Goal: Task Accomplishment & Management: Use online tool/utility

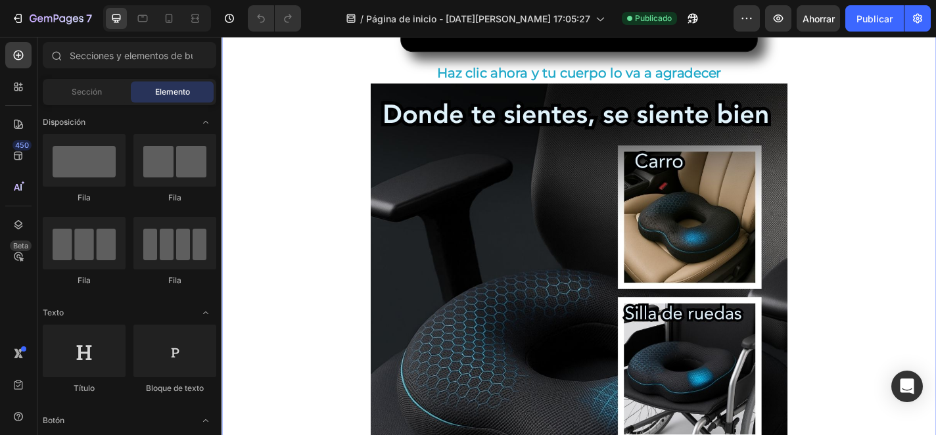
scroll to position [363, 0]
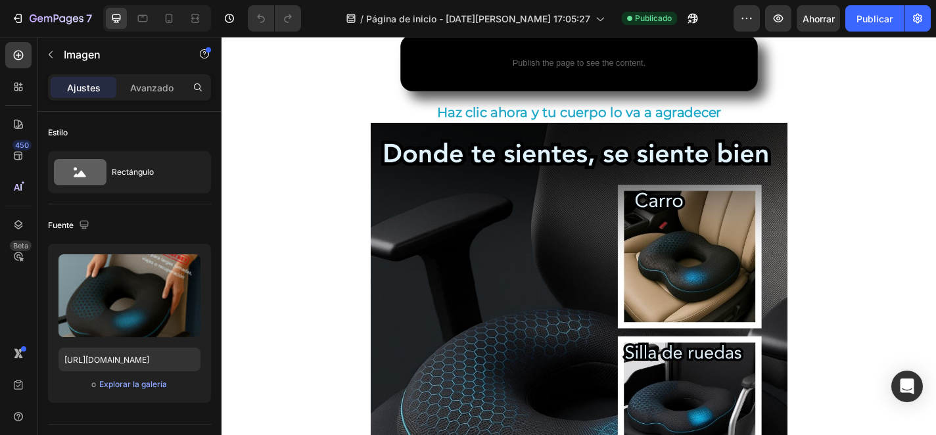
scroll to position [361, 0]
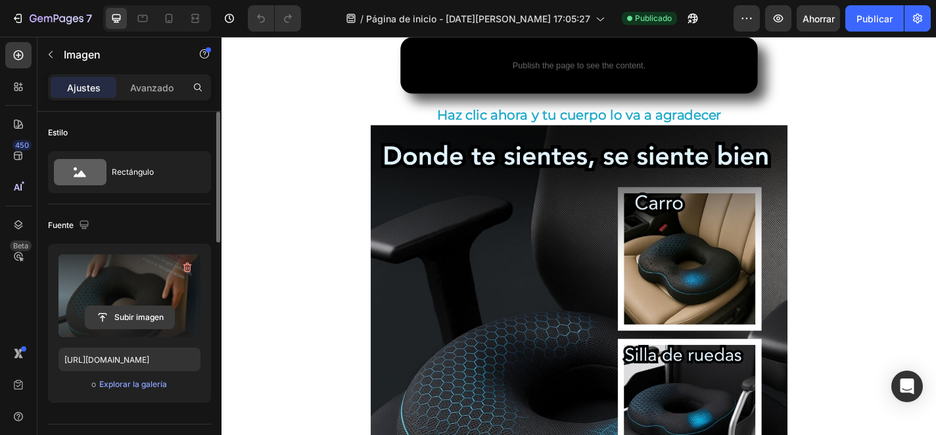
click at [160, 323] on input "file" at bounding box center [129, 317] width 89 height 22
click at [187, 265] on icon "button" at bounding box center [187, 268] width 9 height 10
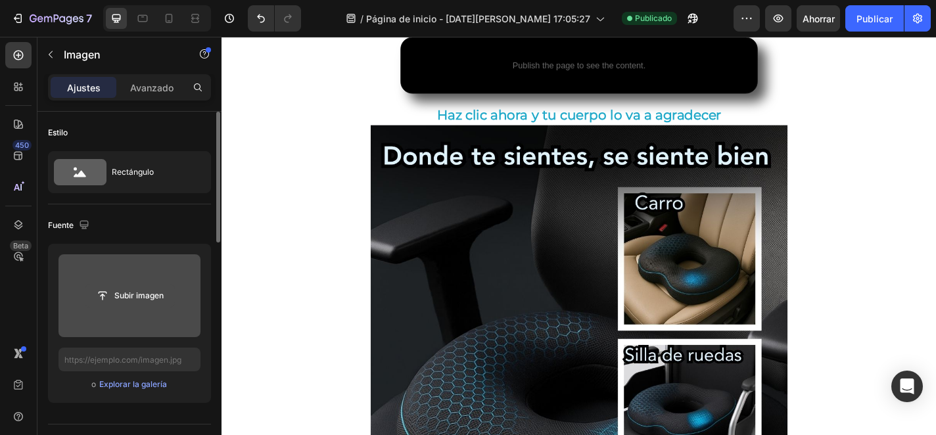
click at [154, 293] on input "file" at bounding box center [129, 296] width 89 height 22
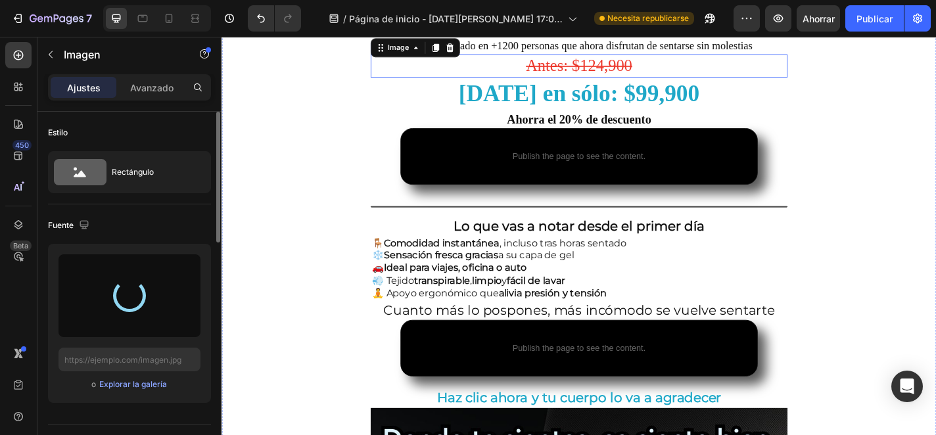
scroll to position [0, 0]
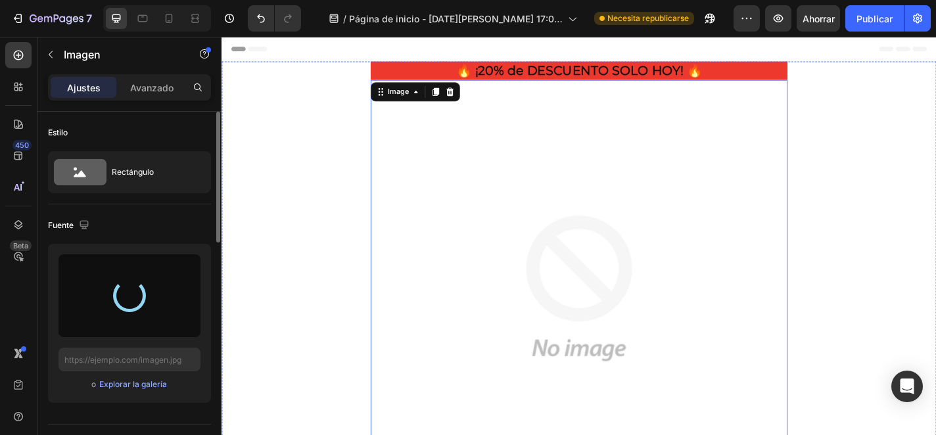
type input "[URL][DOMAIN_NAME]"
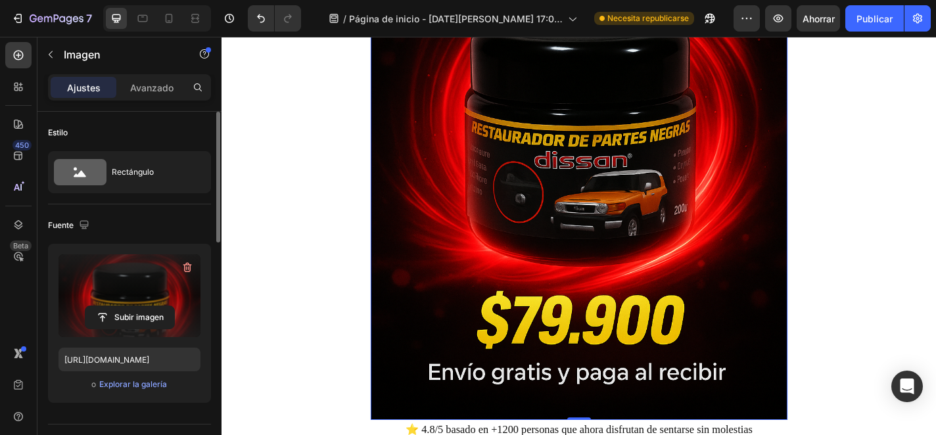
scroll to position [329, 0]
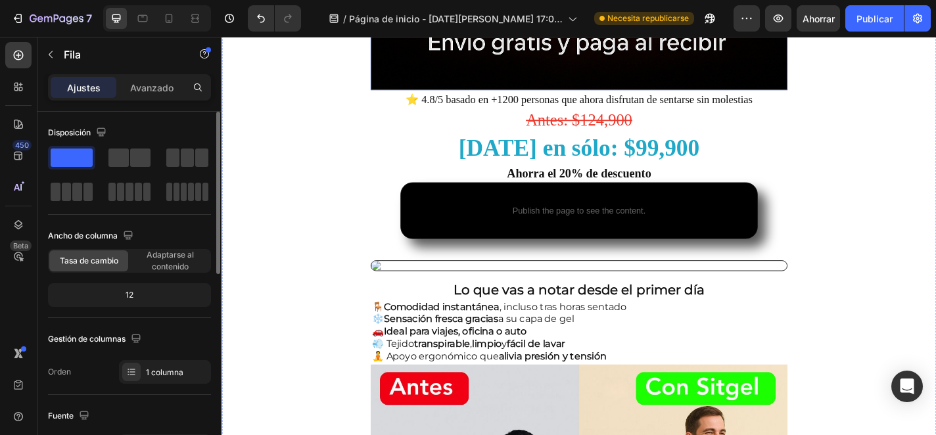
scroll to position [684, 0]
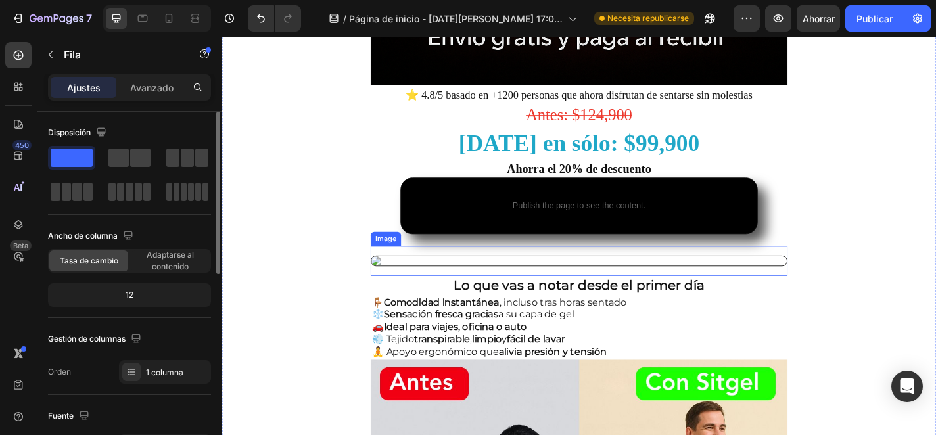
click at [587, 288] on img at bounding box center [616, 284] width 460 height 12
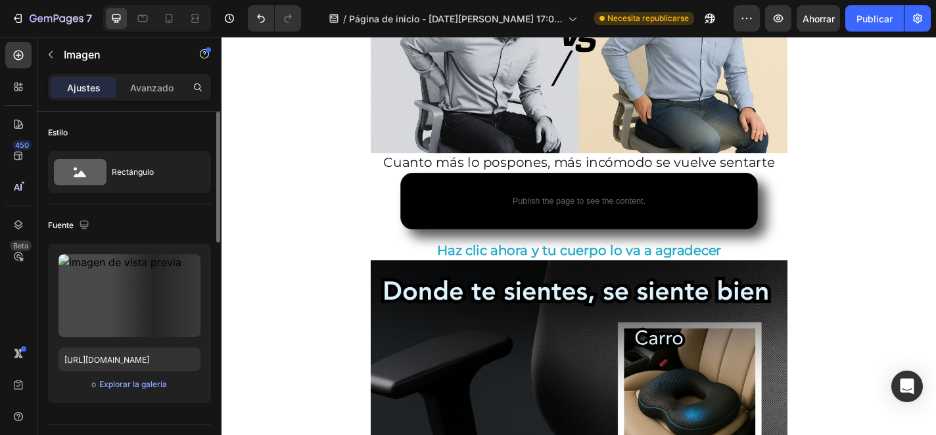
scroll to position [1189, 0]
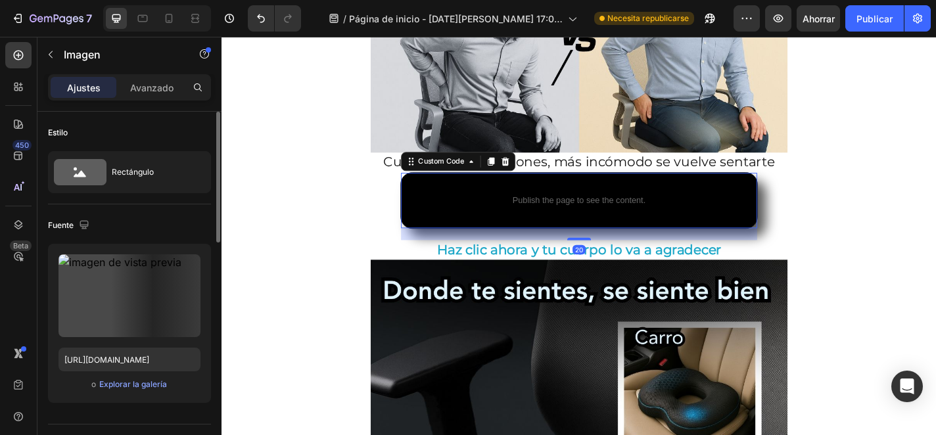
click at [629, 223] on p "Publish the page to see the content." at bounding box center [615, 217] width 393 height 14
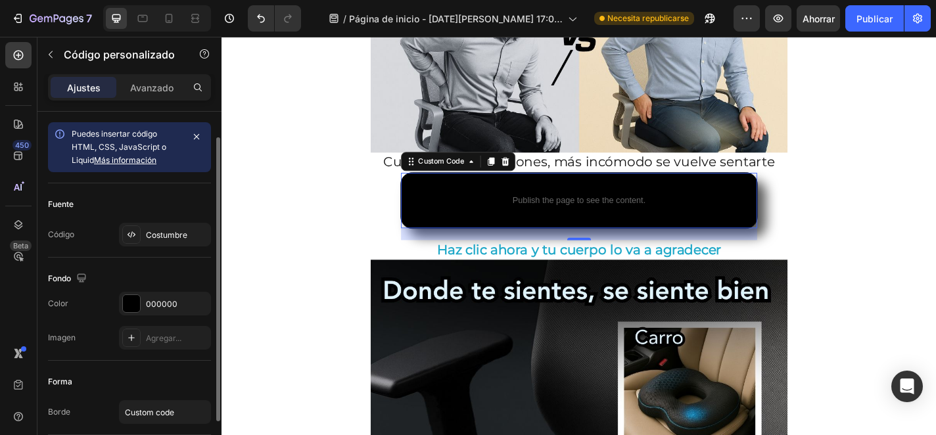
scroll to position [97, 0]
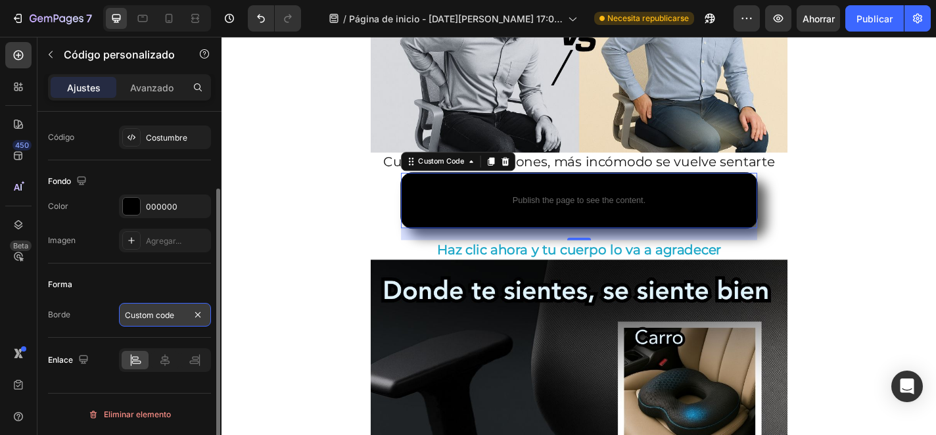
click at [158, 323] on input "Custom code" at bounding box center [165, 315] width 92 height 24
click at [176, 287] on div "Forma" at bounding box center [129, 284] width 163 height 21
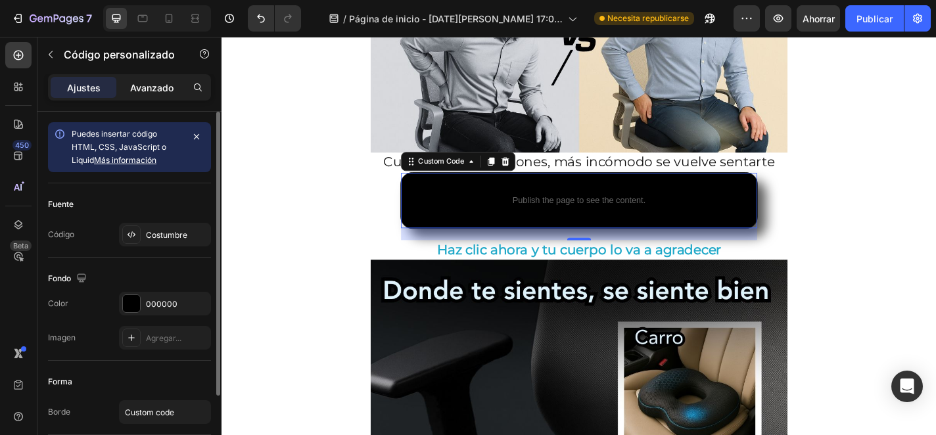
click at [158, 82] on font "Avanzado" at bounding box center [151, 87] width 43 height 11
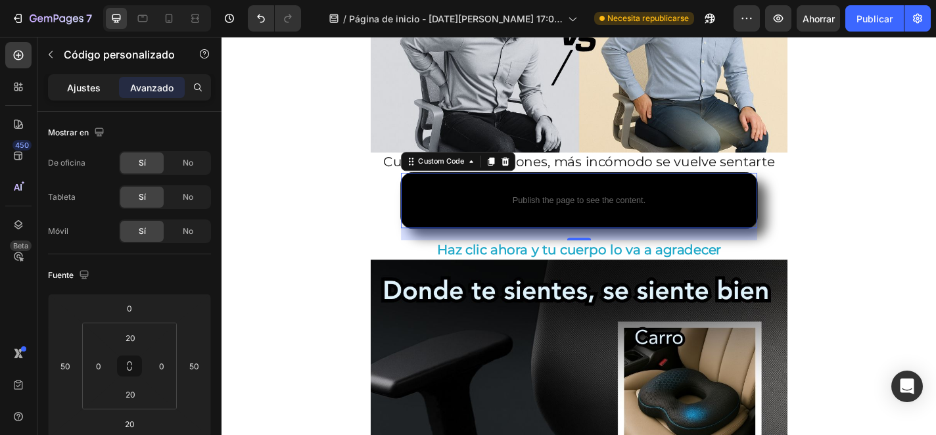
click at [100, 87] on div "Ajustes" at bounding box center [84, 87] width 66 height 21
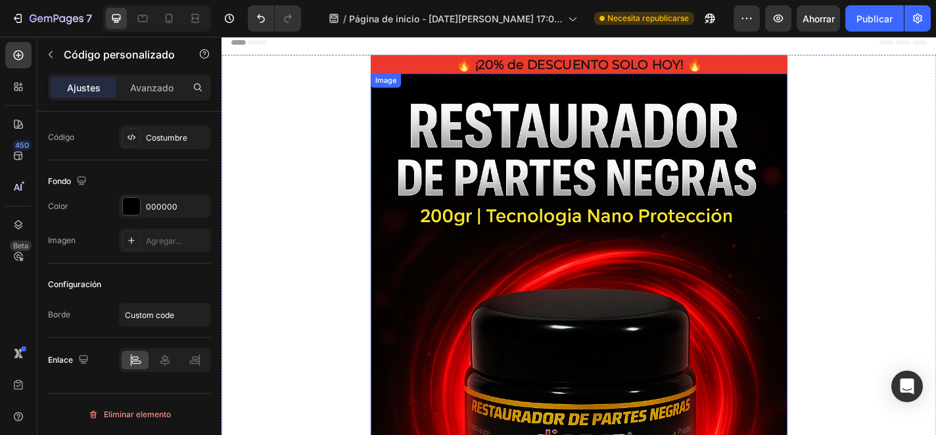
scroll to position [9, 0]
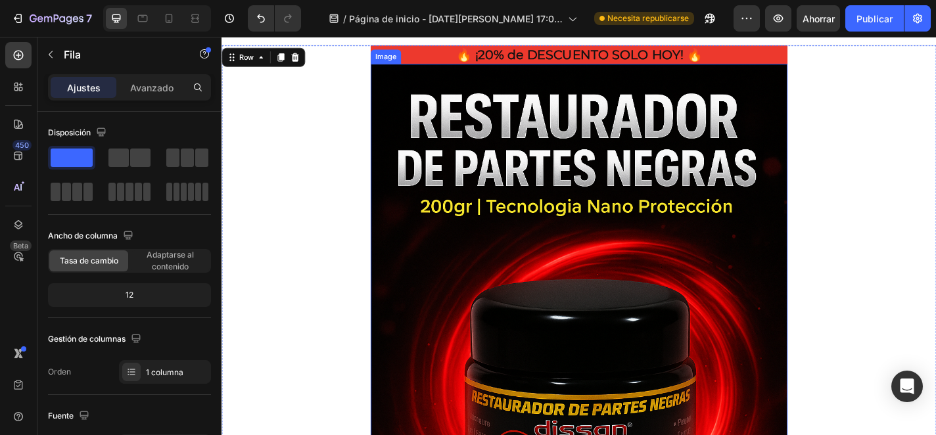
scroll to position [21, 0]
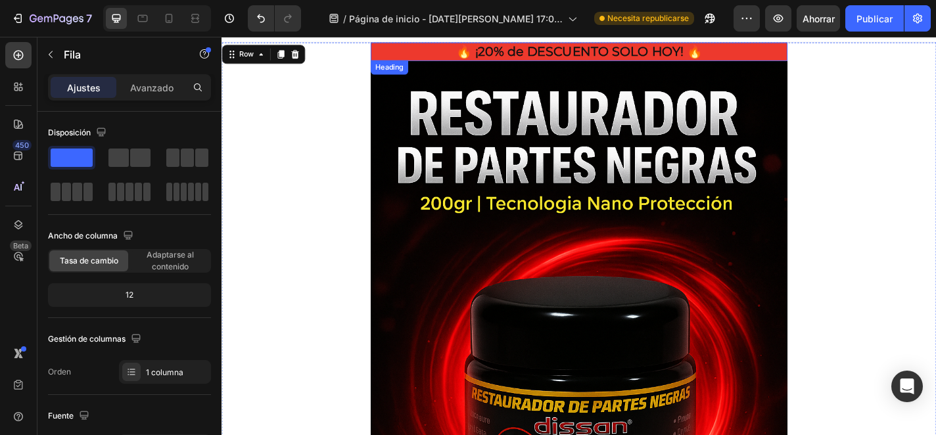
click at [461, 49] on h2 "🔥 ¡20% de DESCUENTO SOLO HOY! 🔥" at bounding box center [616, 53] width 460 height 20
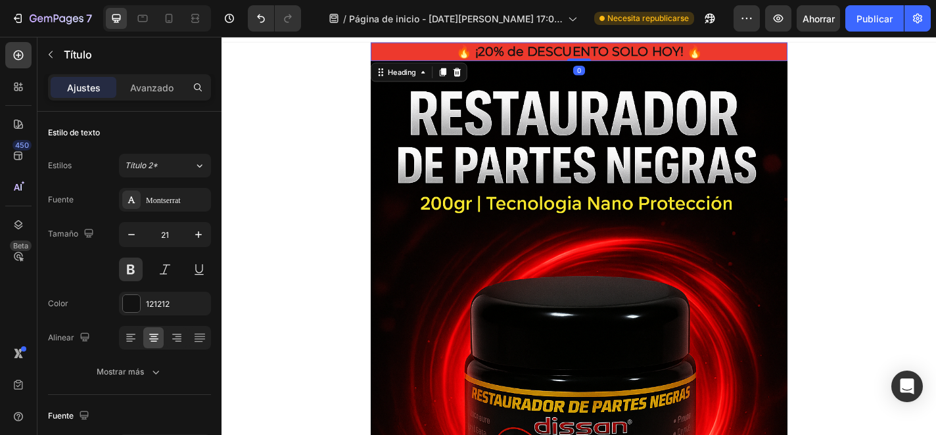
click at [460, 49] on h2 "🔥 ¡20% de DESCUENTO SOLO HOY! 🔥" at bounding box center [616, 53] width 460 height 20
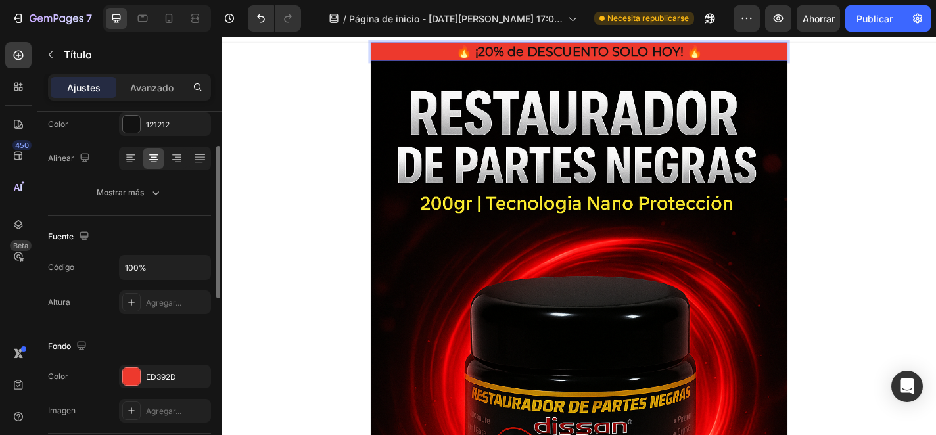
scroll to position [256, 0]
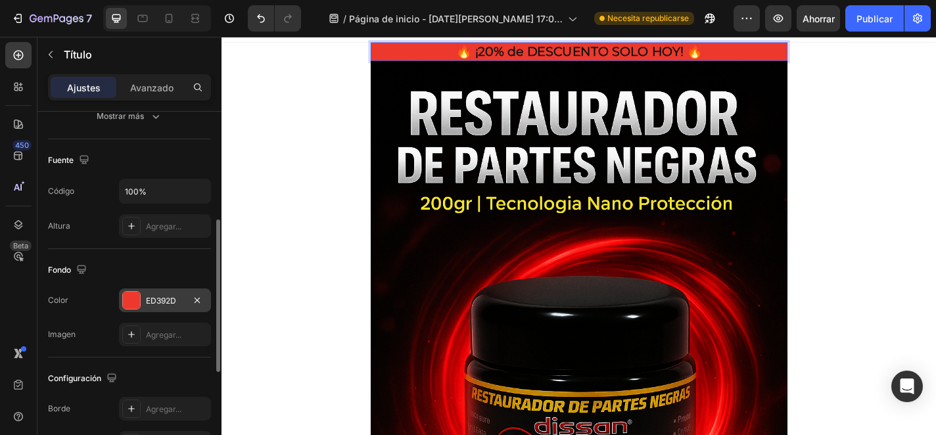
click at [162, 295] on div "ED392D" at bounding box center [165, 301] width 38 height 12
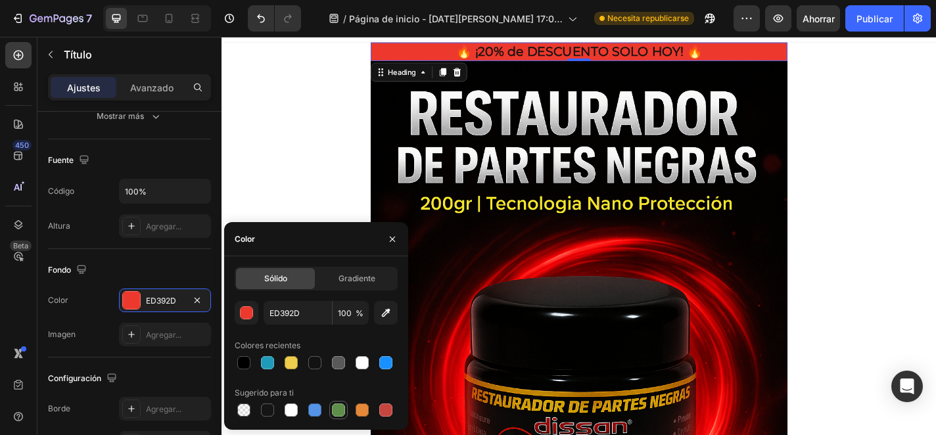
click at [342, 410] on div at bounding box center [338, 409] width 13 height 13
type input "5E8E49"
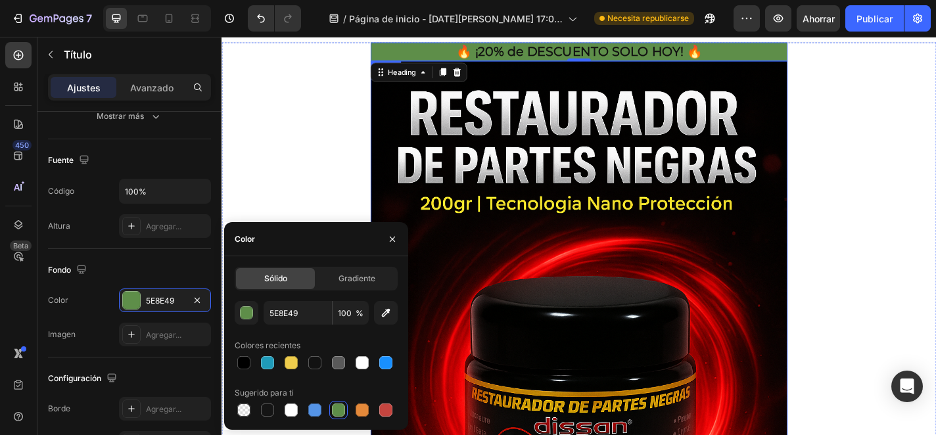
click at [470, 240] on img at bounding box center [616, 408] width 460 height 690
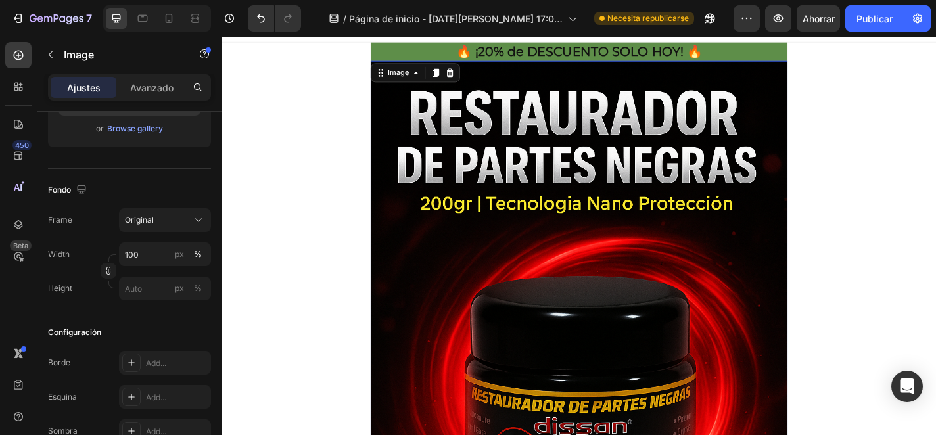
scroll to position [0, 0]
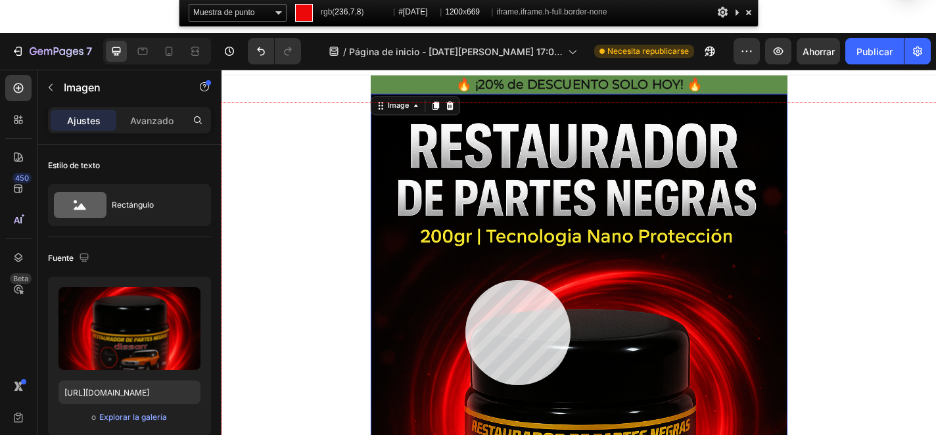
click at [465, 385] on div at bounding box center [615, 323] width 789 height 440
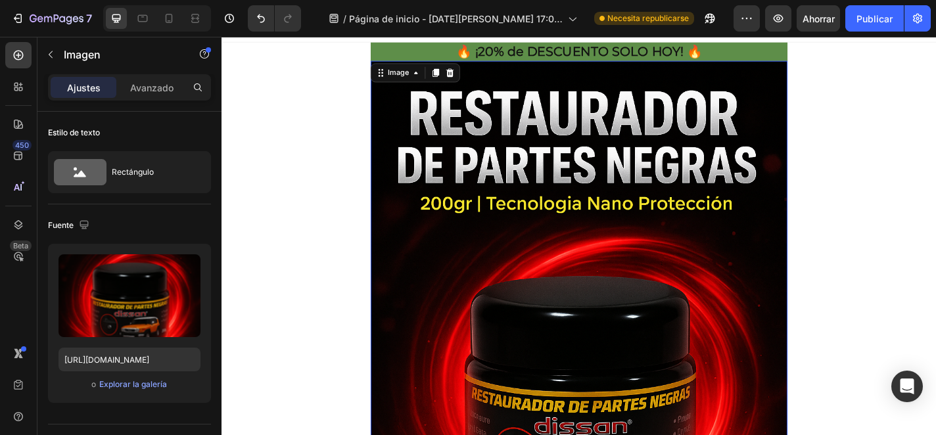
scroll to position [1, 0]
click at [428, 53] on p "🔥 ¡20% de DESCUENTO SOLO HOY! 🔥" at bounding box center [615, 53] width 457 height 18
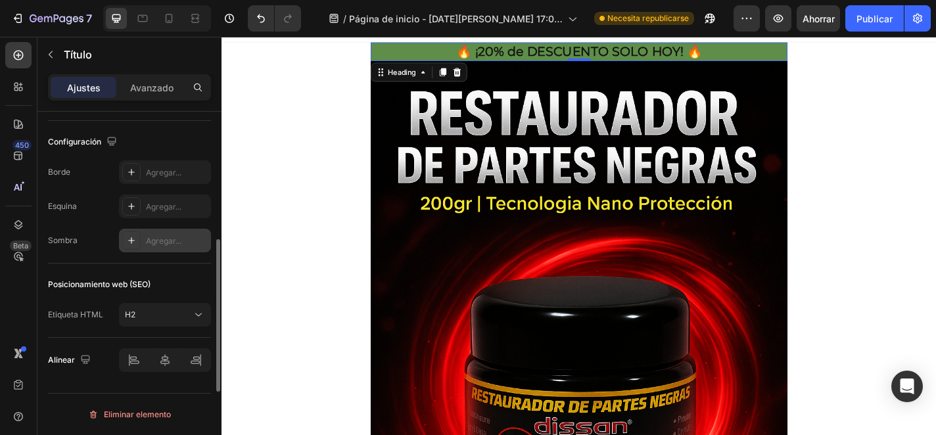
scroll to position [405, 0]
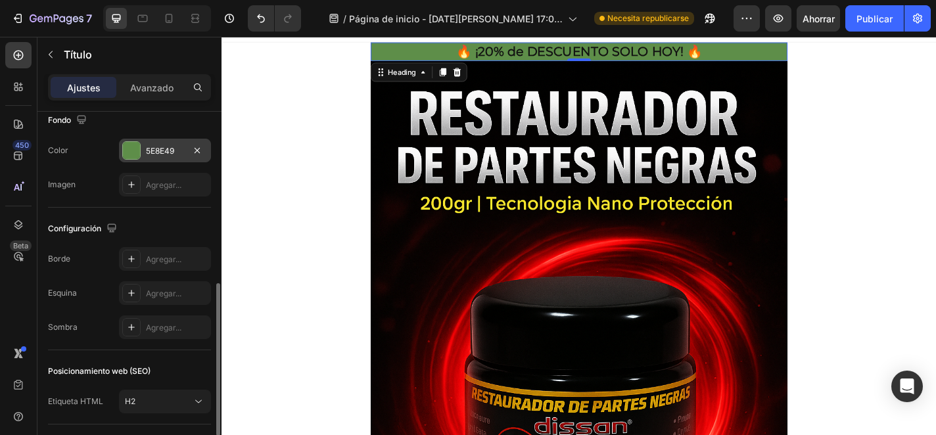
click at [136, 144] on div at bounding box center [131, 150] width 17 height 17
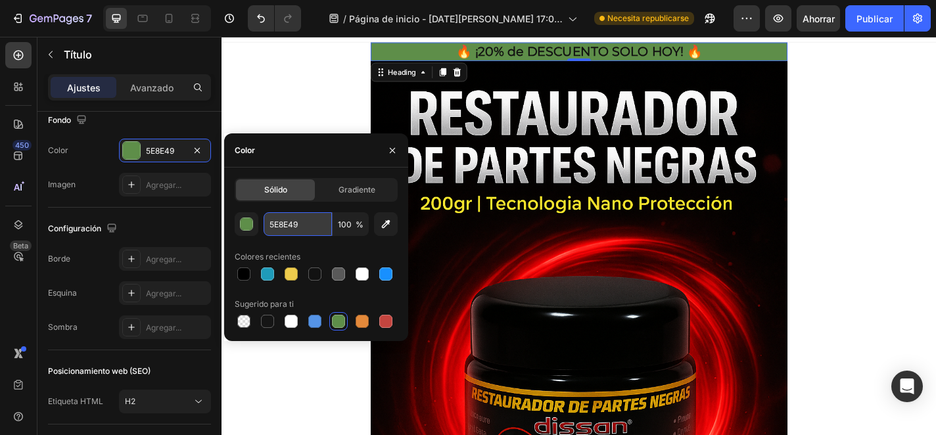
click at [301, 223] on input "5E8E49" at bounding box center [297, 224] width 68 height 24
paste input "[DATE]"
type input "[DATE]"
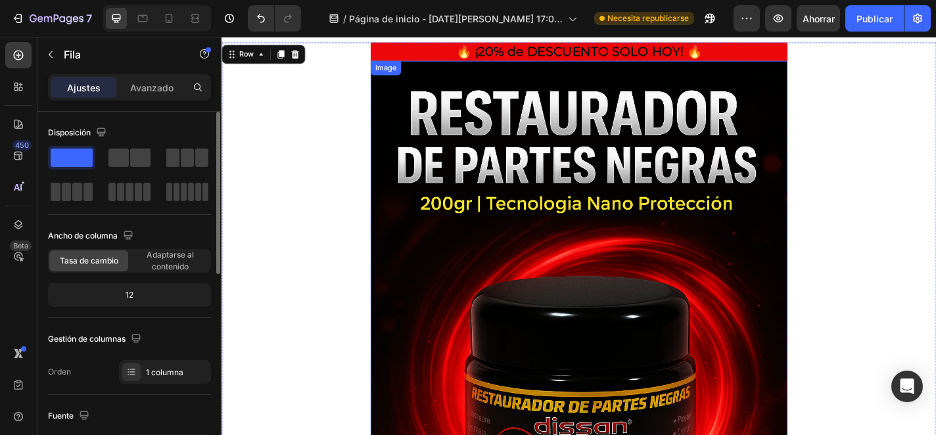
scroll to position [0, 0]
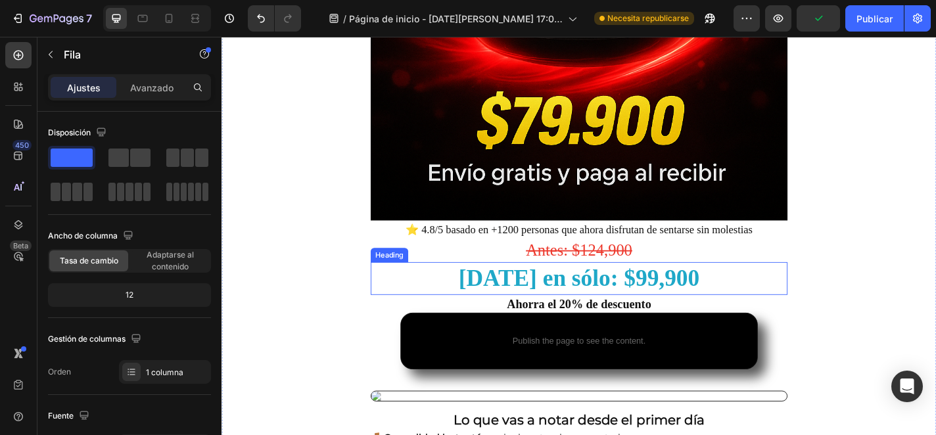
scroll to position [536, 0]
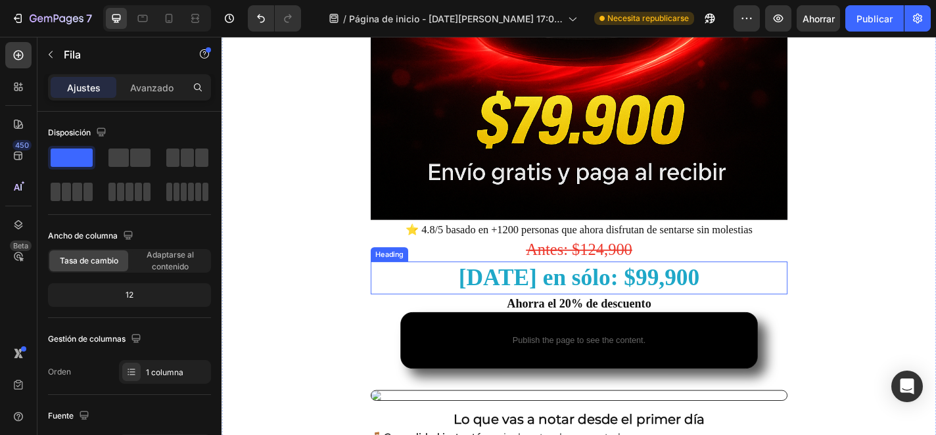
click at [712, 302] on h2 "[DATE] en sólo: $99,900" at bounding box center [616, 303] width 460 height 36
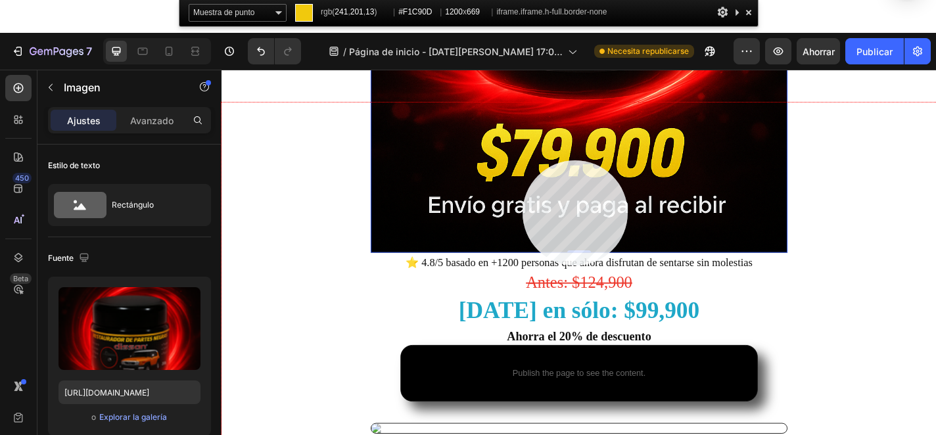
click at [522, 160] on div at bounding box center [615, 323] width 789 height 440
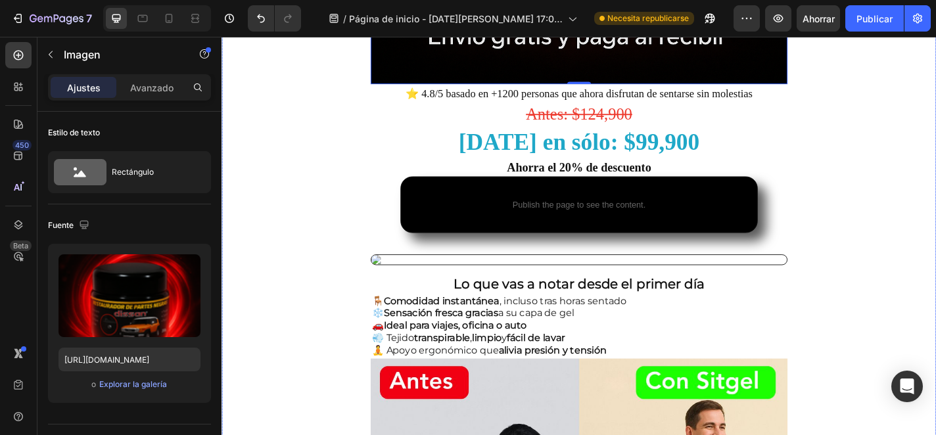
scroll to position [701, 0]
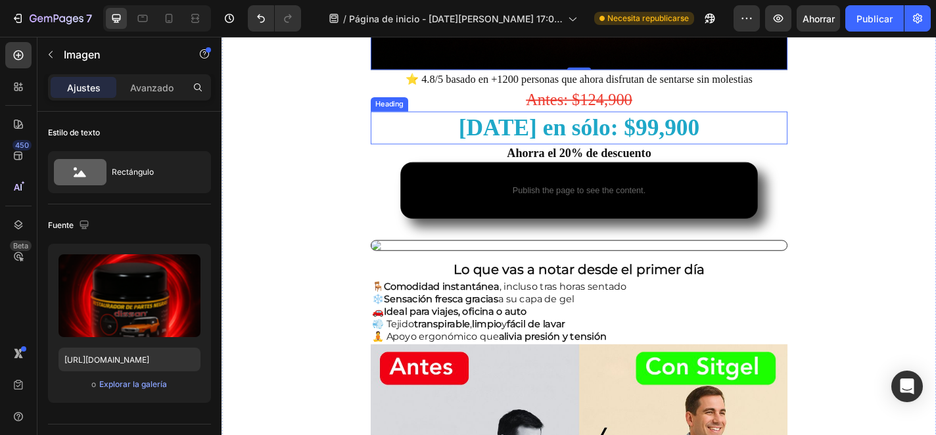
click at [515, 131] on h2 "[DATE] en sólo: $99,900" at bounding box center [616, 137] width 460 height 36
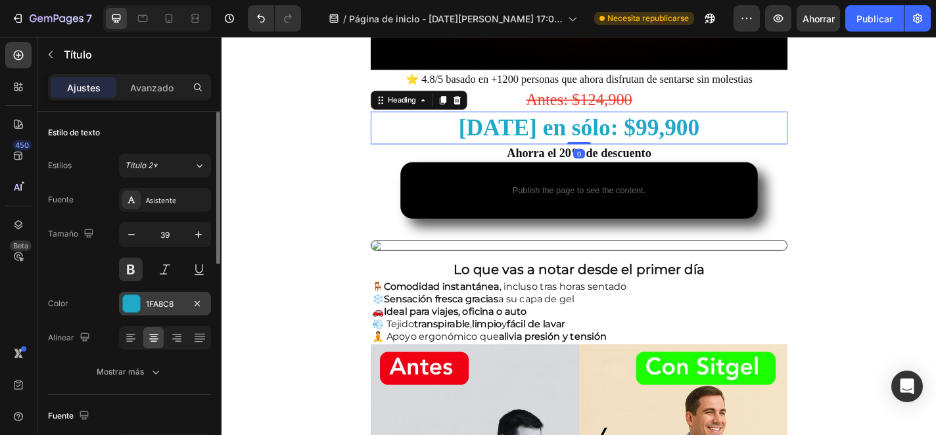
click at [137, 308] on div at bounding box center [131, 303] width 17 height 17
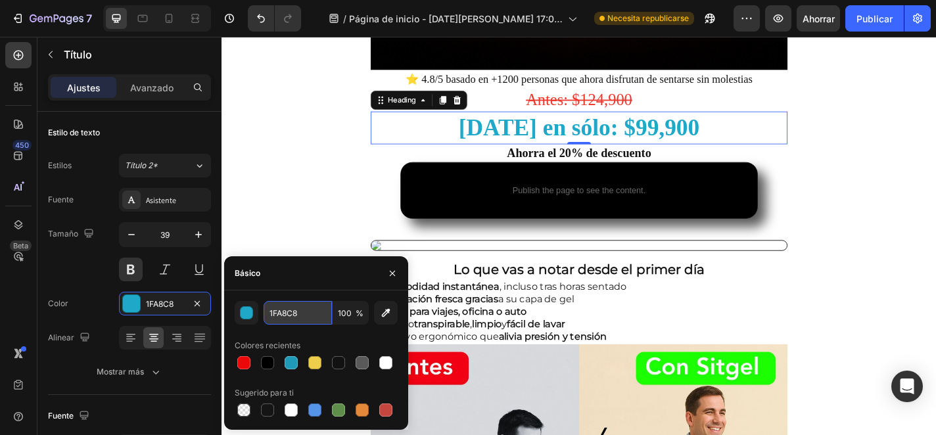
click at [300, 322] on input "1FA8C8" at bounding box center [297, 313] width 68 height 24
paste input "f1c90d"
type input "f1c90d"
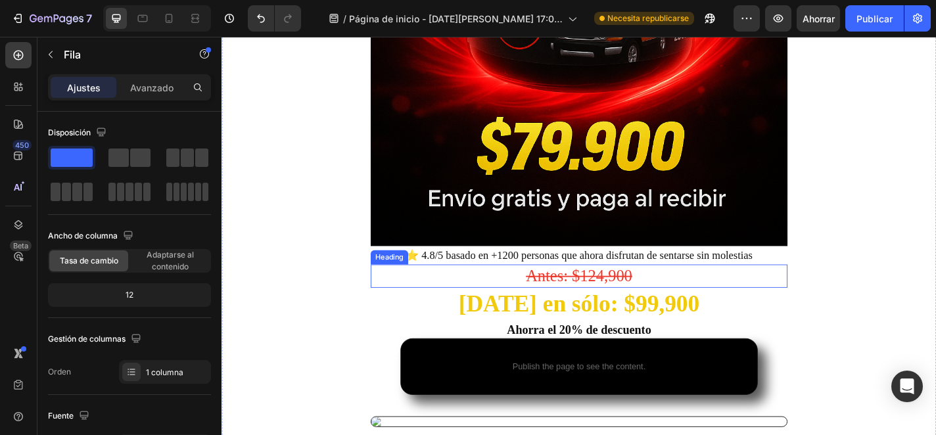
scroll to position [505, 0]
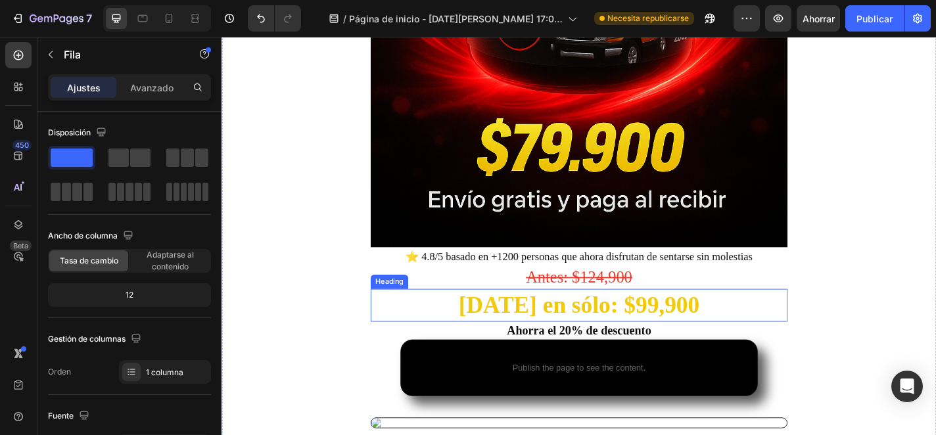
click at [416, 351] on div "Ahorra el 20% de descuento Heading" at bounding box center [616, 361] width 460 height 20
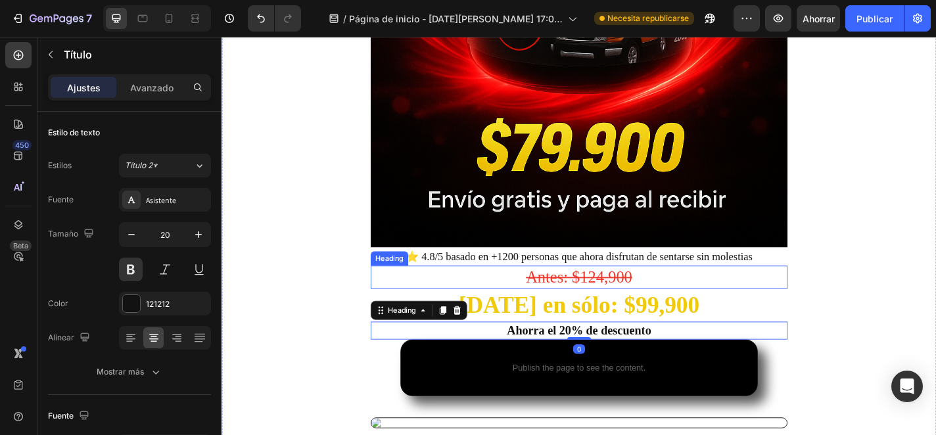
click at [448, 304] on h2 "Antes: $124,900" at bounding box center [616, 302] width 460 height 26
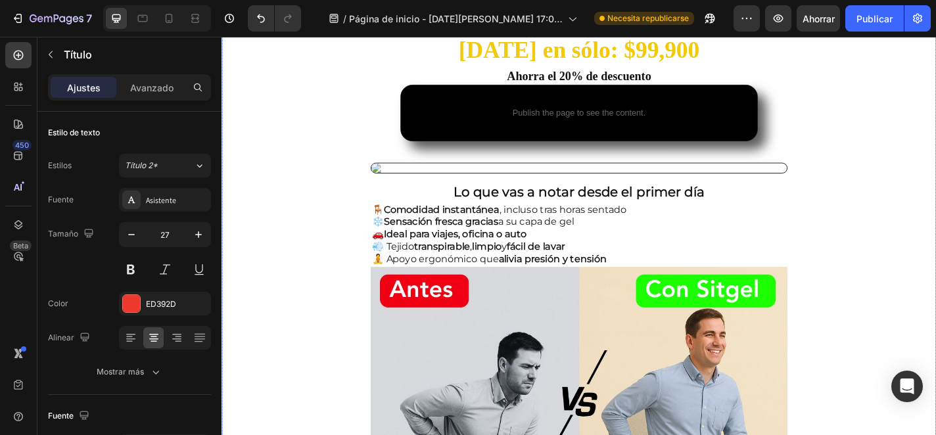
scroll to position [784, 0]
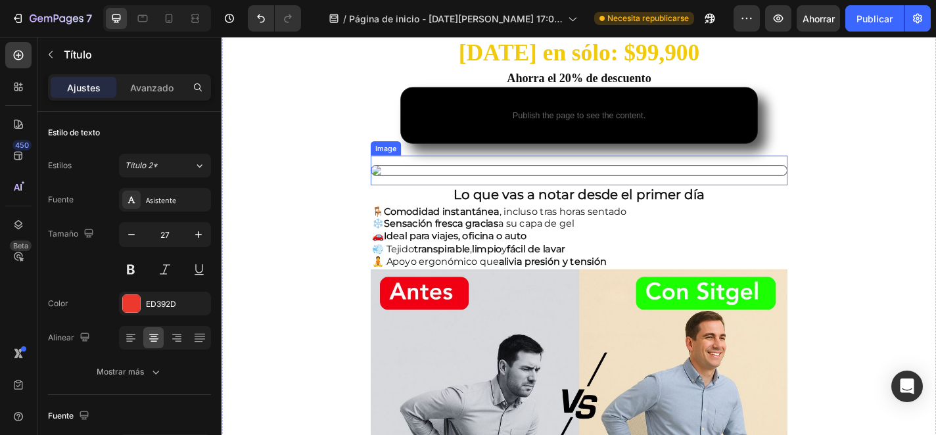
click at [409, 183] on img at bounding box center [616, 184] width 460 height 12
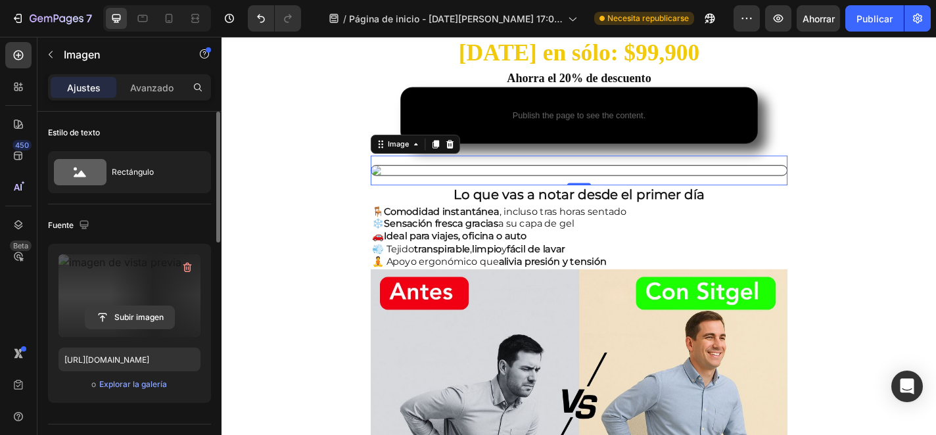
click at [160, 315] on input "file" at bounding box center [129, 317] width 89 height 22
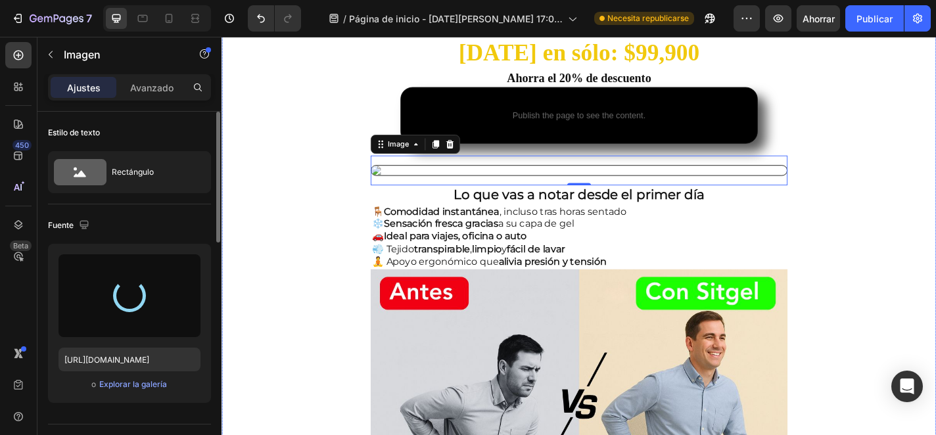
type input "[URL][DOMAIN_NAME]"
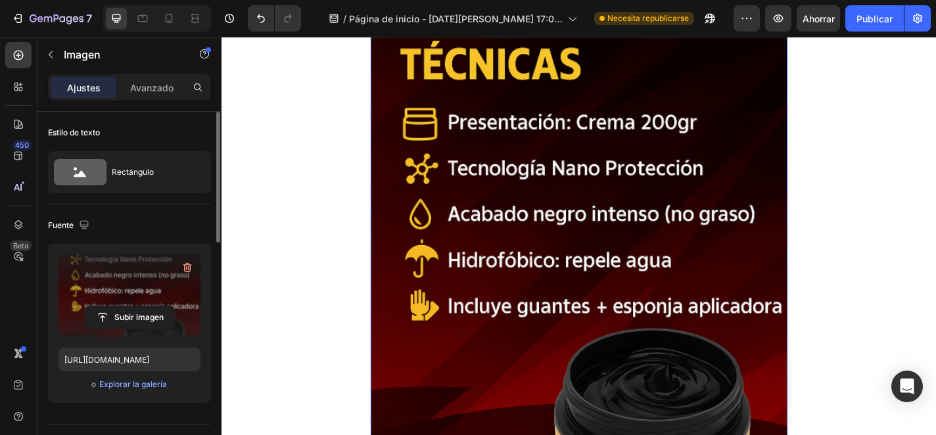
scroll to position [1413, 0]
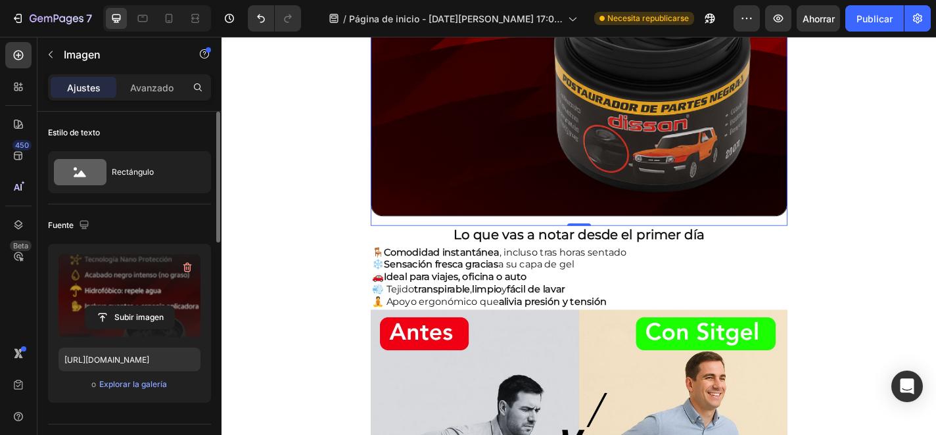
click at [900, 208] on div "🔥 ¡20% de DESCUENTO SOLO [DATE]! 🔥 Heading Image ⭐ 4.8/5 basado en +1200 person…" at bounding box center [615, 428] width 789 height 3554
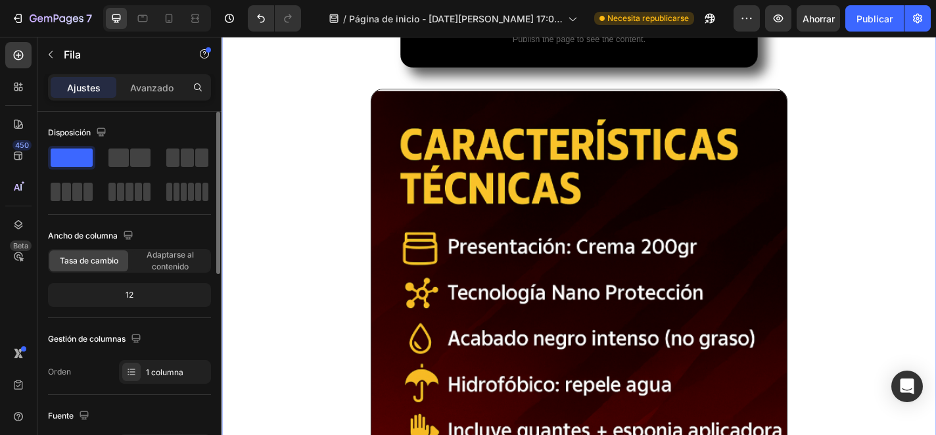
scroll to position [850, 0]
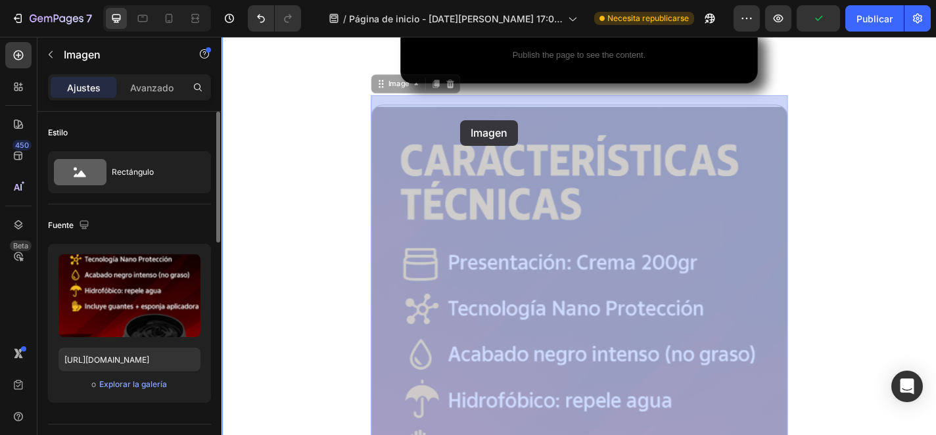
drag, startPoint x: 484, startPoint y: 139, endPoint x: 485, endPoint y: 129, distance: 9.9
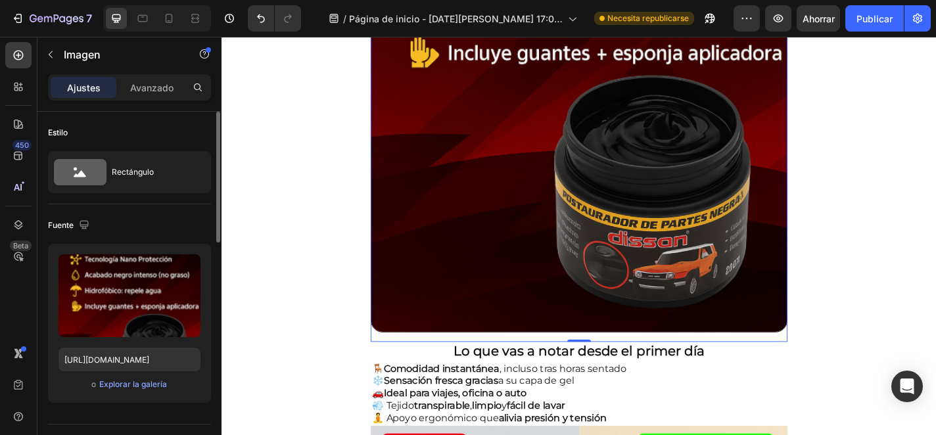
scroll to position [1316, 0]
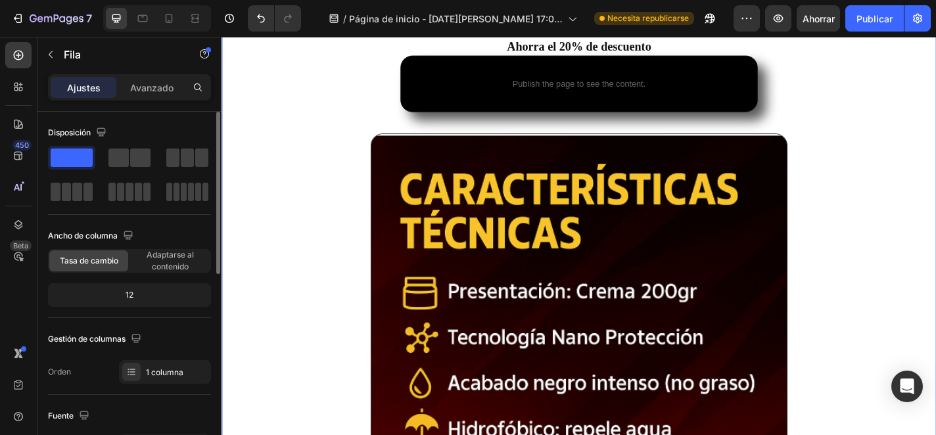
scroll to position [816, 0]
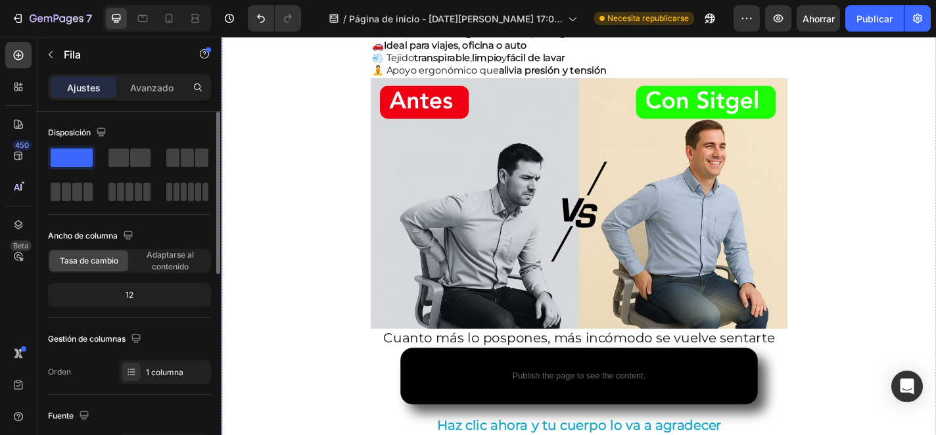
scroll to position [1671, 0]
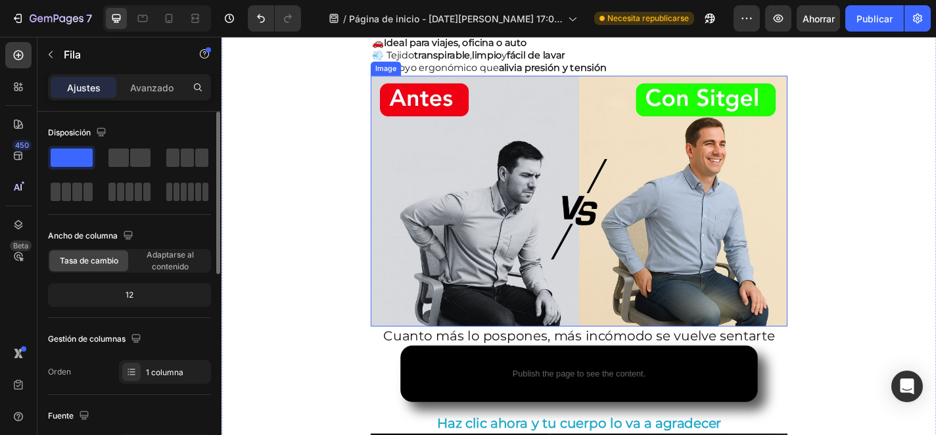
click at [662, 191] on img at bounding box center [616, 218] width 460 height 277
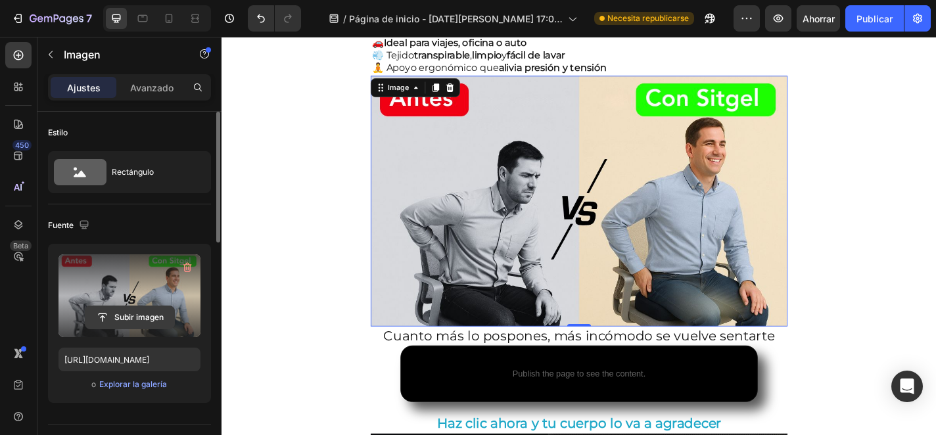
click at [160, 317] on input "file" at bounding box center [129, 317] width 89 height 22
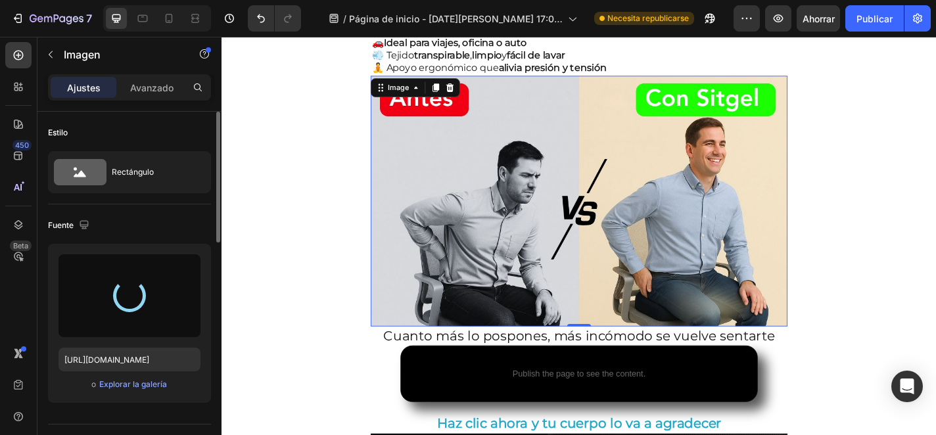
type input "[URL][DOMAIN_NAME]"
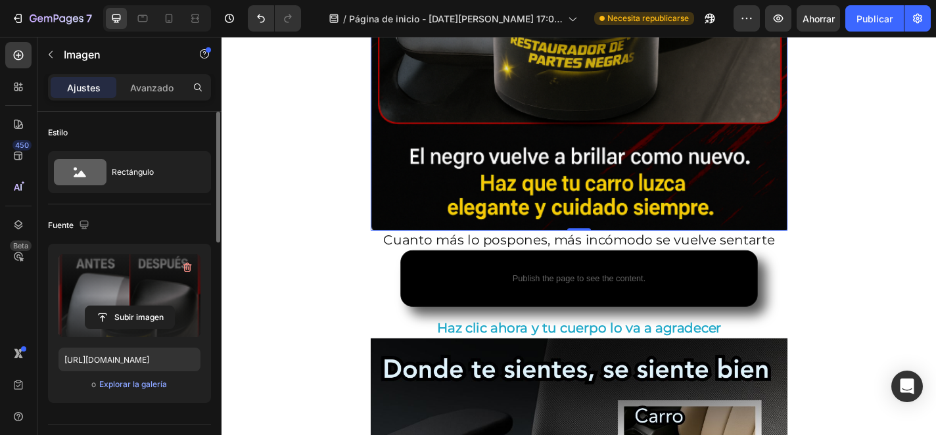
scroll to position [2206, 0]
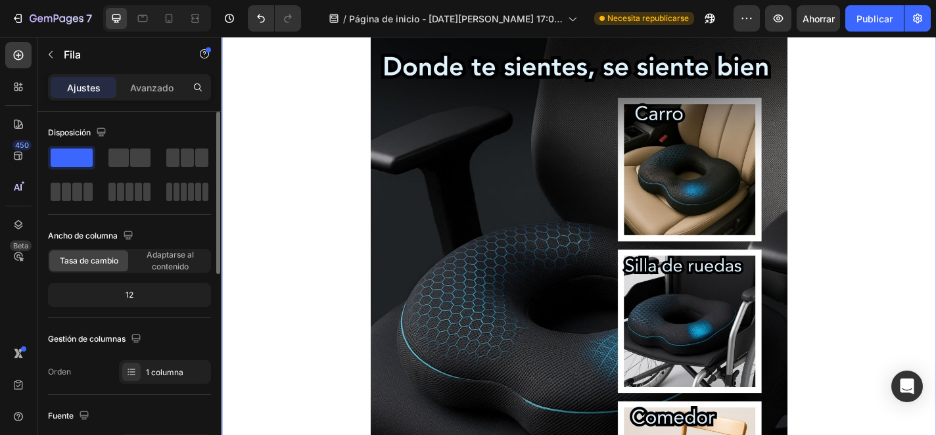
scroll to position [2522, 0]
click at [591, 253] on img at bounding box center [616, 351] width 460 height 630
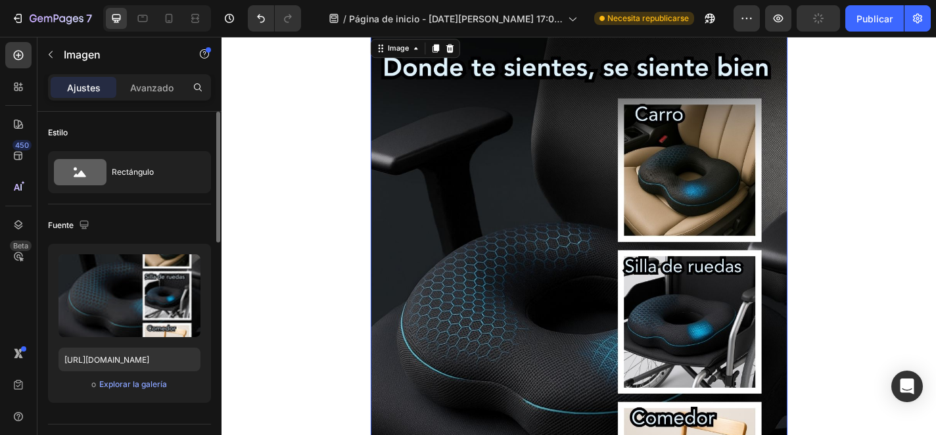
click at [596, 283] on img at bounding box center [616, 351] width 460 height 630
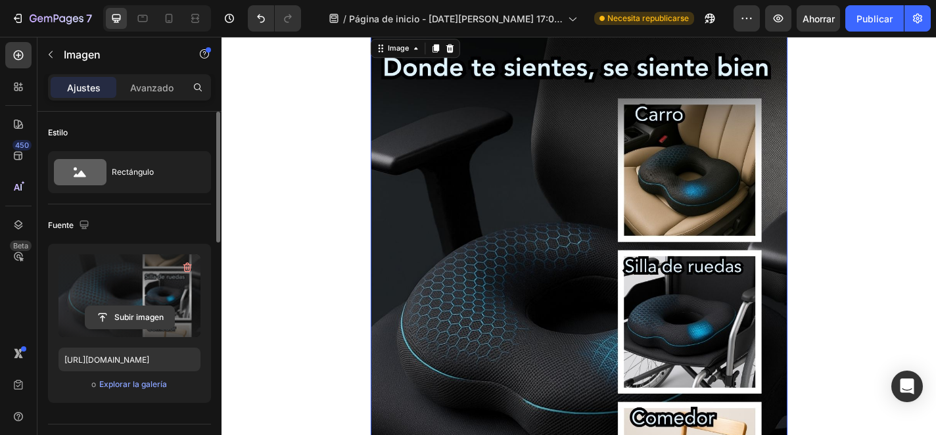
click at [130, 315] on input "file" at bounding box center [129, 317] width 89 height 22
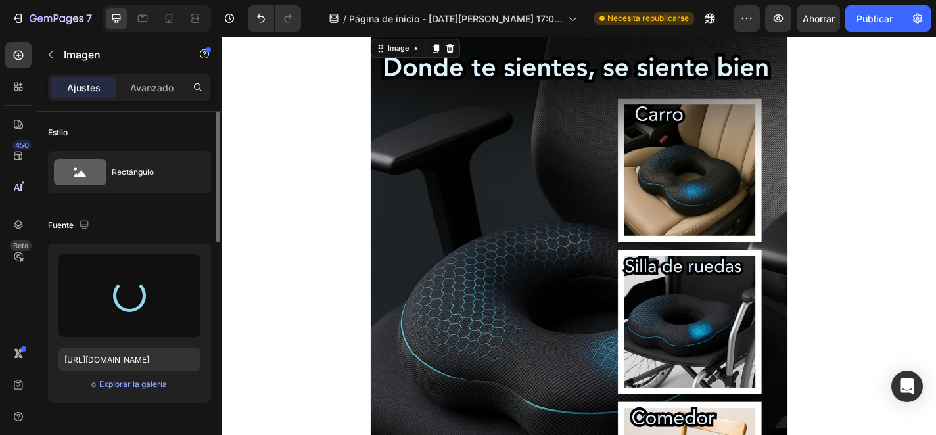
type input "[URL][DOMAIN_NAME]"
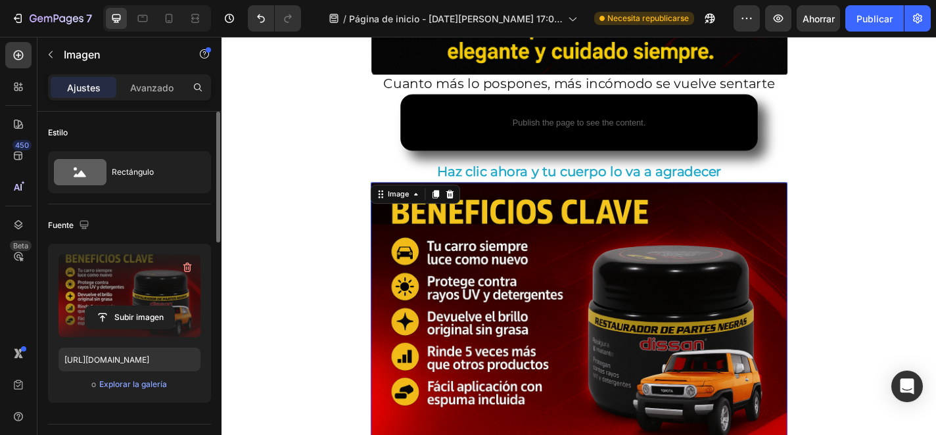
scroll to position [2403, 0]
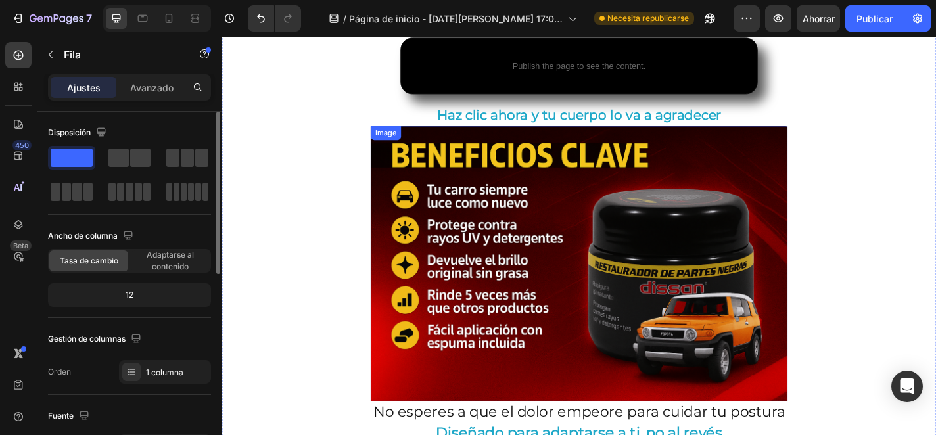
scroll to position [2421, 0]
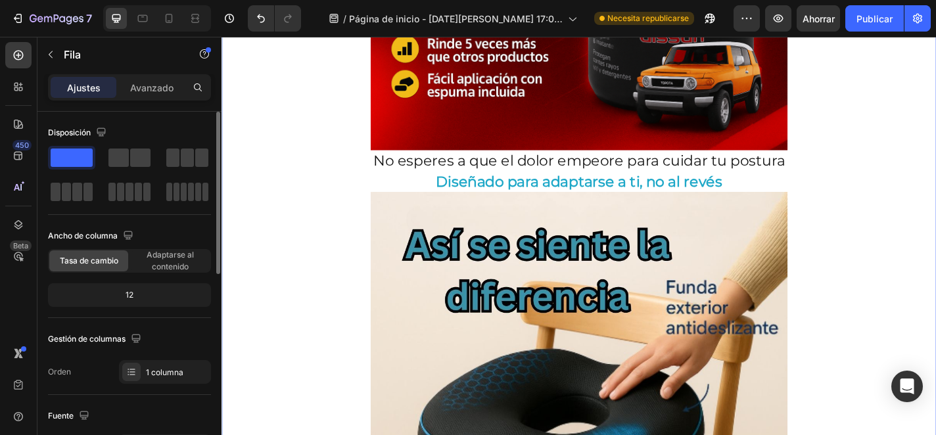
scroll to position [2713, 0]
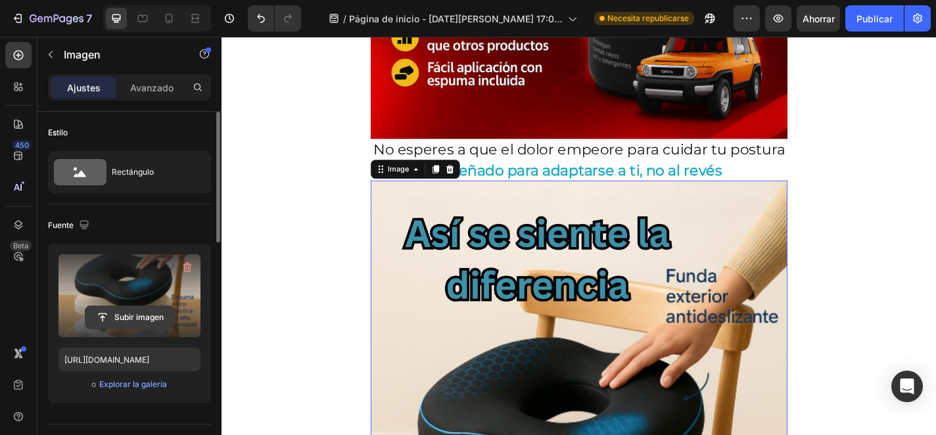
click at [163, 315] on input "file" at bounding box center [129, 317] width 89 height 22
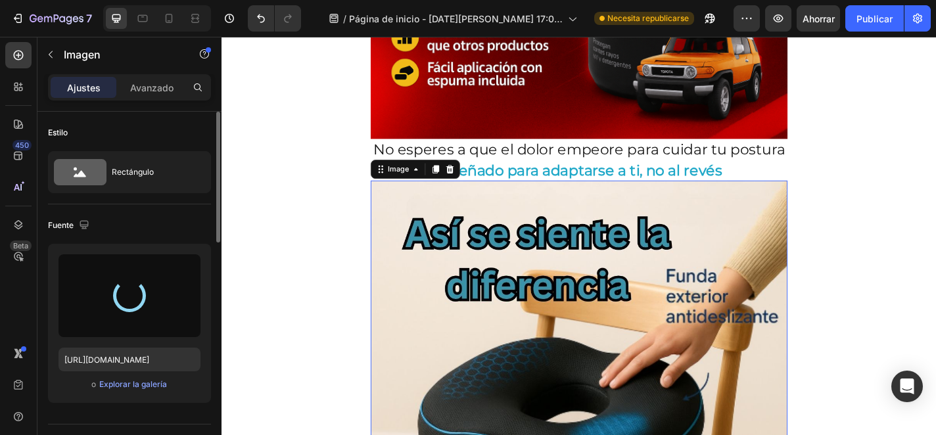
type input "[URL][DOMAIN_NAME]"
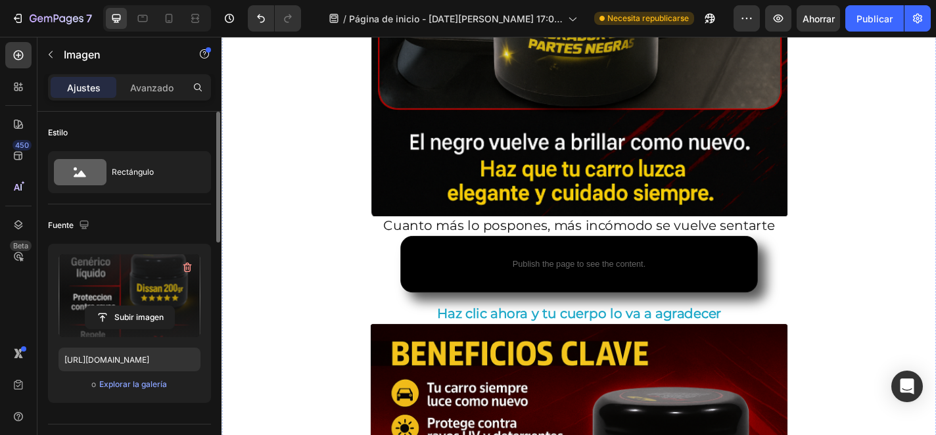
scroll to position [2252, 0]
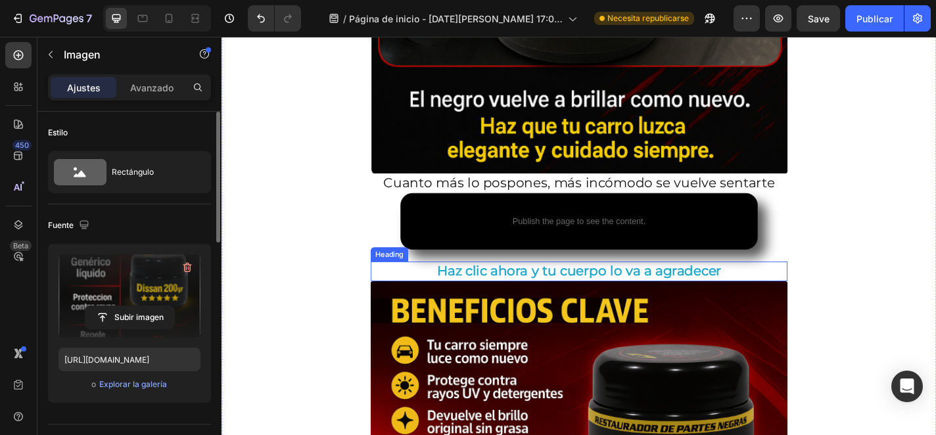
click at [578, 292] on h2 "Haz clic ahora y tu cuerpo lo va a agradecer" at bounding box center [616, 296] width 460 height 22
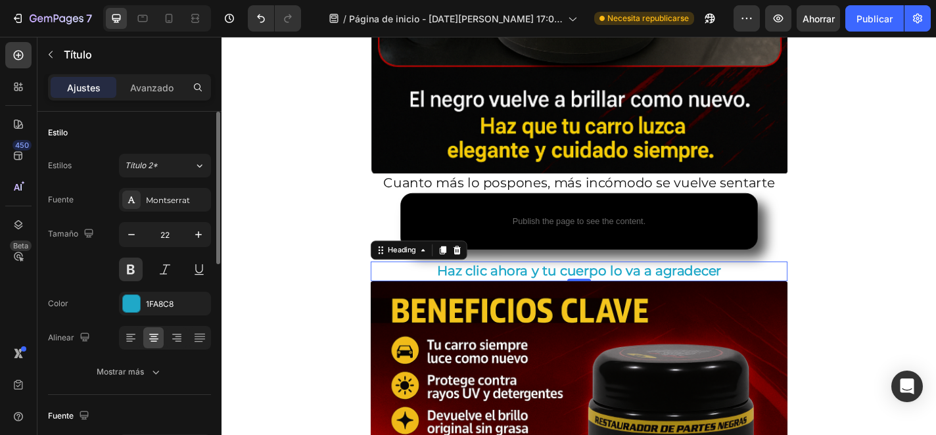
click at [543, 294] on h2 "Haz clic ahora y tu cuerpo lo va a agradecer" at bounding box center [616, 296] width 460 height 22
click at [543, 294] on p "Haz clic ahora y tu cuerpo lo va a agradecer" at bounding box center [615, 295] width 457 height 19
click at [462, 288] on p "Haz clic ahora y tu cuerpo lo va a agradecer" at bounding box center [615, 295] width 457 height 19
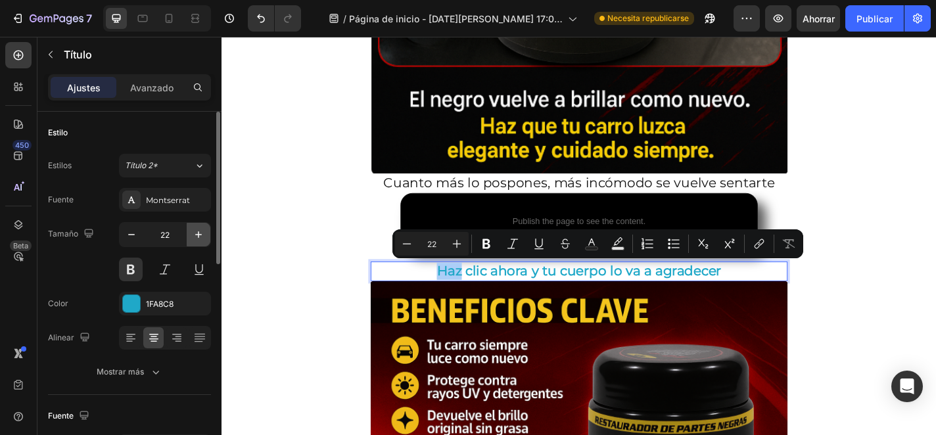
click at [200, 239] on icon "button" at bounding box center [198, 234] width 13 height 13
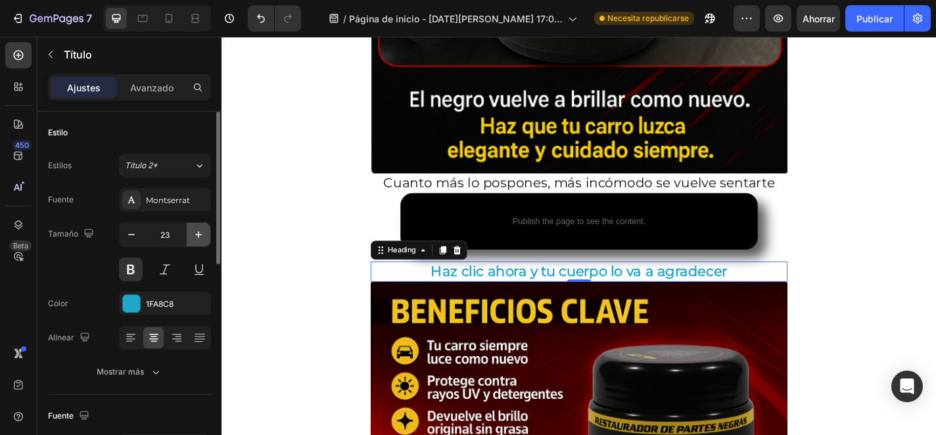
click at [200, 239] on icon "button" at bounding box center [198, 234] width 13 height 13
type input "24"
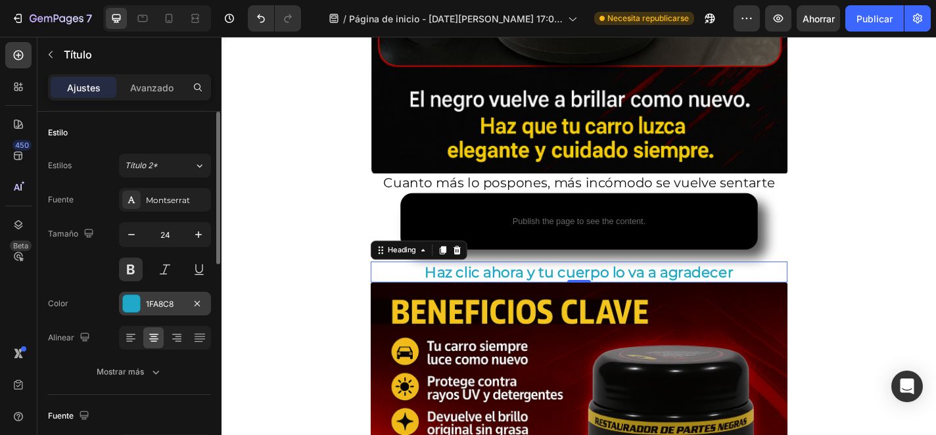
click at [156, 303] on font "1FA8C8" at bounding box center [160, 304] width 28 height 10
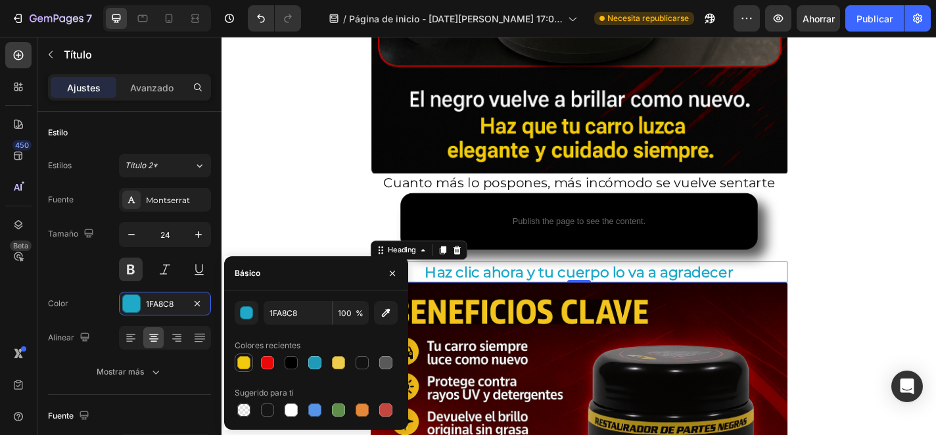
click at [245, 363] on div at bounding box center [243, 362] width 13 height 13
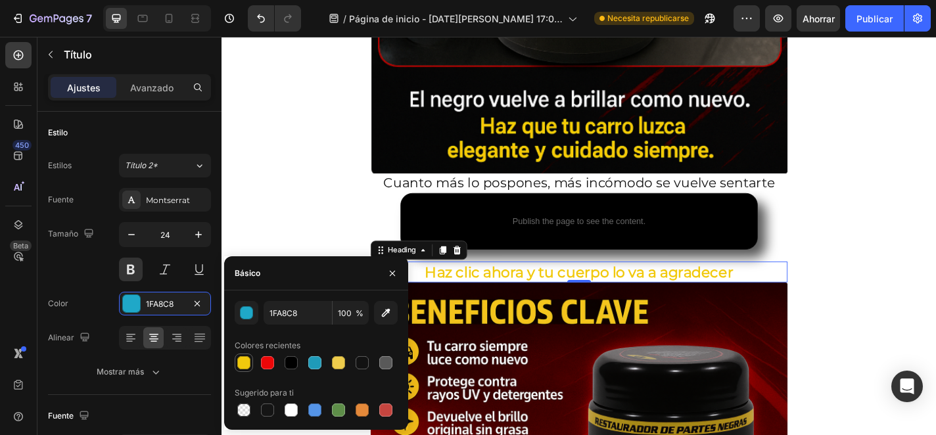
type input "F1C90D"
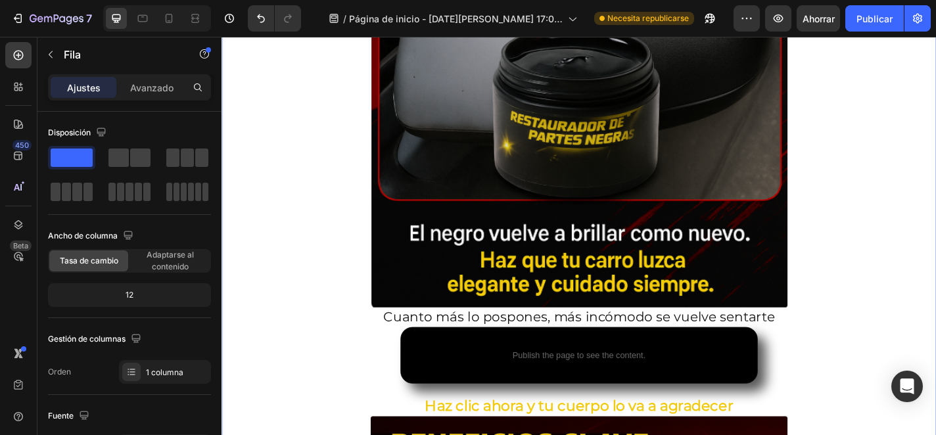
scroll to position [2105, 0]
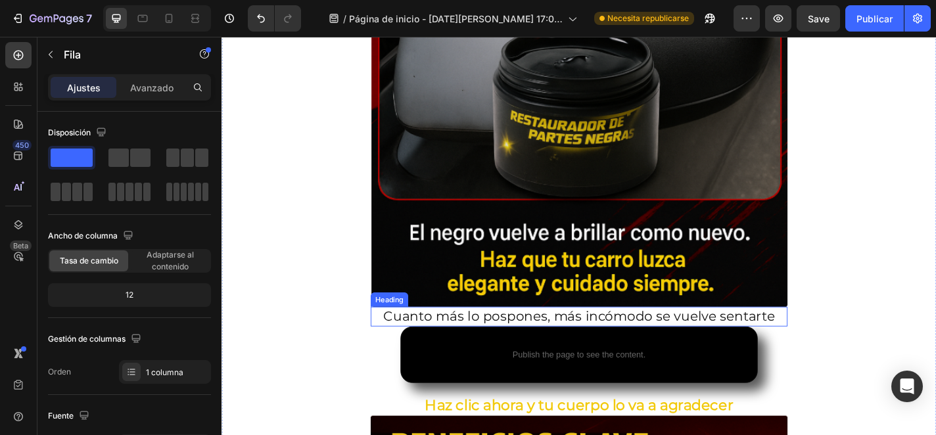
click at [469, 344] on h2 "Cuanto más lo pospones, más incómodo se vuelve sentarte" at bounding box center [616, 345] width 460 height 22
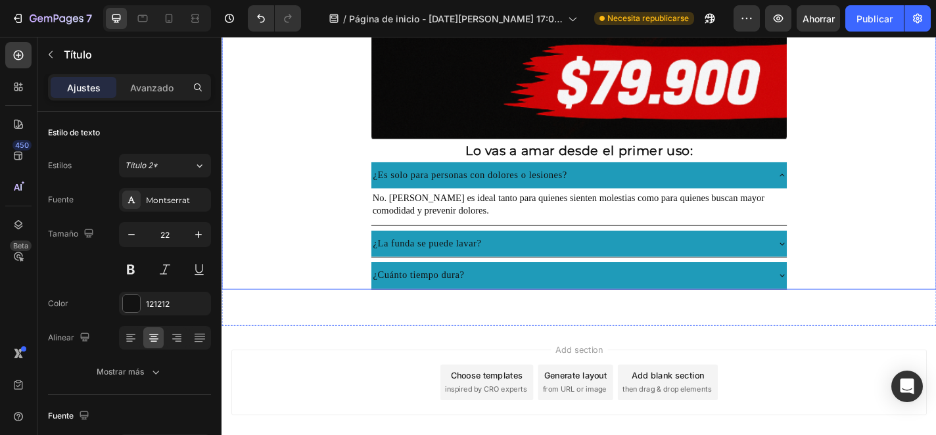
scroll to position [3442, 0]
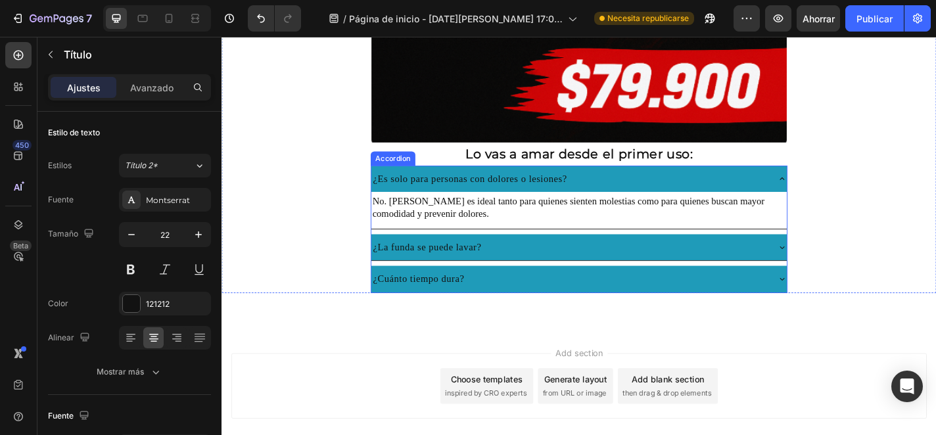
click at [587, 183] on div "¿Es solo para personas con dolores o lesiones?" at bounding box center [615, 193] width 459 height 29
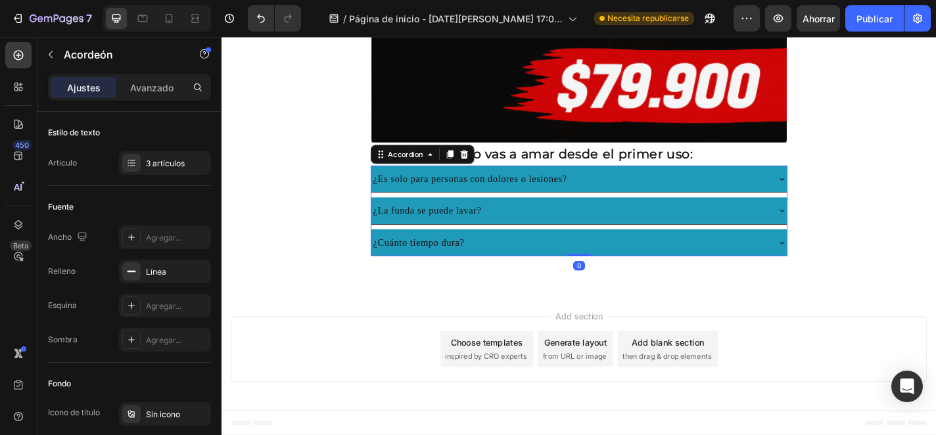
scroll to position [3441, 0]
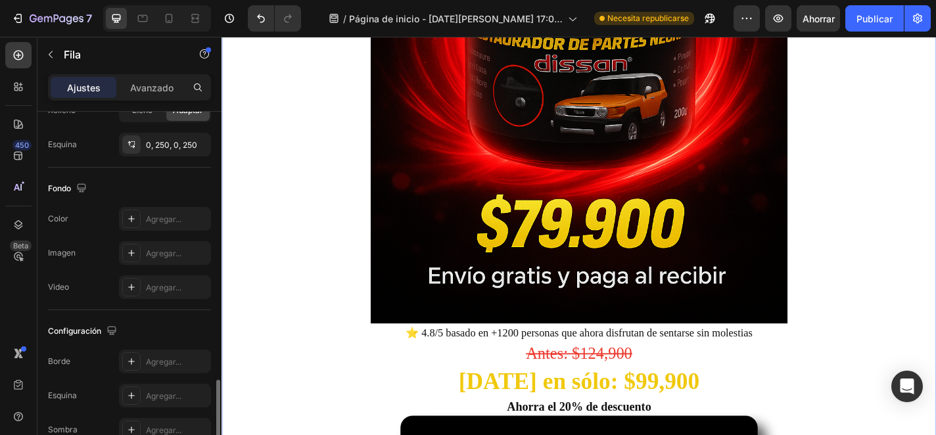
scroll to position [441, 0]
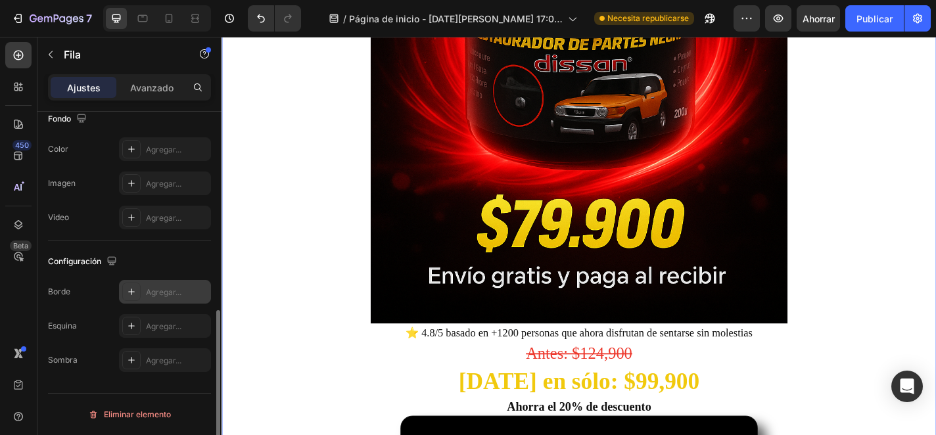
click at [152, 294] on font "Agregar..." at bounding box center [163, 292] width 35 height 10
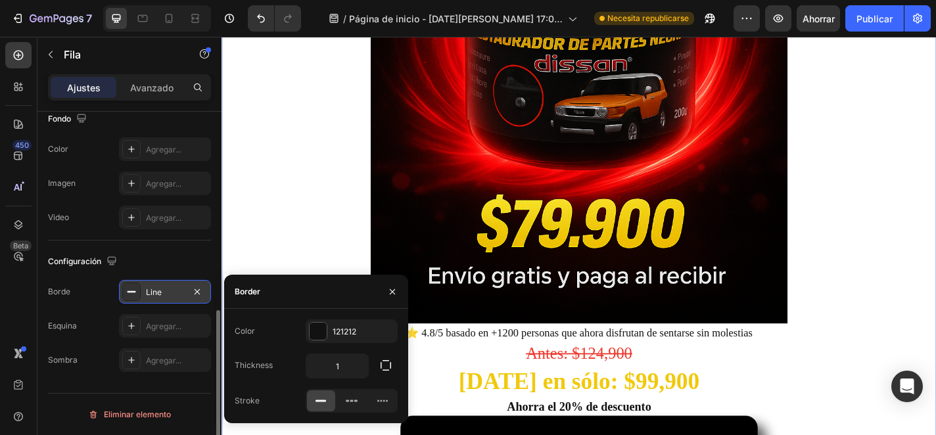
scroll to position [422, 0]
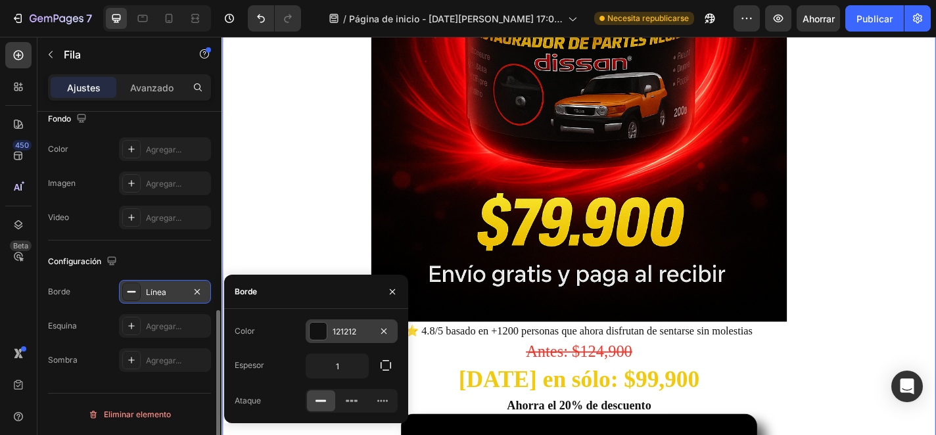
click at [326, 331] on div at bounding box center [318, 331] width 18 height 18
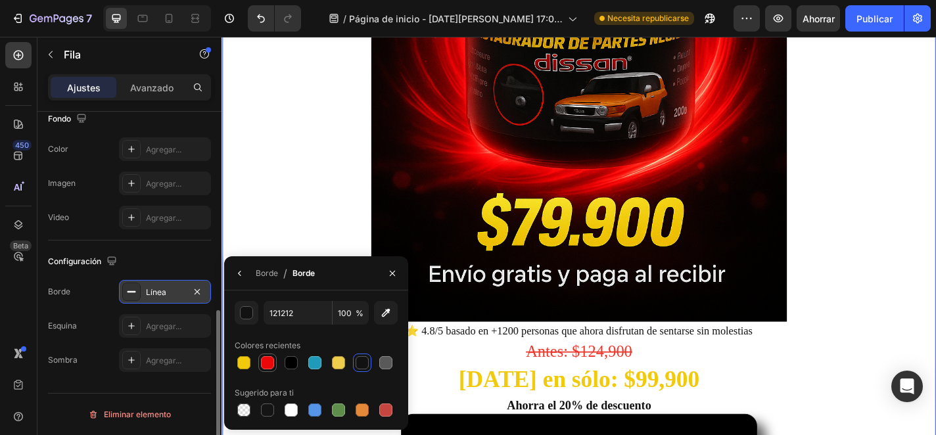
click at [271, 359] on div at bounding box center [267, 362] width 13 height 13
type input "EC0708"
click at [131, 288] on icon at bounding box center [131, 291] width 11 height 11
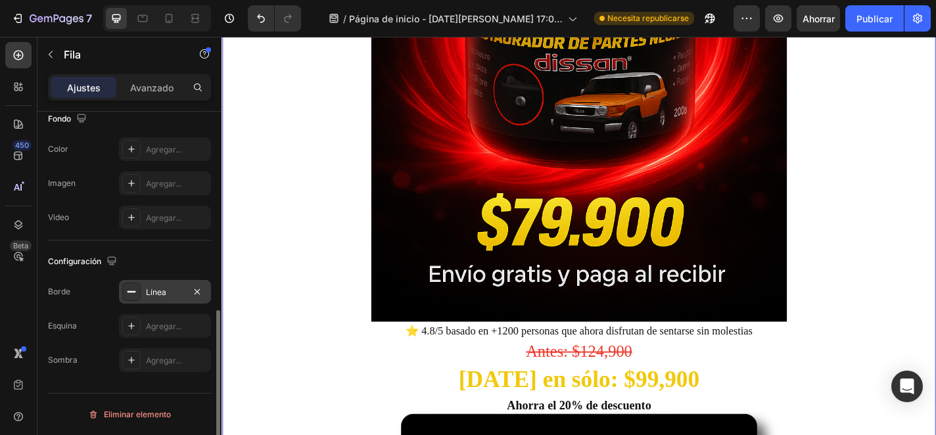
click at [131, 288] on icon at bounding box center [131, 291] width 11 height 11
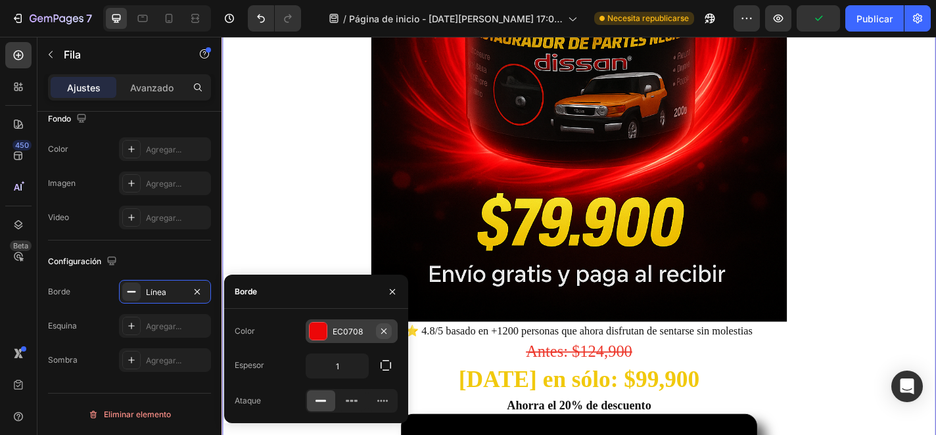
click at [379, 328] on icon "button" at bounding box center [383, 331] width 11 height 11
click at [379, 363] on icon "button" at bounding box center [385, 365] width 13 height 13
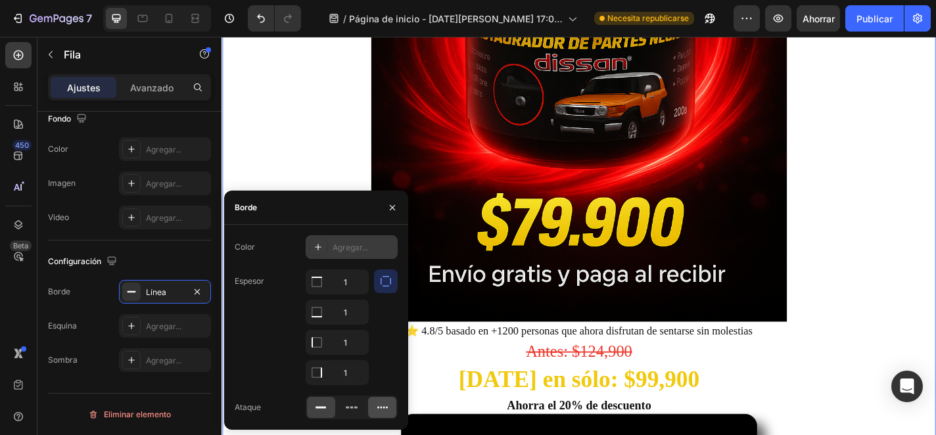
click at [379, 407] on icon at bounding box center [382, 407] width 13 height 13
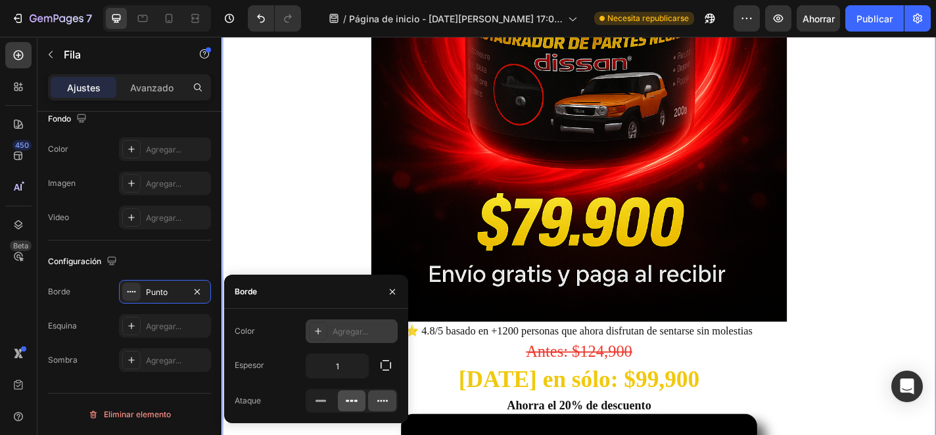
click at [352, 400] on icon at bounding box center [351, 401] width 3 height 2
click at [317, 405] on icon at bounding box center [320, 400] width 13 height 13
click at [388, 286] on icon "button" at bounding box center [392, 291] width 11 height 11
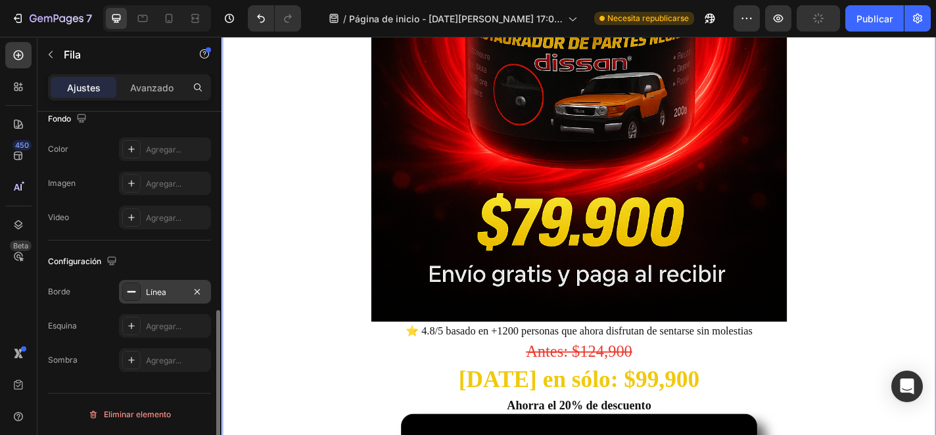
click at [185, 294] on div "Línea" at bounding box center [165, 292] width 92 height 24
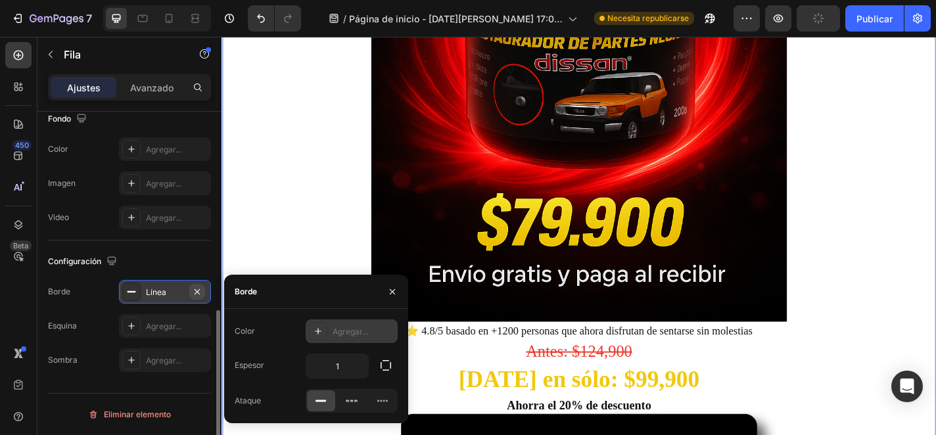
click at [200, 293] on icon "button" at bounding box center [197, 291] width 11 height 11
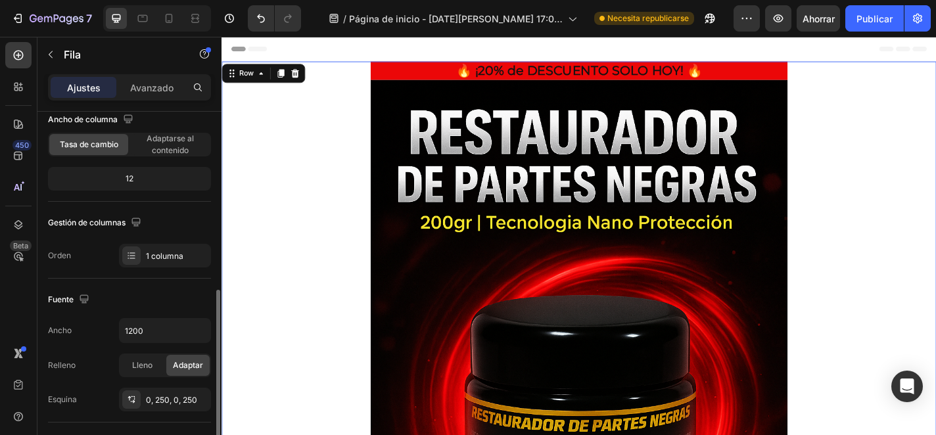
scroll to position [0, 0]
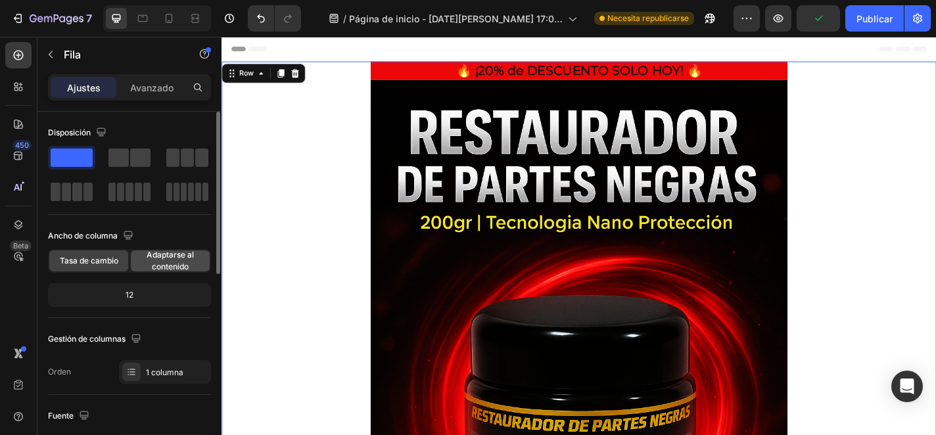
click at [169, 262] on font "Adaptarse al contenido" at bounding box center [170, 261] width 47 height 22
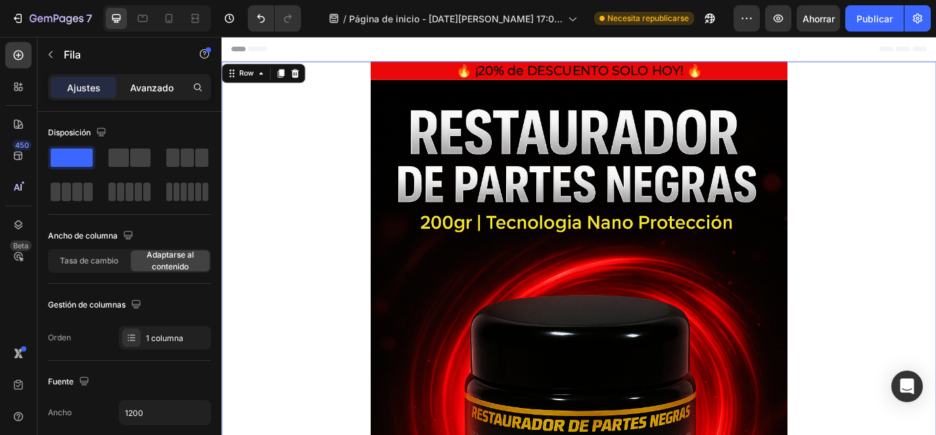
click at [144, 83] on font "Avanzado" at bounding box center [151, 87] width 43 height 11
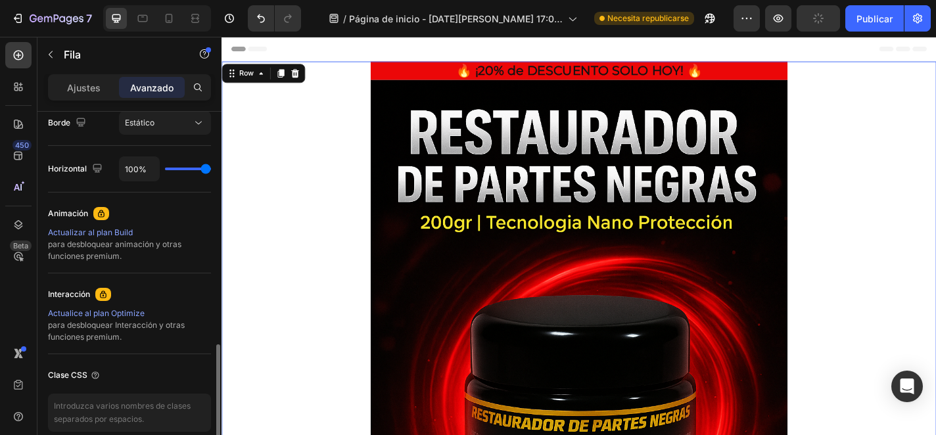
scroll to position [519, 0]
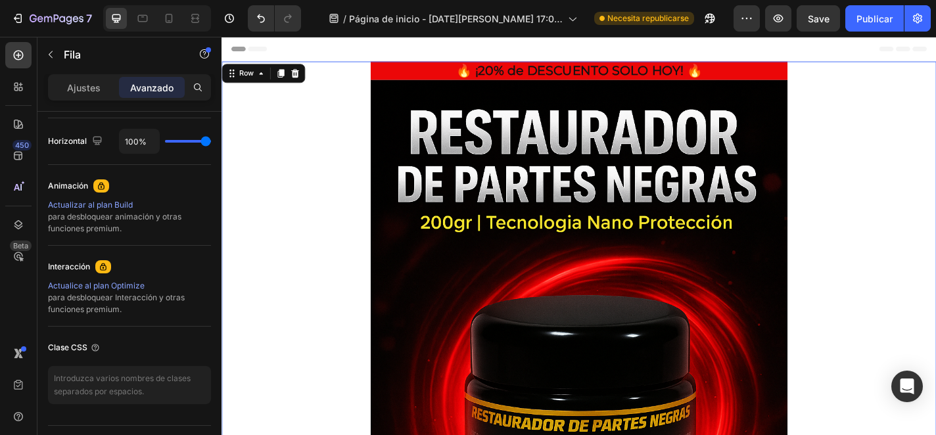
click at [124, 207] on font "Actualizar al plan Build" at bounding box center [90, 205] width 85 height 10
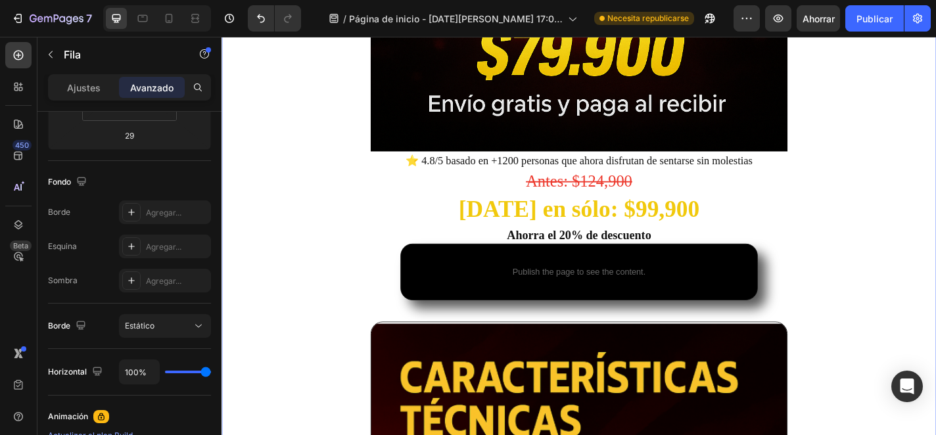
scroll to position [0, 0]
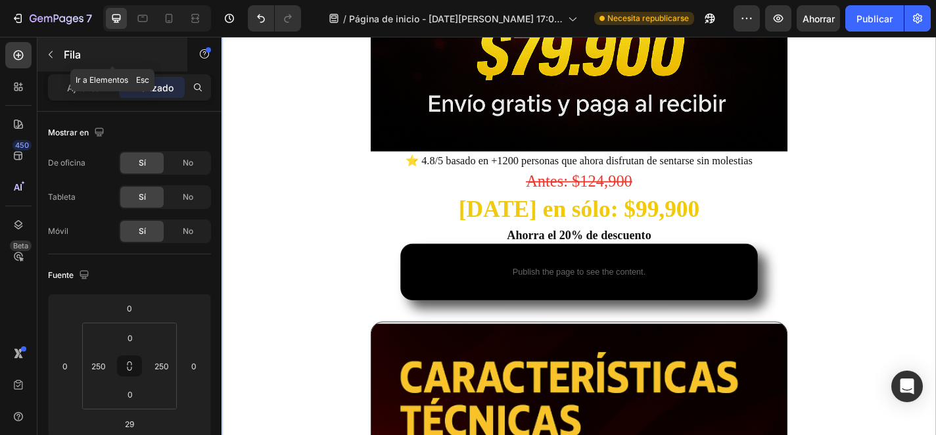
click at [48, 53] on icon "button" at bounding box center [50, 54] width 11 height 11
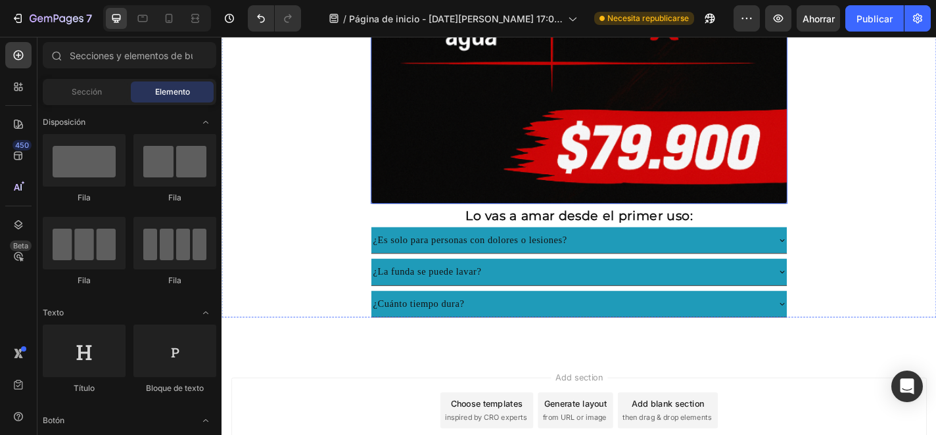
scroll to position [3392, 0]
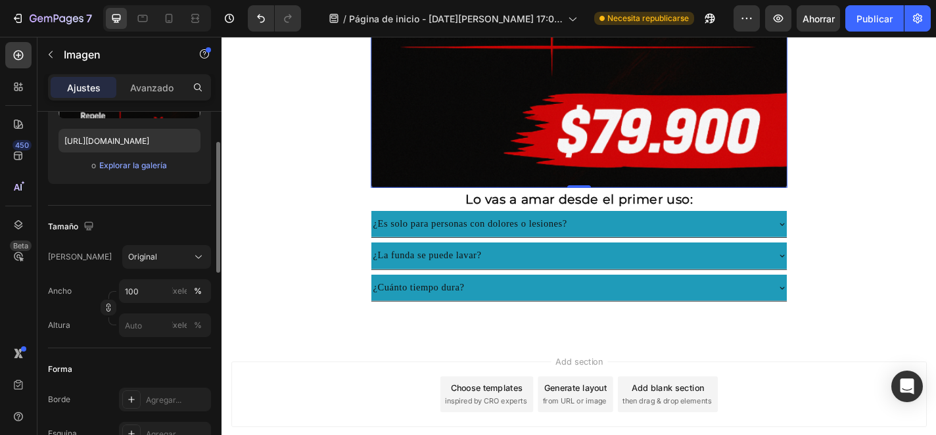
scroll to position [342, 0]
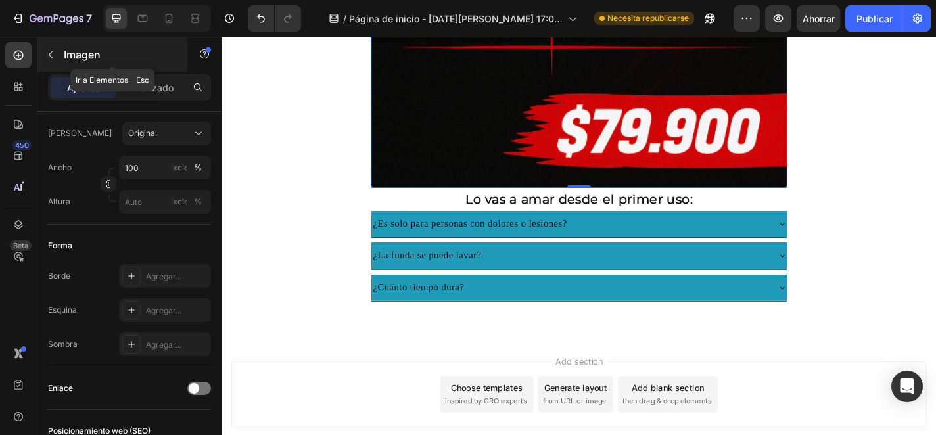
click at [72, 56] on font "Imagen" at bounding box center [82, 54] width 37 height 13
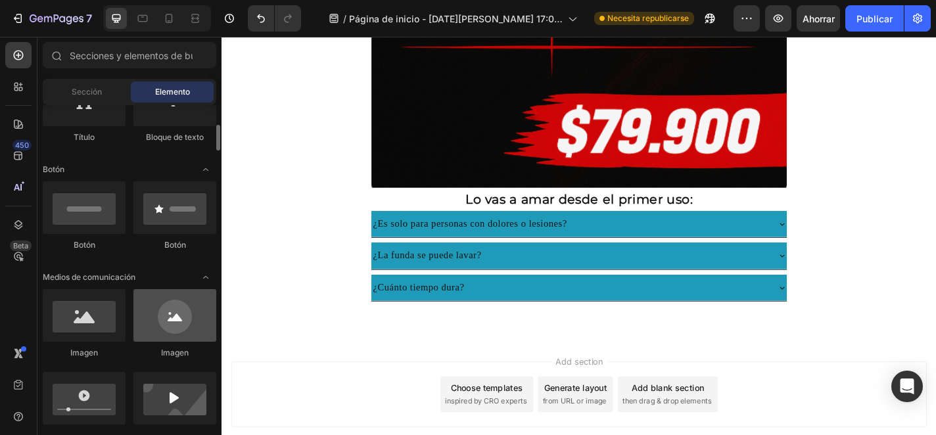
scroll to position [273, 0]
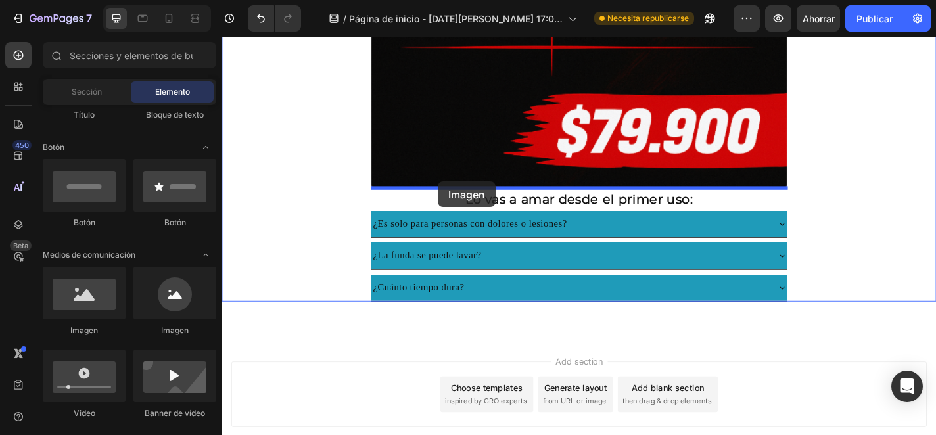
drag, startPoint x: 315, startPoint y: 339, endPoint x: 460, endPoint y: 196, distance: 204.0
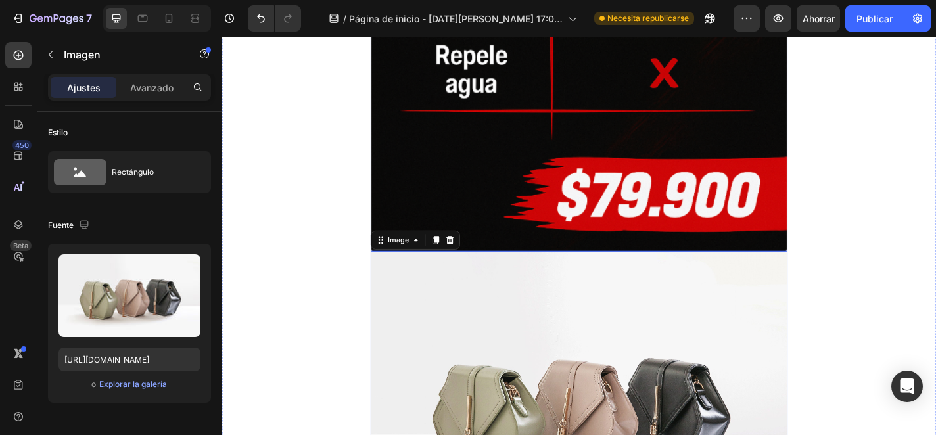
scroll to position [3324, 0]
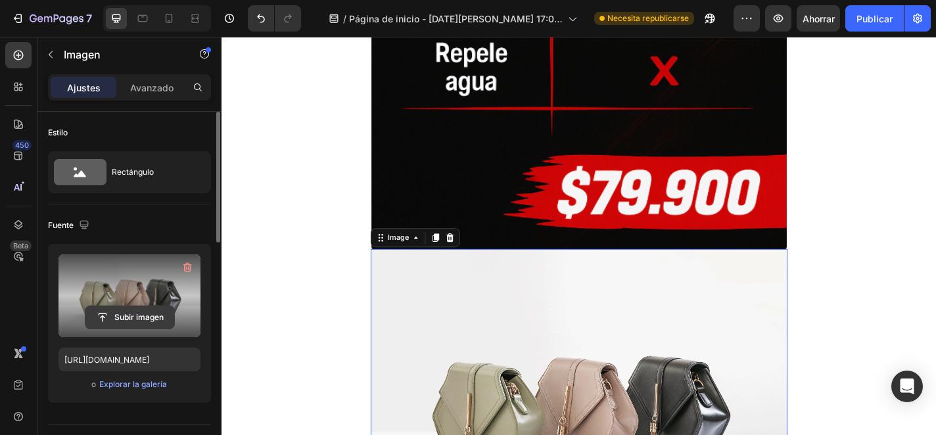
click at [170, 312] on input "file" at bounding box center [129, 317] width 89 height 22
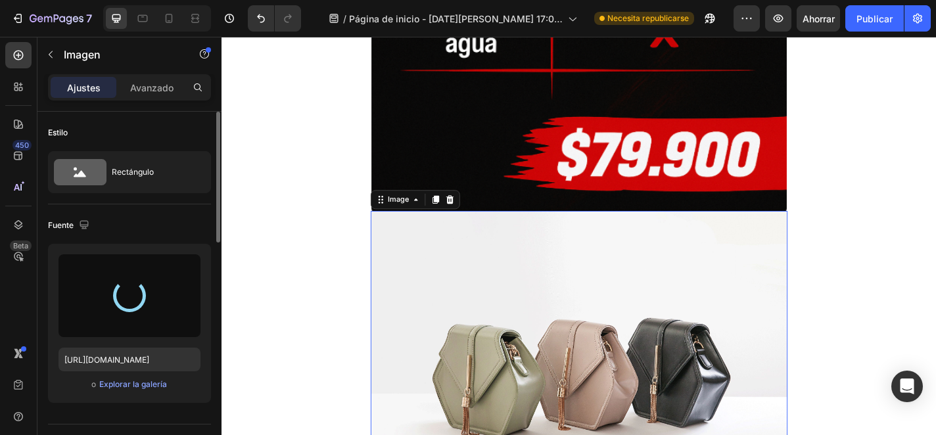
scroll to position [3408, 0]
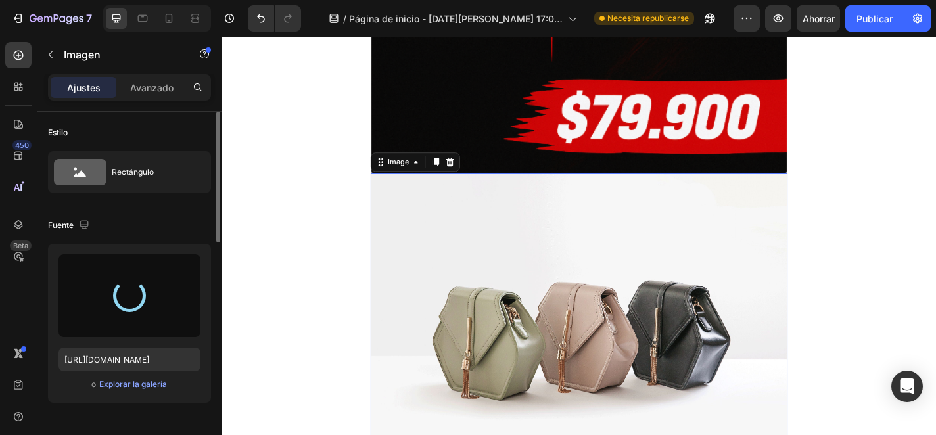
type input "[URL][DOMAIN_NAME]"
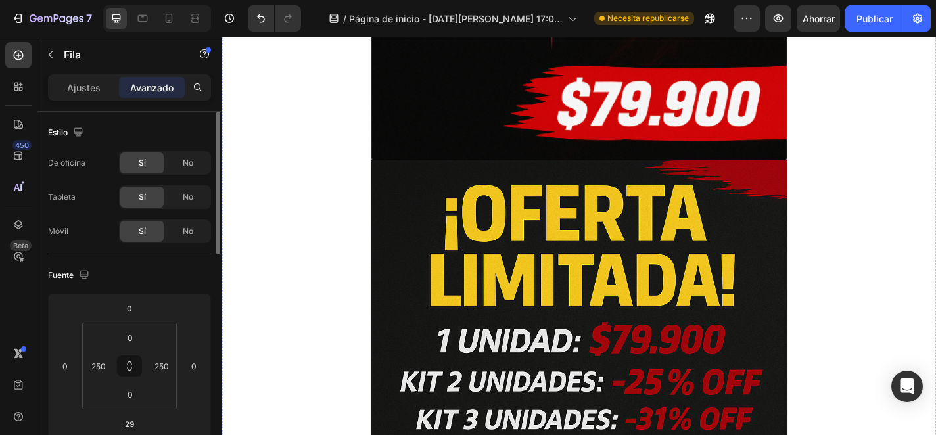
scroll to position [3390, 0]
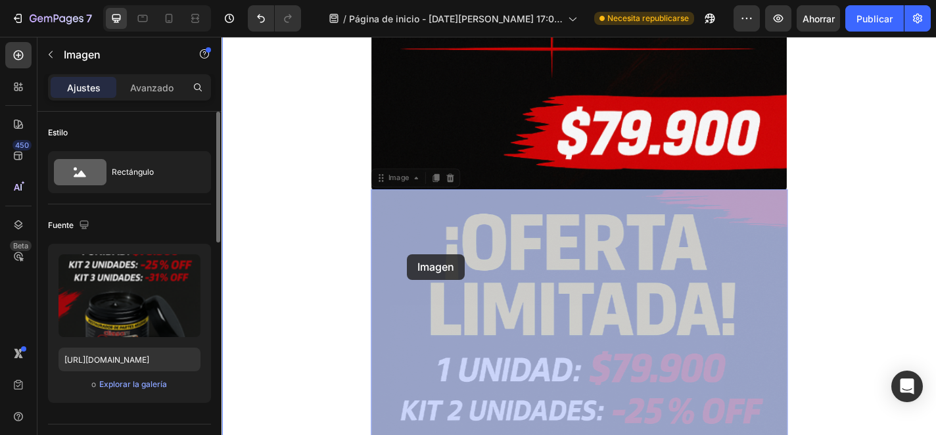
drag, startPoint x: 426, startPoint y: 234, endPoint x: 426, endPoint y: 277, distance: 42.7
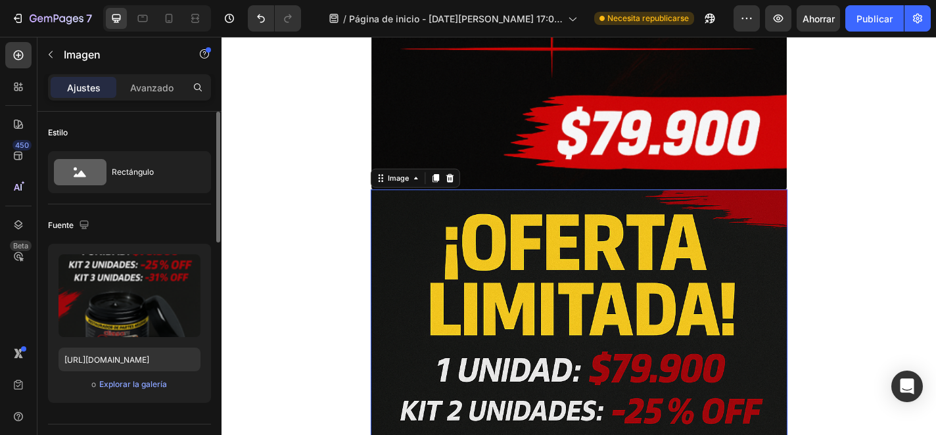
click at [477, 195] on icon at bounding box center [473, 192] width 11 height 11
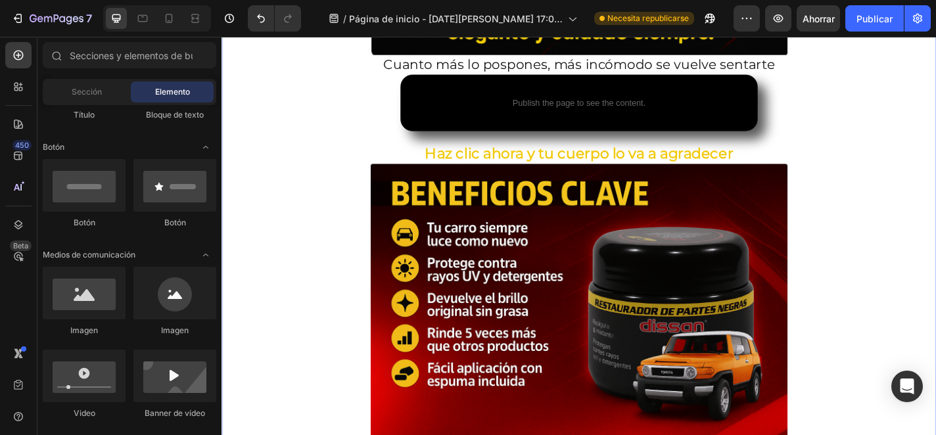
scroll to position [2383, 0]
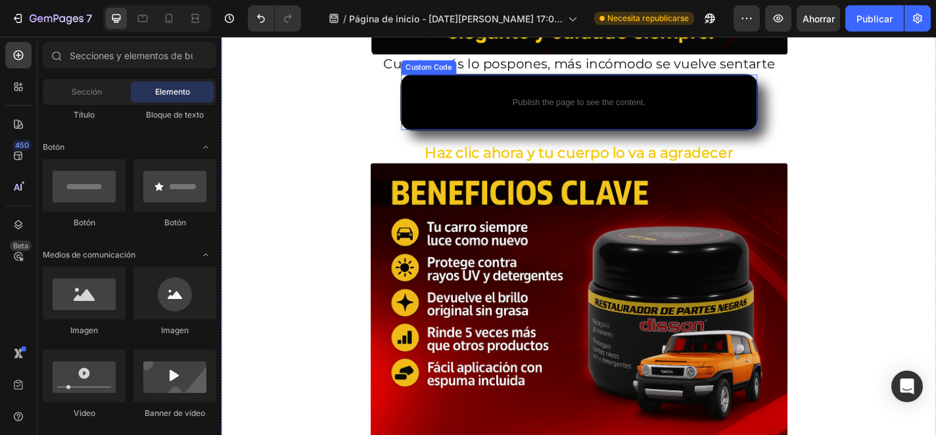
click at [510, 104] on p "Publish the page to see the content." at bounding box center [615, 109] width 393 height 14
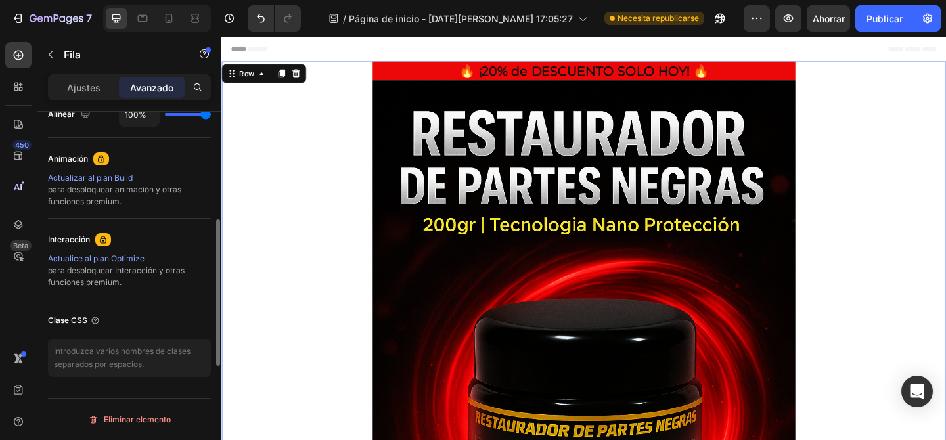
scroll to position [150, 0]
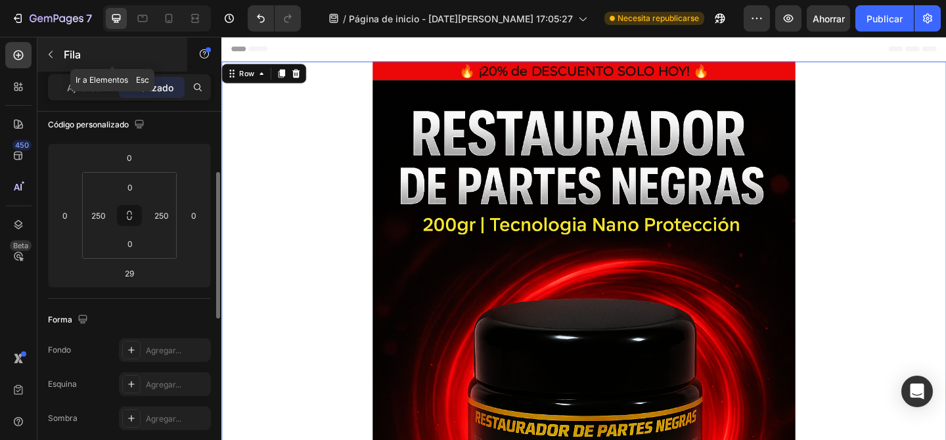
click at [51, 60] on button "button" at bounding box center [50, 54] width 21 height 21
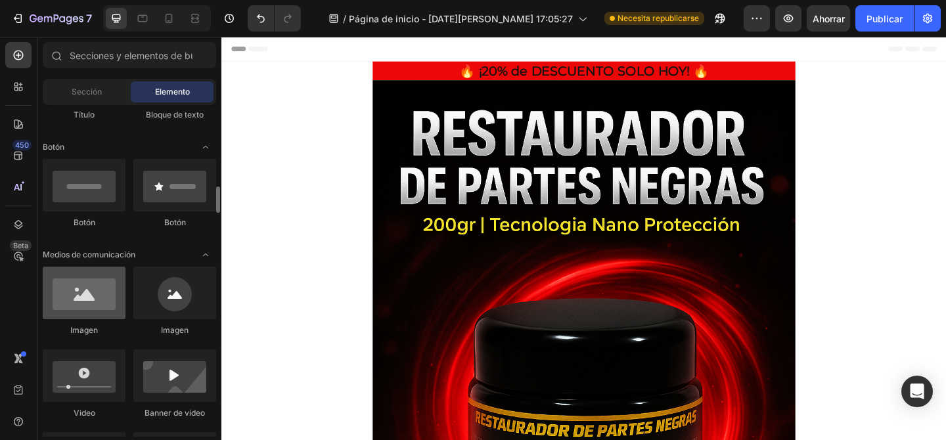
scroll to position [390, 0]
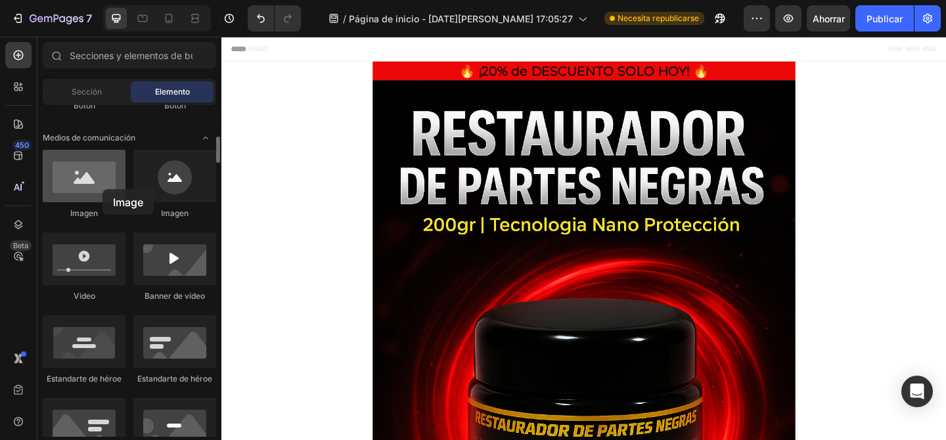
click at [103, 189] on div at bounding box center [84, 176] width 83 height 53
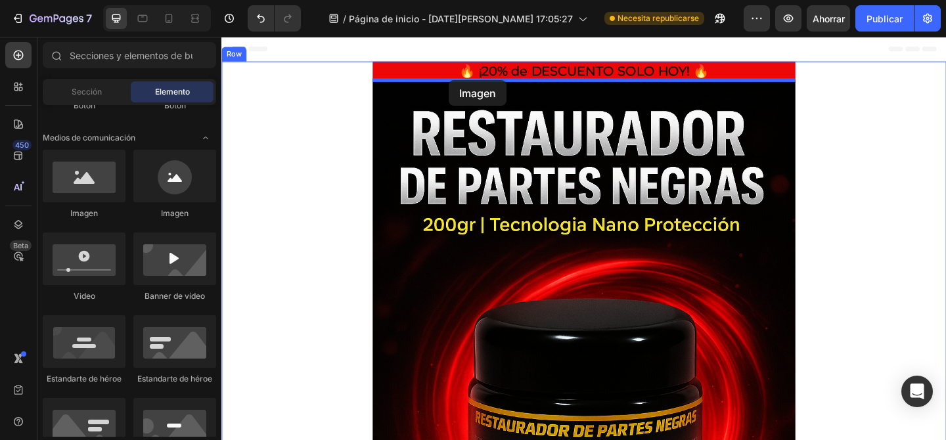
drag, startPoint x: 325, startPoint y: 225, endPoint x: 469, endPoint y: 84, distance: 201.2
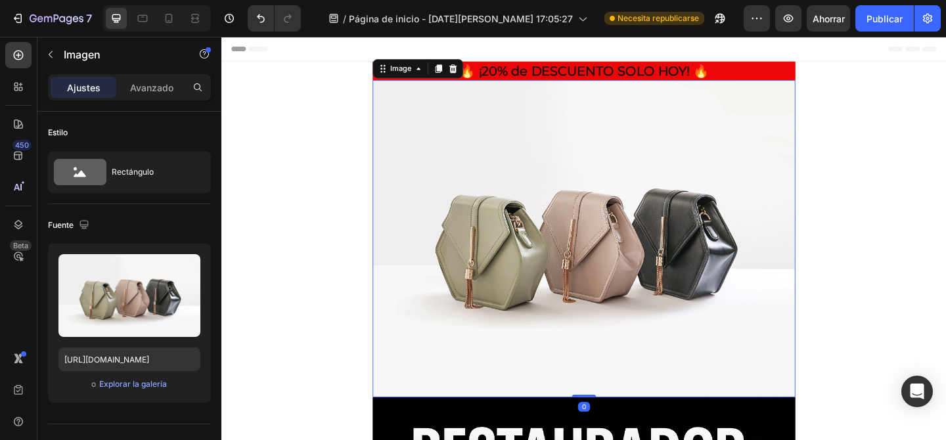
click at [537, 200] on img at bounding box center [616, 256] width 460 height 345
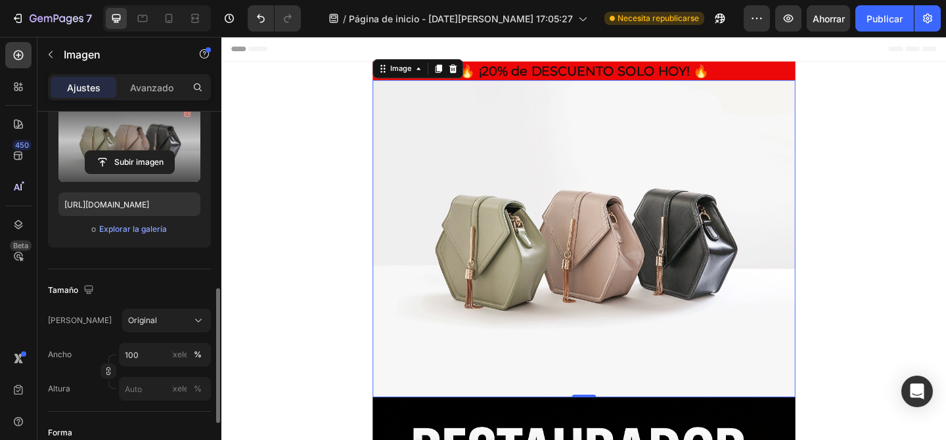
scroll to position [289, 0]
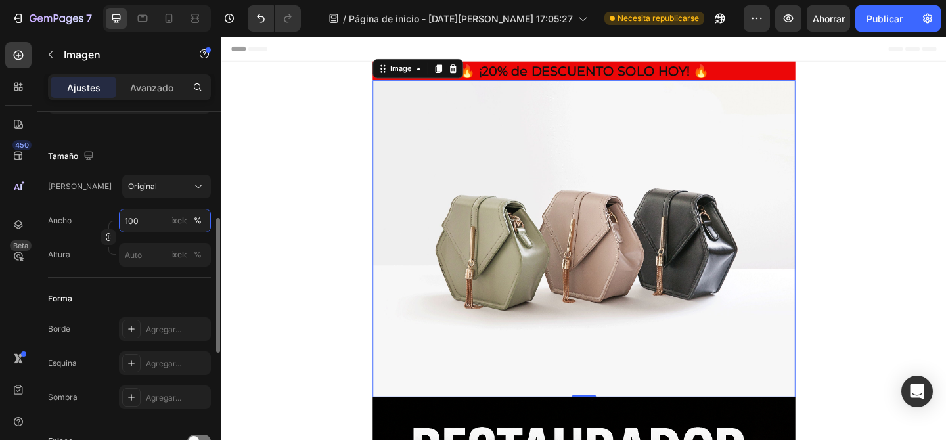
click at [151, 222] on input "100" at bounding box center [165, 221] width 92 height 24
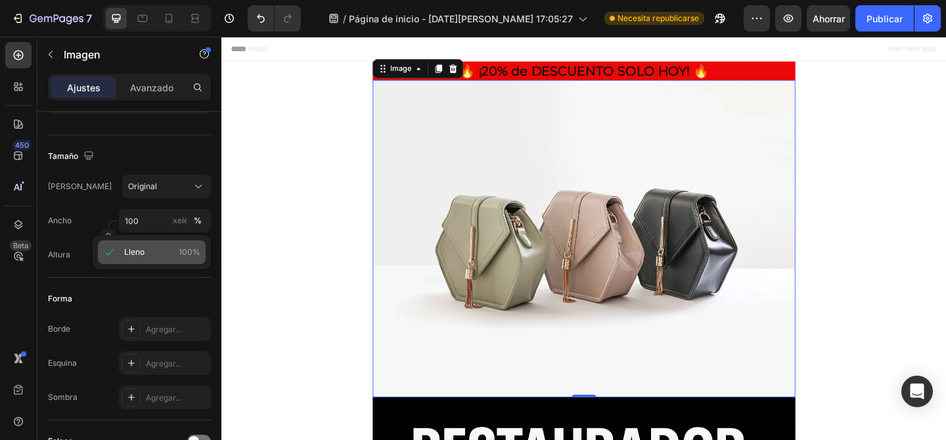
click at [162, 252] on p "Lleno 100%" at bounding box center [162, 252] width 76 height 12
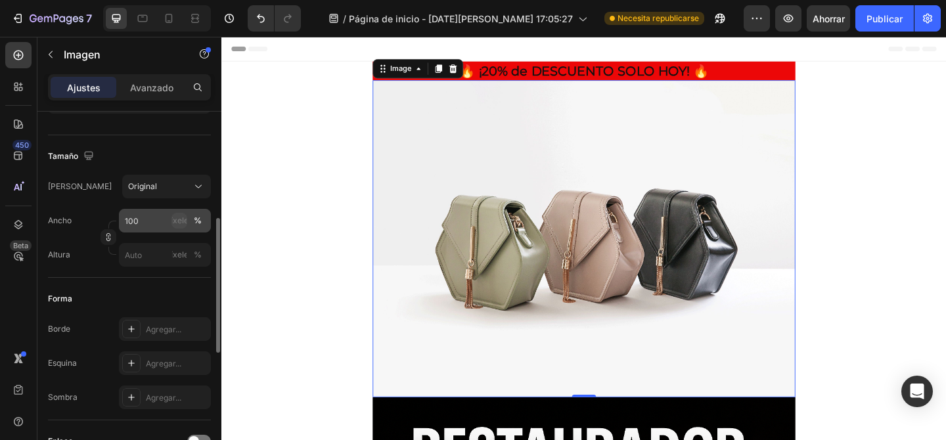
click at [175, 221] on font "píxeles" at bounding box center [179, 221] width 26 height 10
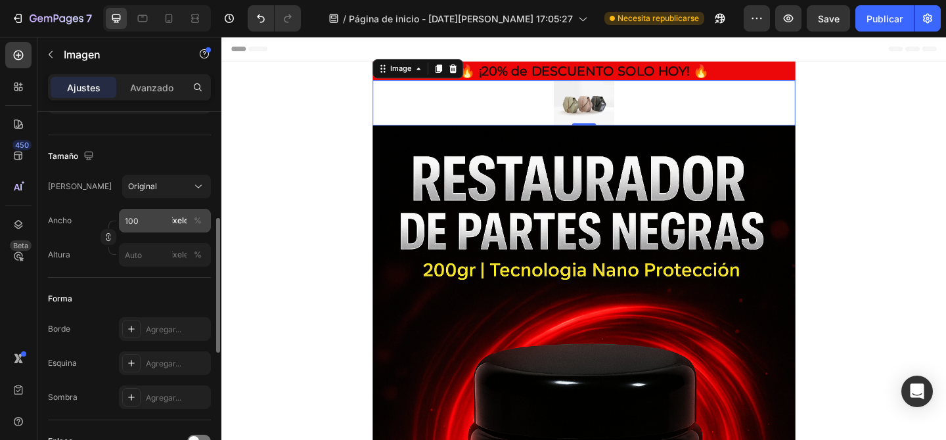
click at [178, 218] on font "píxeles" at bounding box center [179, 221] width 26 height 10
click at [151, 223] on input "100" at bounding box center [165, 221] width 92 height 24
type input "1"
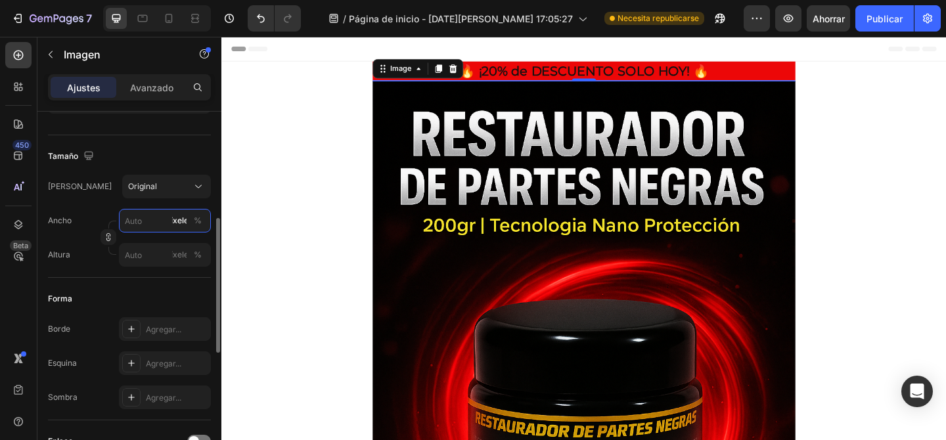
type input "1"
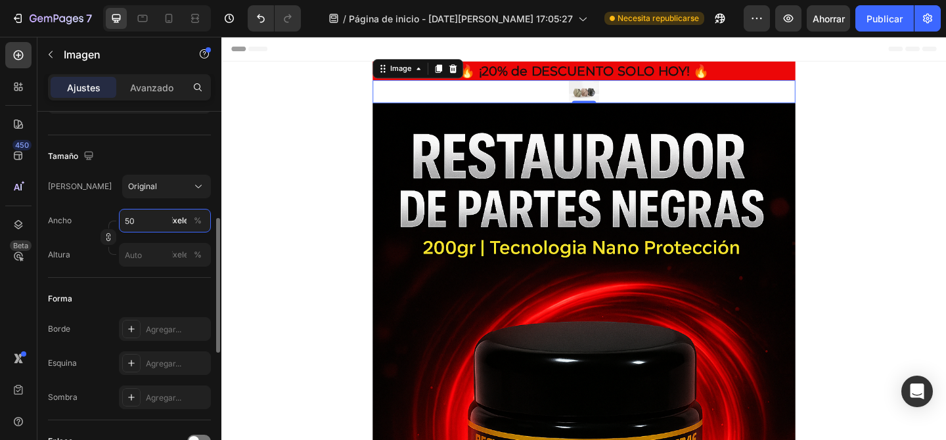
type input "5"
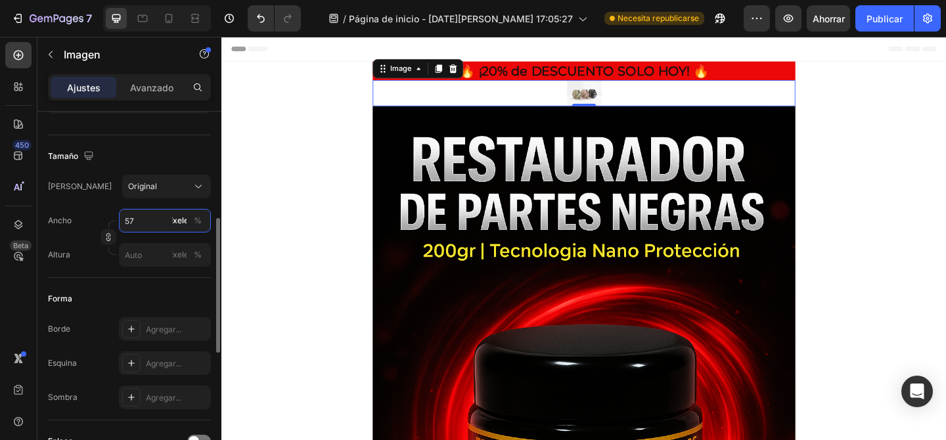
type input "5"
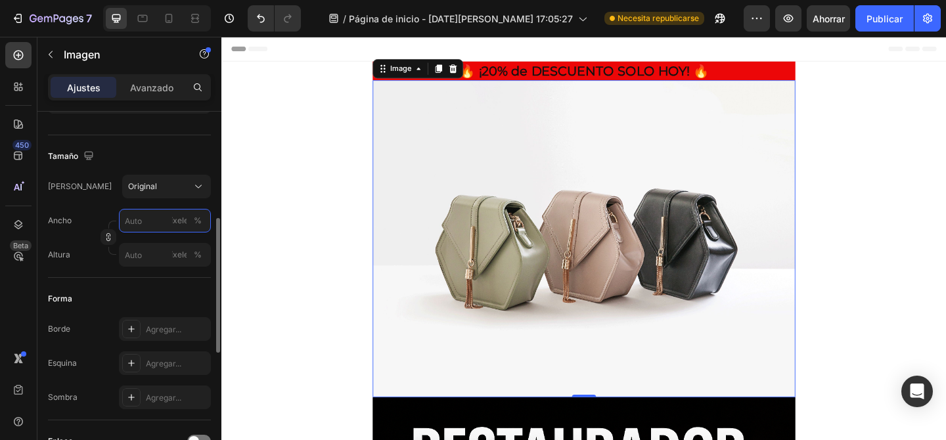
type input "5"
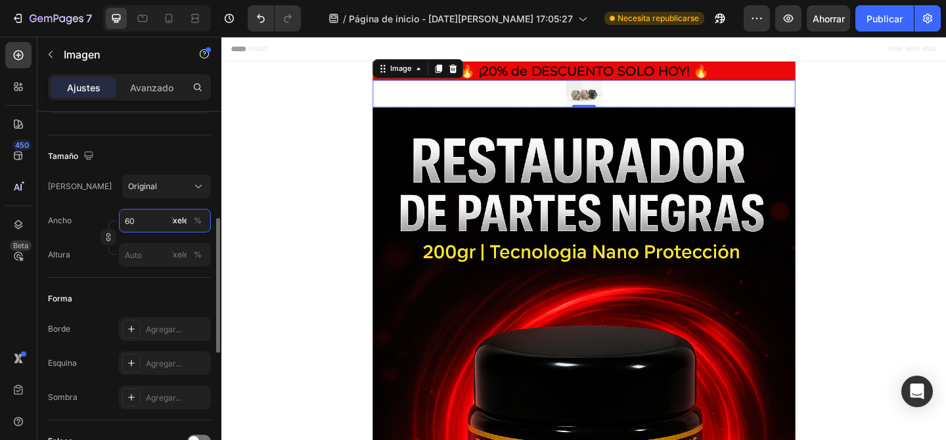
type input "6"
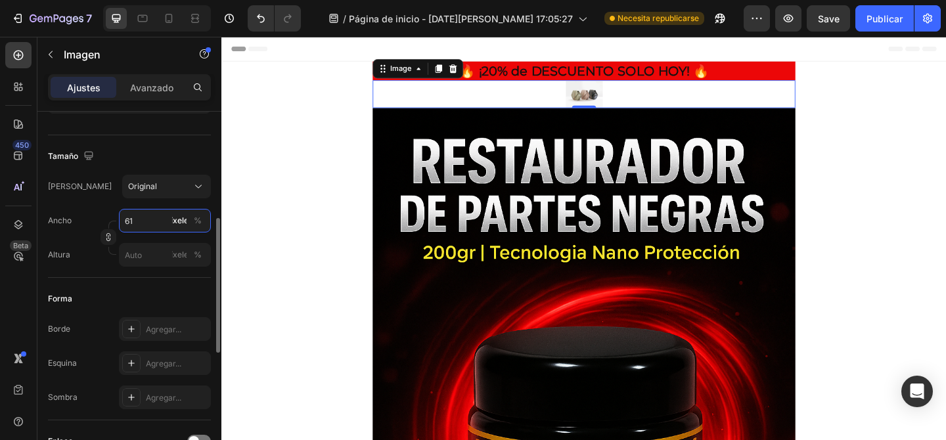
type input "6"
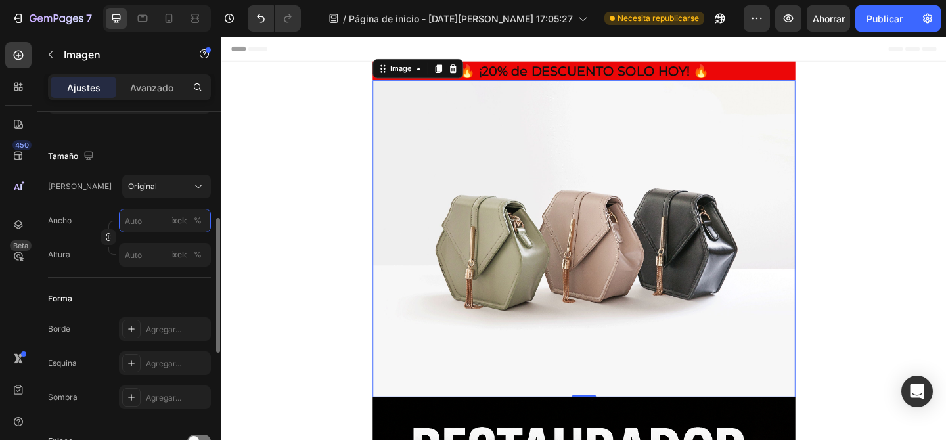
type input "6"
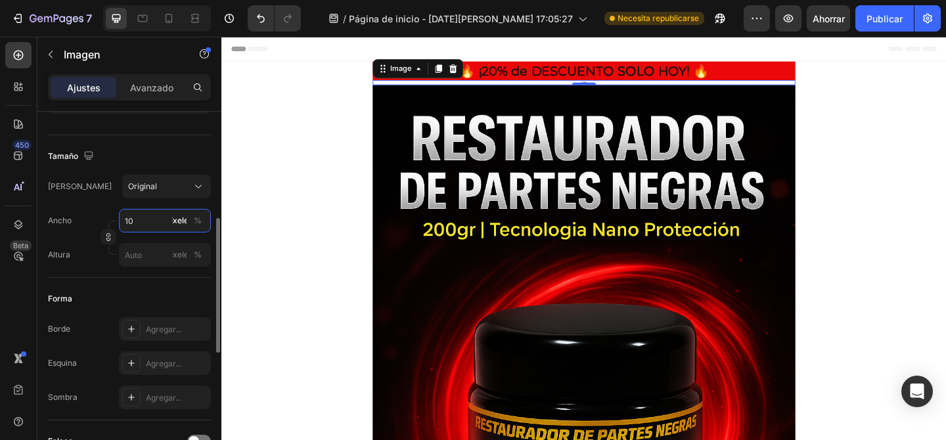
type input "1"
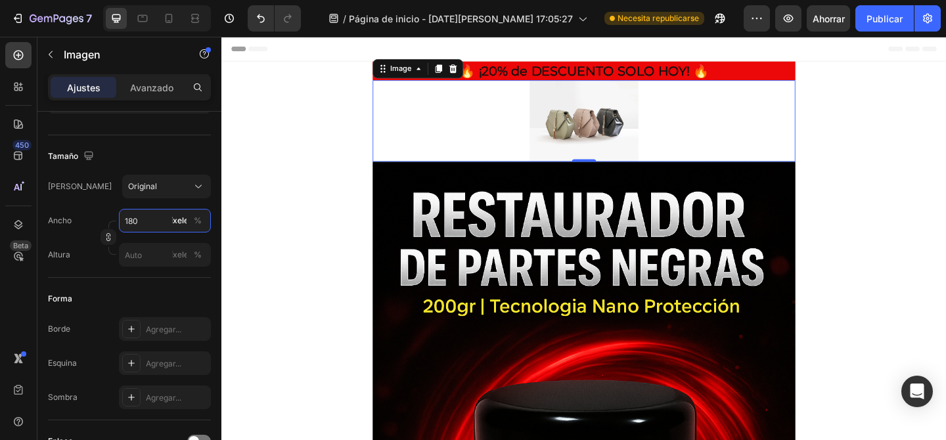
type input "180"
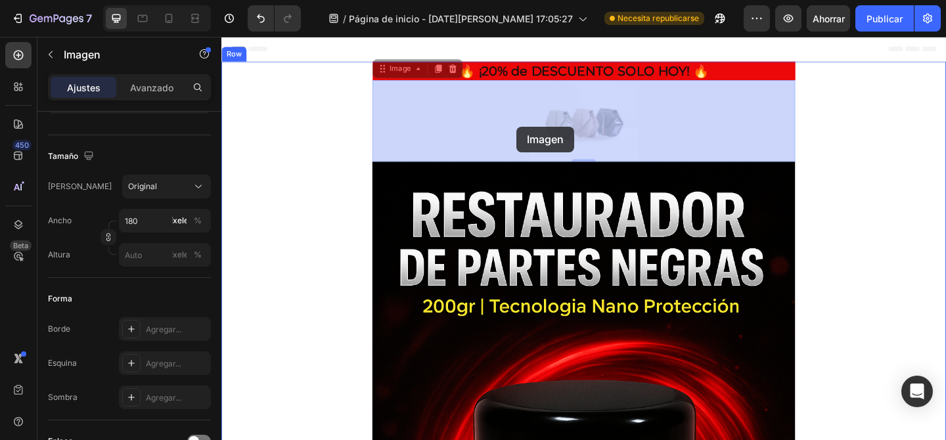
drag, startPoint x: 608, startPoint y: 137, endPoint x: 542, endPoint y: 134, distance: 65.8
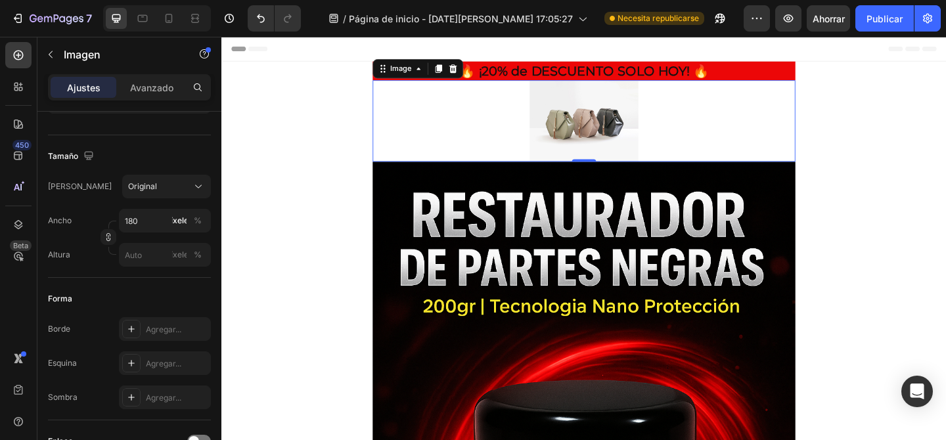
click at [584, 131] on img at bounding box center [616, 128] width 118 height 89
click at [597, 137] on img at bounding box center [616, 128] width 118 height 89
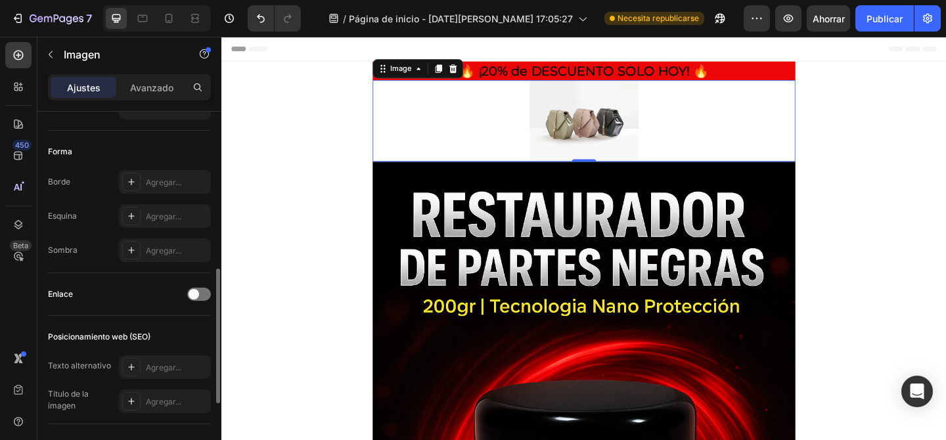
scroll to position [434, 0]
click at [159, 190] on div "Agregar..." at bounding box center [177, 185] width 62 height 12
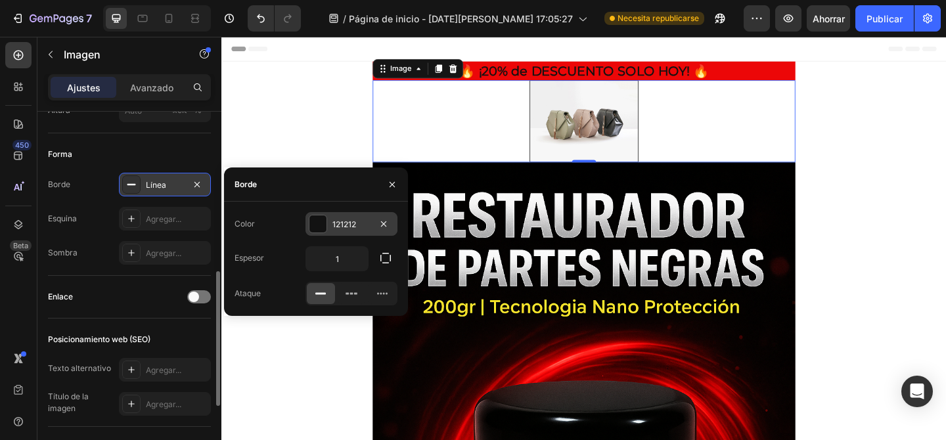
click at [329, 224] on div "121212" at bounding box center [352, 224] width 92 height 24
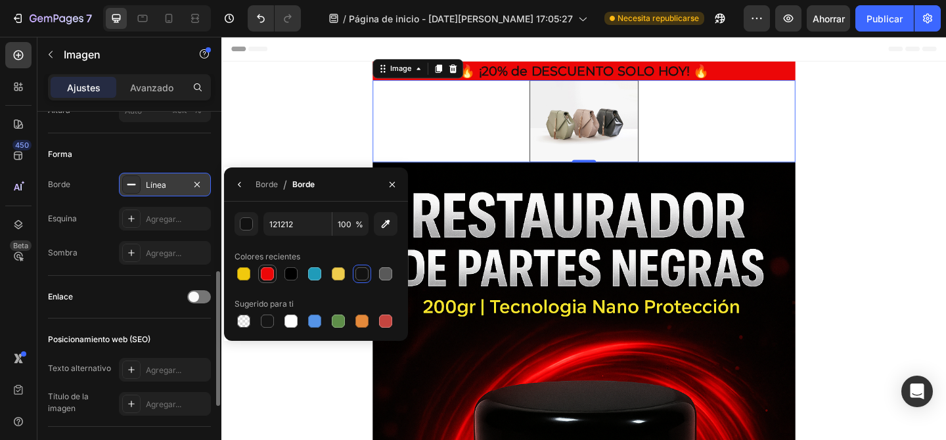
click at [266, 277] on div at bounding box center [267, 273] width 13 height 13
type input "EC0708"
click at [348, 225] on input "100" at bounding box center [350, 224] width 36 height 24
type input "1"
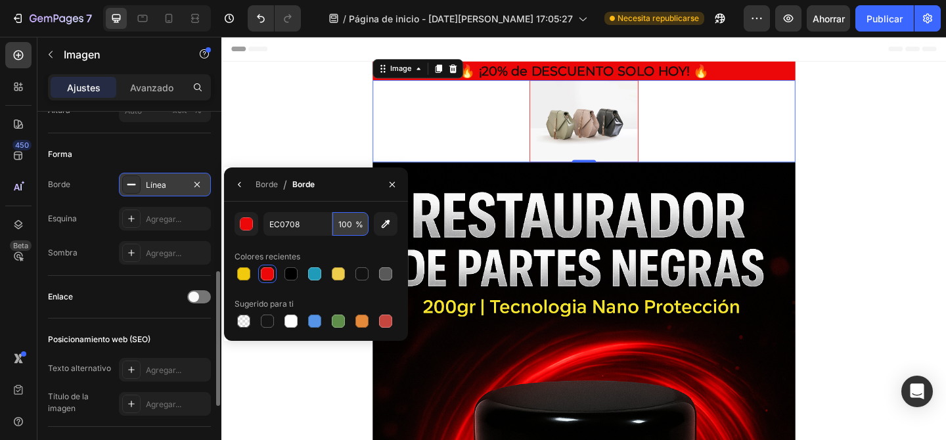
click at [342, 223] on input "100" at bounding box center [350, 224] width 36 height 24
type input "100"
click at [265, 183] on font "Borde" at bounding box center [267, 184] width 22 height 10
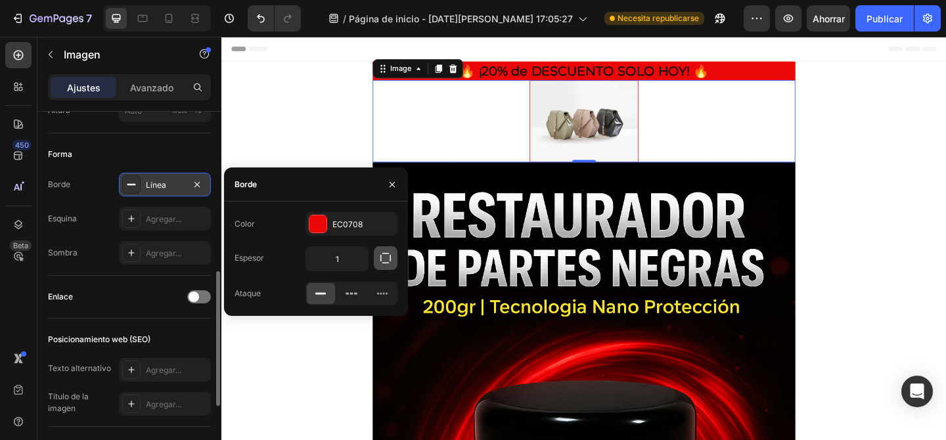
click at [387, 260] on icon "button" at bounding box center [385, 258] width 13 height 13
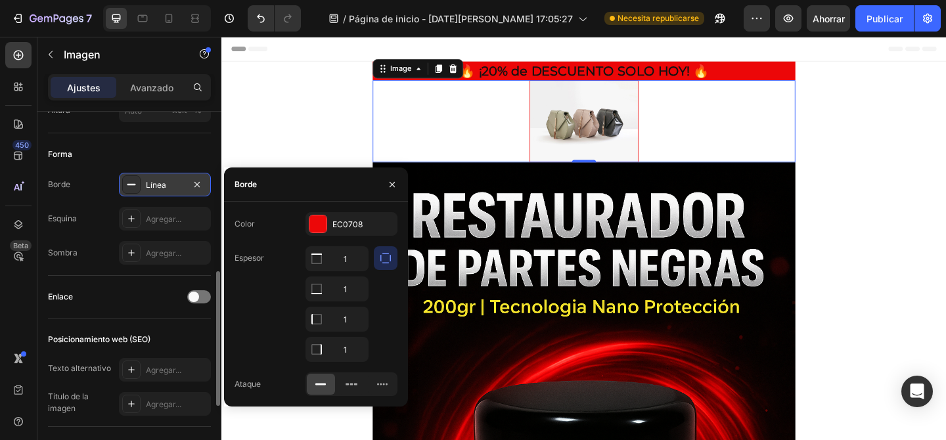
click at [386, 256] on icon "button" at bounding box center [385, 258] width 13 height 13
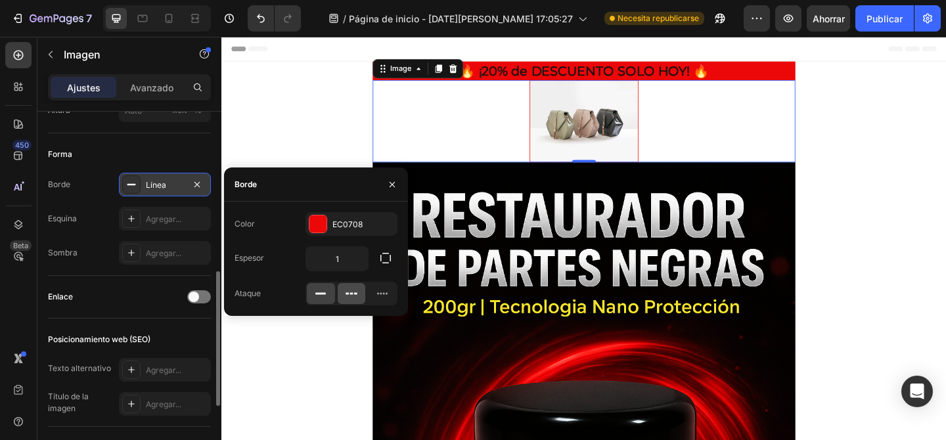
click at [352, 293] on icon at bounding box center [351, 294] width 3 height 2
click at [387, 295] on icon at bounding box center [382, 293] width 13 height 13
click at [348, 294] on icon at bounding box center [351, 293] width 13 height 13
click at [342, 259] on input "1" at bounding box center [337, 259] width 62 height 24
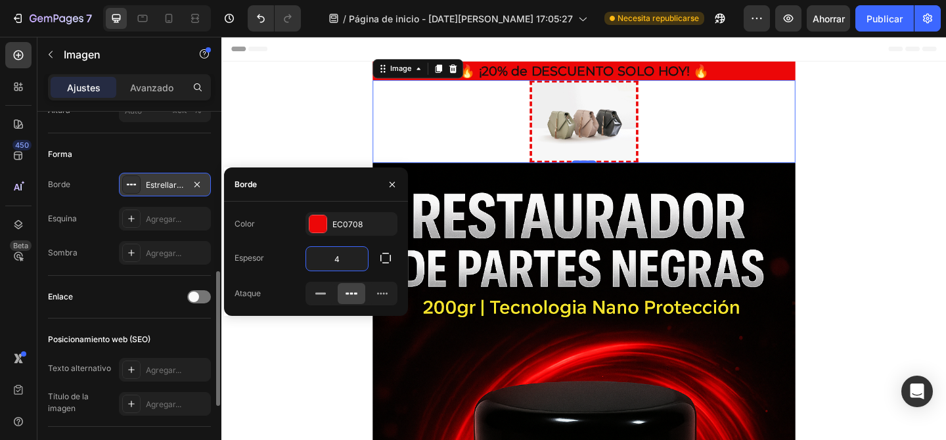
click at [342, 258] on input "4" at bounding box center [337, 259] width 62 height 24
type input "4"
click at [321, 293] on rect at bounding box center [320, 294] width 11 height 2
click at [342, 261] on input "4" at bounding box center [337, 259] width 62 height 24
type input "2"
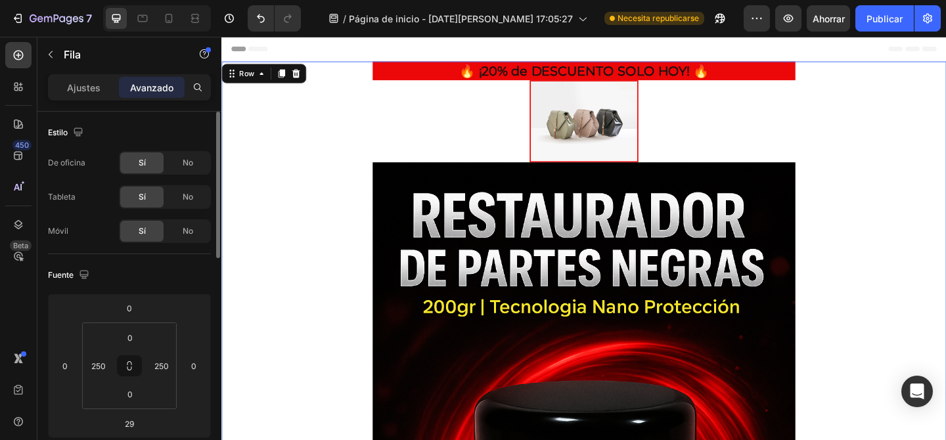
click at [93, 81] on p "Ajustes" at bounding box center [84, 88] width 34 height 14
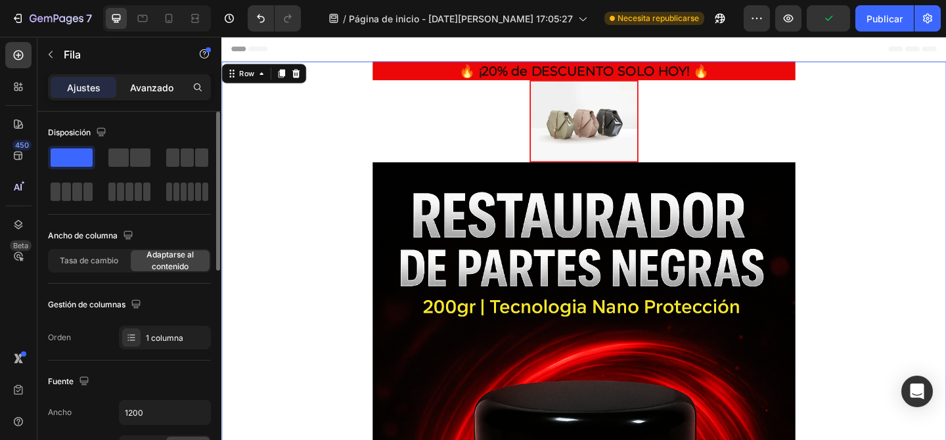
click at [147, 89] on font "Avanzado" at bounding box center [151, 87] width 43 height 11
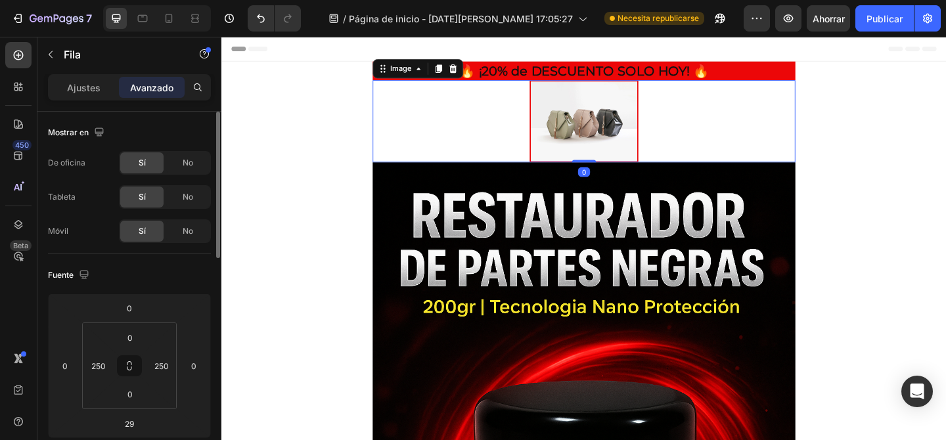
click at [608, 146] on img at bounding box center [616, 128] width 118 height 89
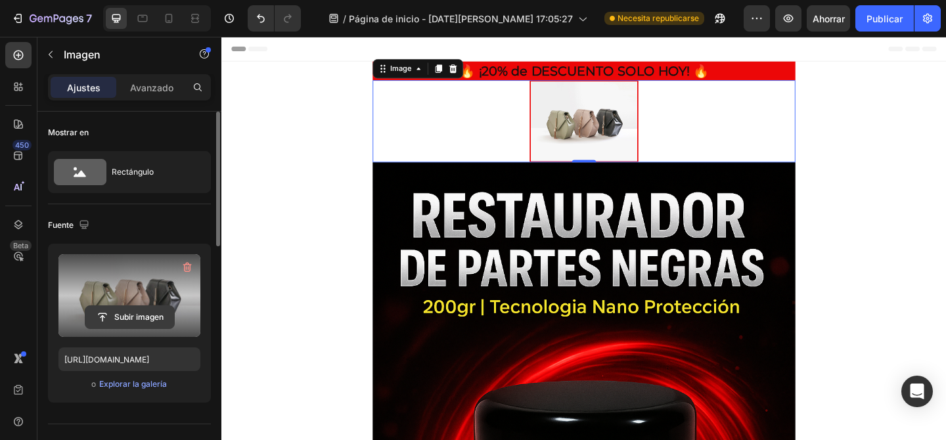
click at [143, 312] on input "file" at bounding box center [129, 317] width 89 height 22
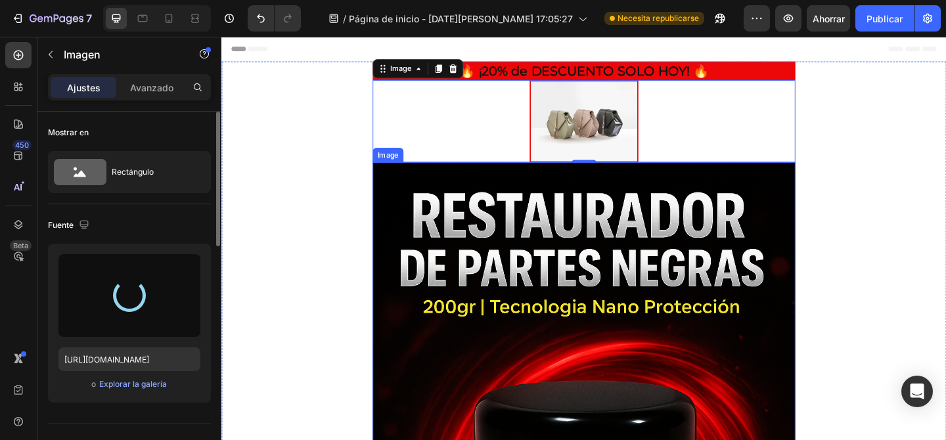
type input "[URL][DOMAIN_NAME]"
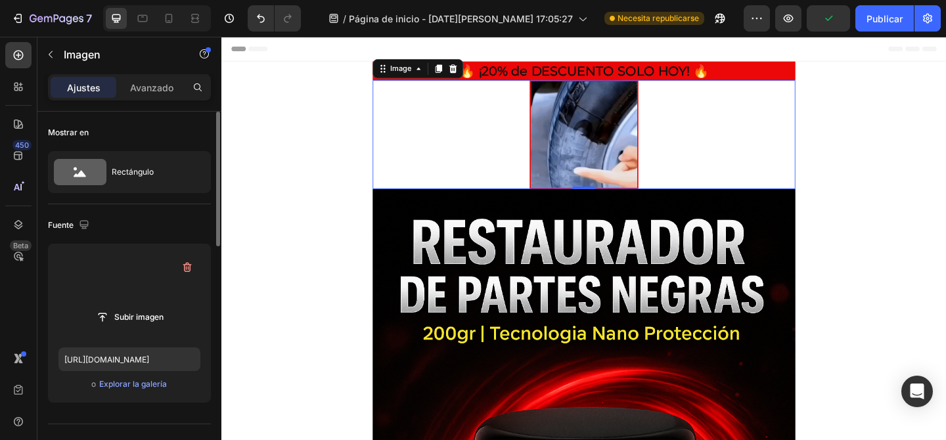
click at [578, 124] on img at bounding box center [616, 143] width 118 height 118
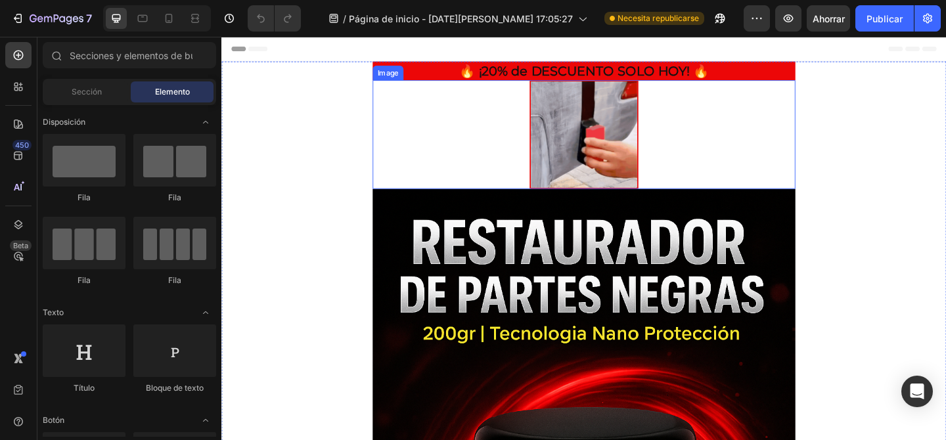
click at [646, 84] on img at bounding box center [616, 143] width 118 height 118
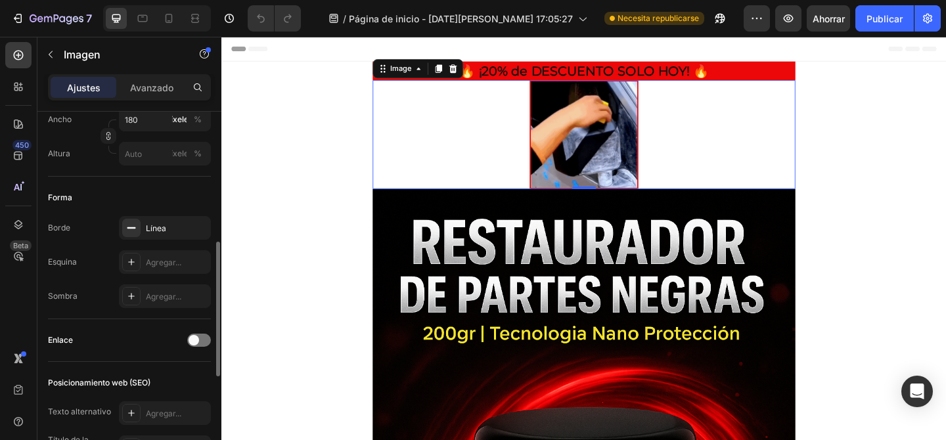
scroll to position [414, 0]
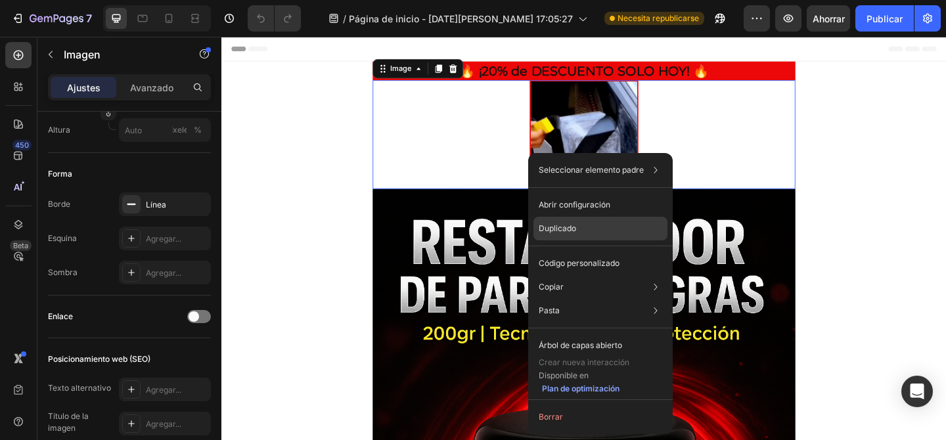
click at [557, 225] on font "Duplicado" at bounding box center [557, 228] width 37 height 10
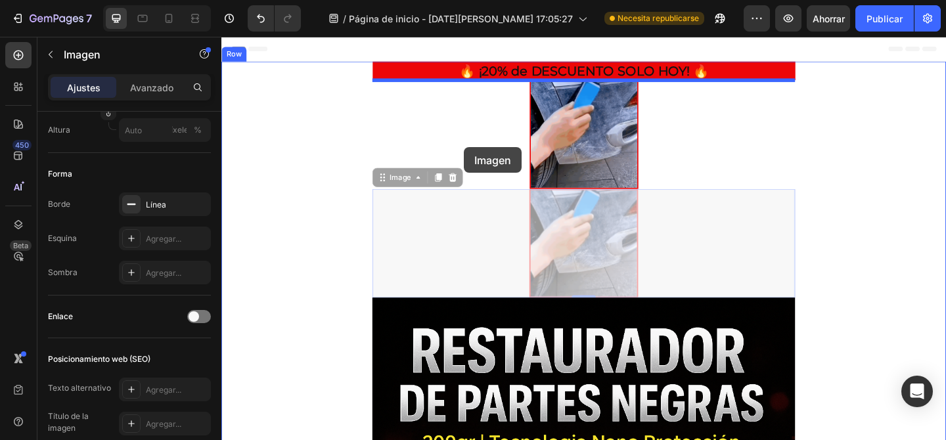
drag, startPoint x: 581, startPoint y: 235, endPoint x: 484, endPoint y: 156, distance: 124.3
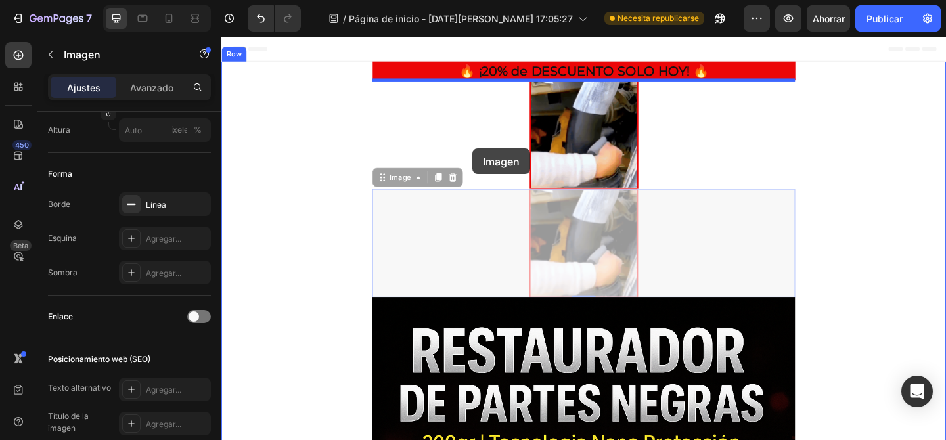
drag, startPoint x: 590, startPoint y: 258, endPoint x: 494, endPoint y: 158, distance: 138.5
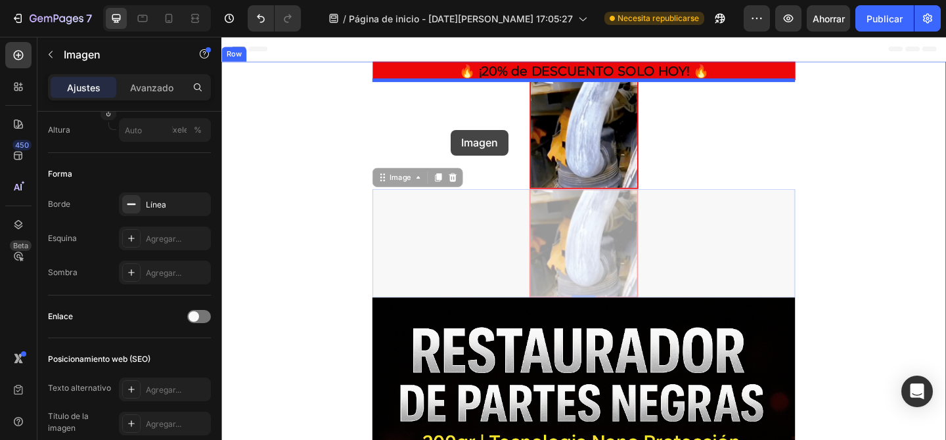
drag, startPoint x: 573, startPoint y: 254, endPoint x: 470, endPoint y: 138, distance: 154.5
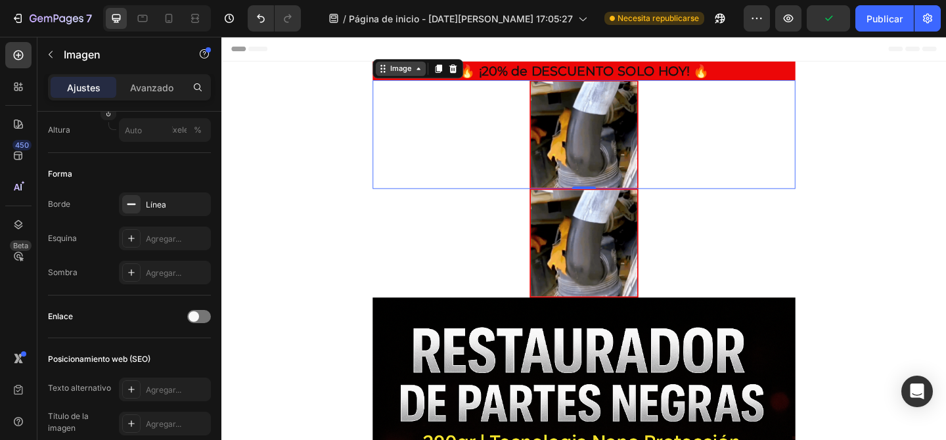
click at [408, 76] on div "Image" at bounding box center [416, 72] width 28 height 12
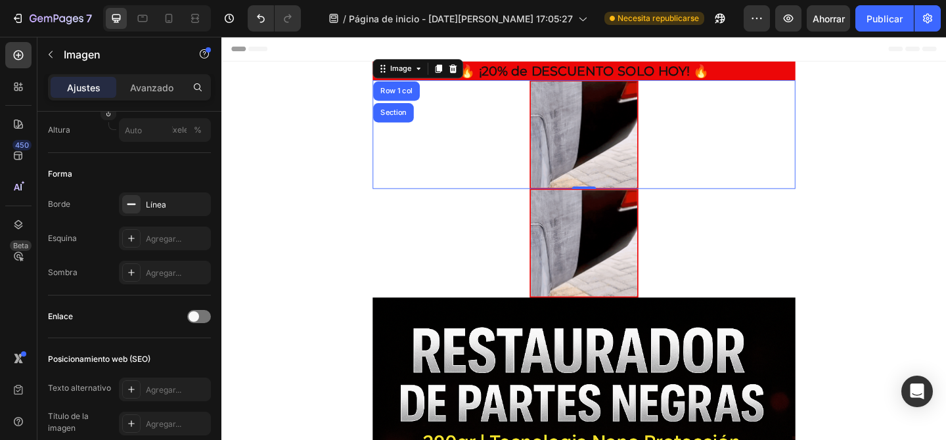
click at [474, 137] on div at bounding box center [616, 143] width 460 height 118
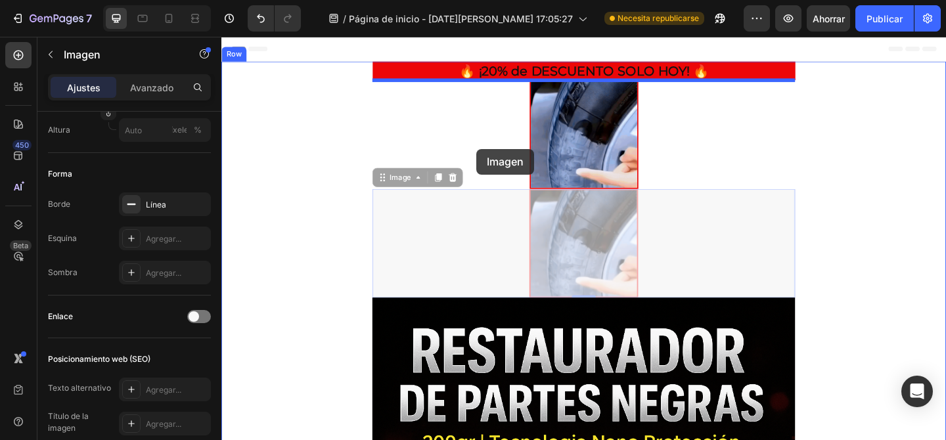
drag, startPoint x: 629, startPoint y: 273, endPoint x: 488, endPoint y: 152, distance: 186.9
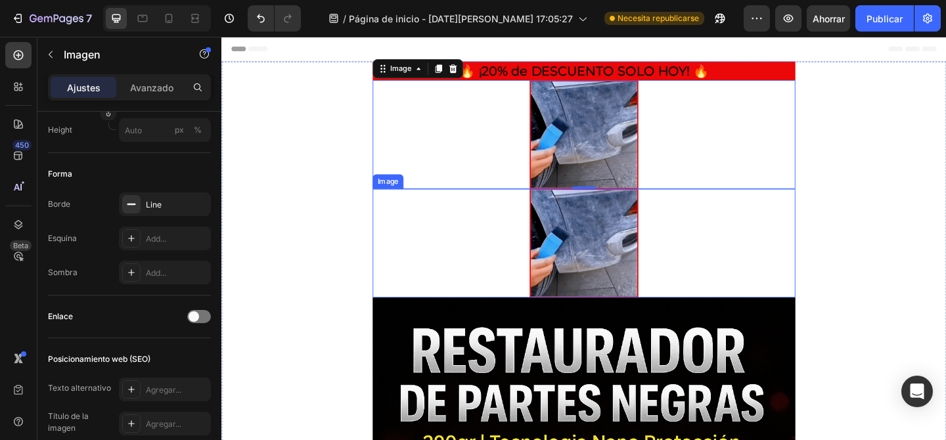
click at [591, 300] on img at bounding box center [616, 261] width 118 height 118
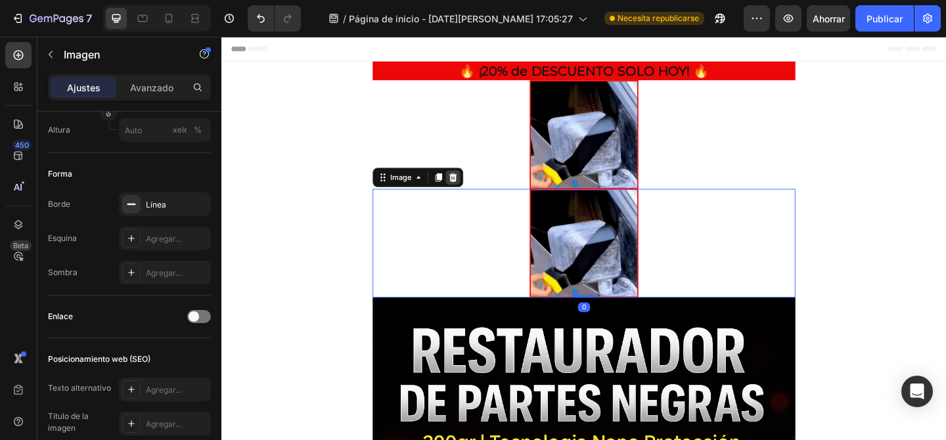
click at [473, 189] on icon at bounding box center [473, 189] width 9 height 9
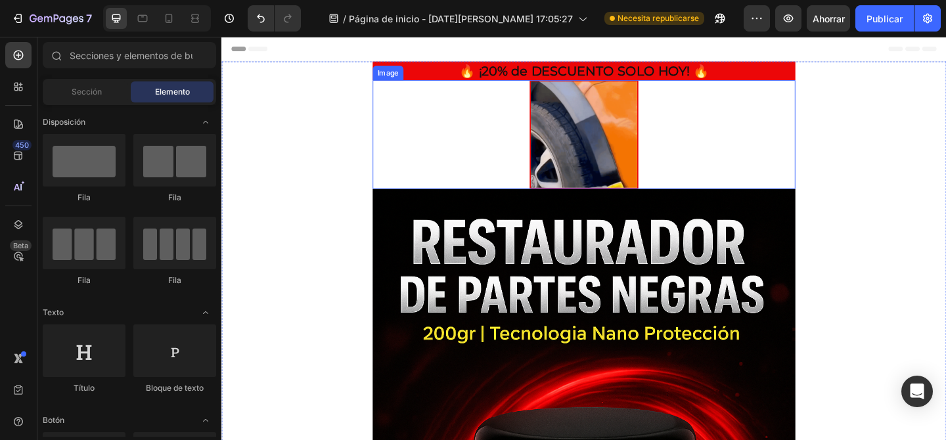
click at [568, 125] on img at bounding box center [616, 143] width 118 height 118
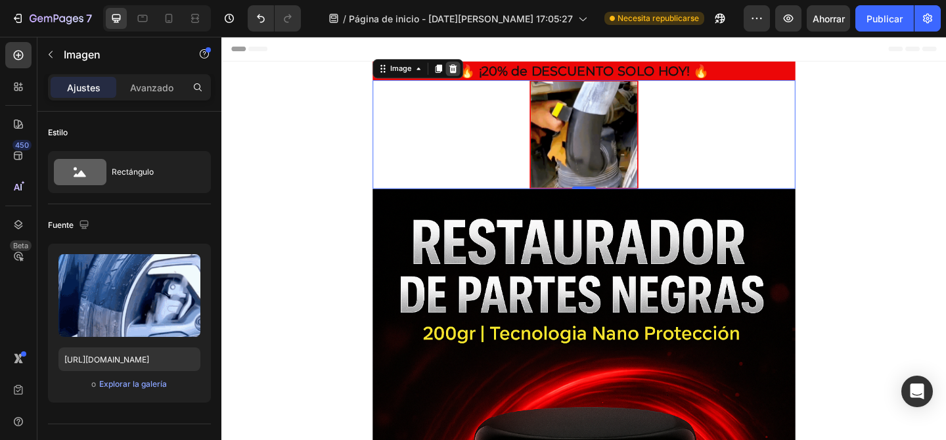
click at [475, 69] on icon at bounding box center [473, 71] width 9 height 9
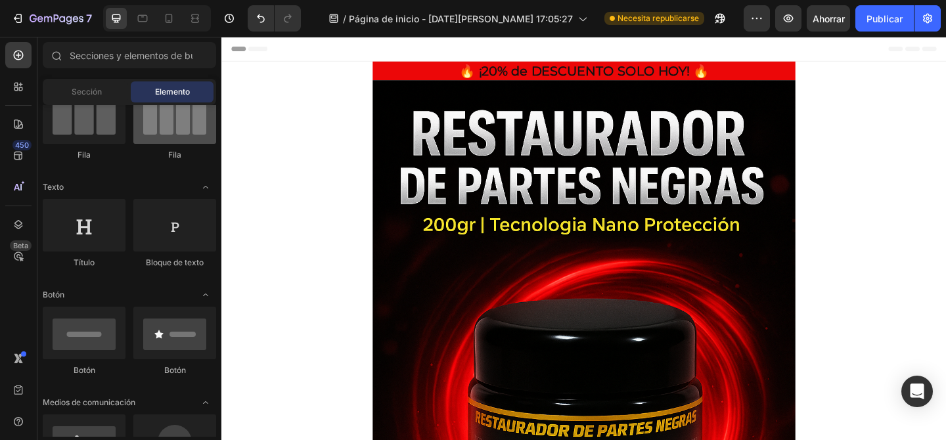
scroll to position [0, 0]
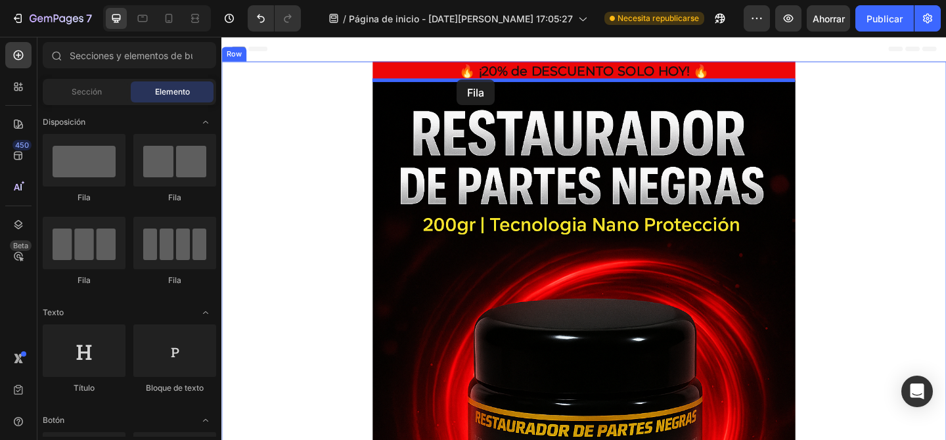
drag, startPoint x: 308, startPoint y: 268, endPoint x: 478, endPoint y: 83, distance: 250.7
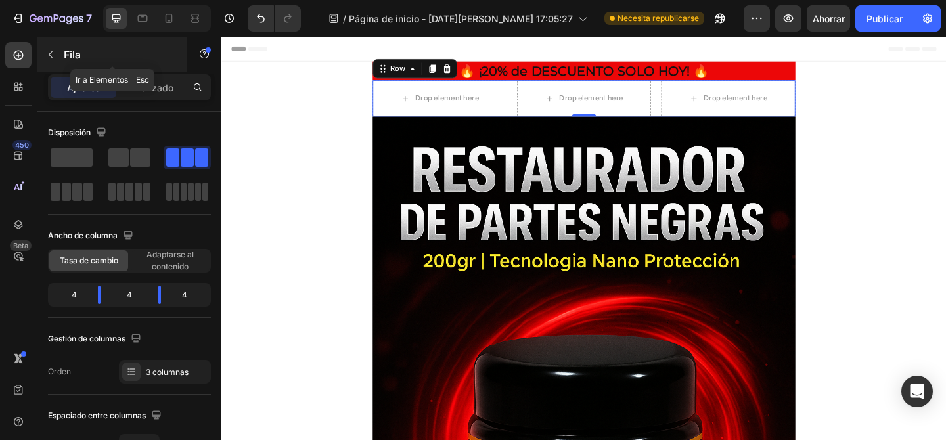
click at [51, 55] on icon "button" at bounding box center [50, 54] width 11 height 11
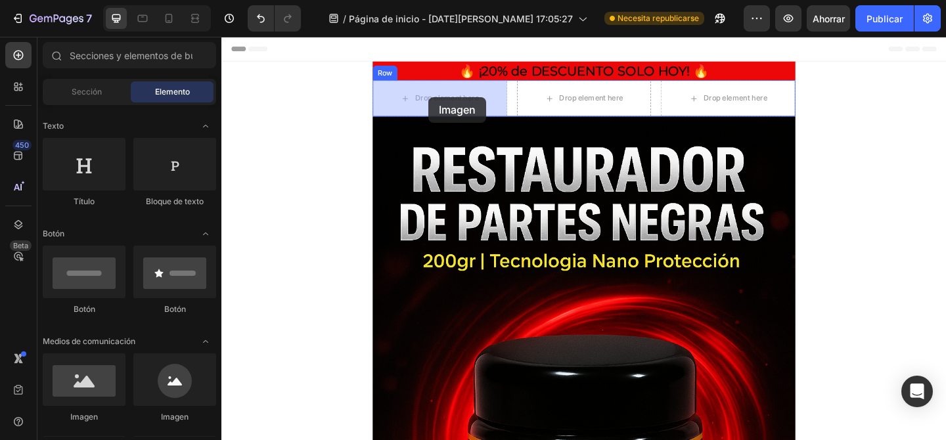
drag, startPoint x: 318, startPoint y: 419, endPoint x: 447, endPoint y: 101, distance: 343.1
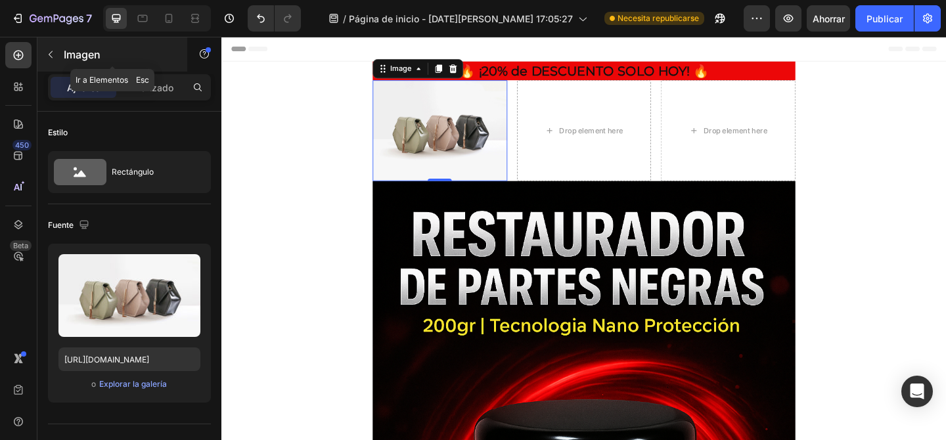
click at [51, 55] on icon "button" at bounding box center [50, 54] width 11 height 11
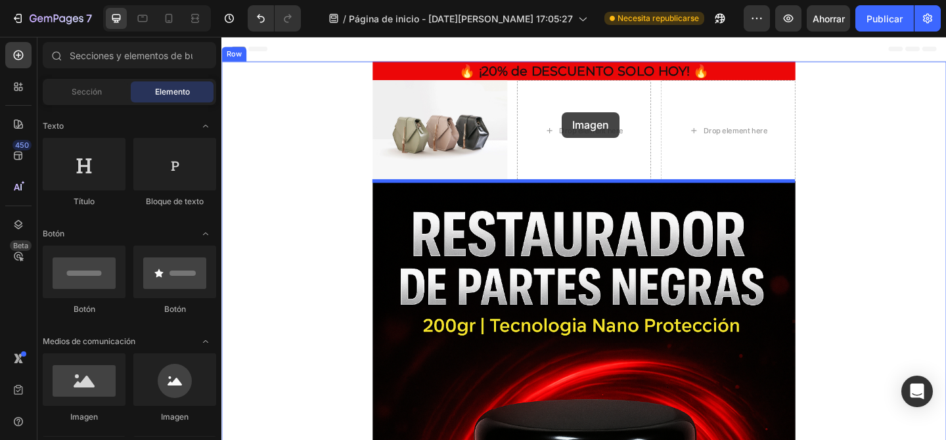
drag, startPoint x: 327, startPoint y: 414, endPoint x: 592, endPoint y: 119, distance: 396.9
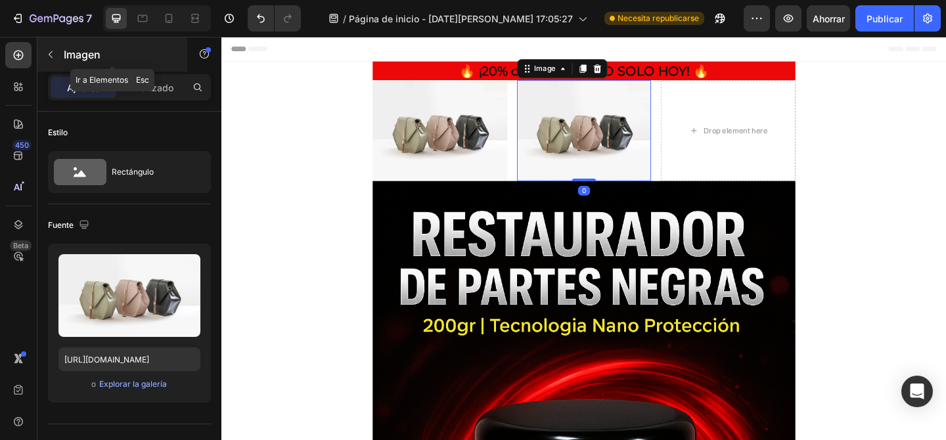
click at [56, 55] on button "button" at bounding box center [50, 54] width 21 height 21
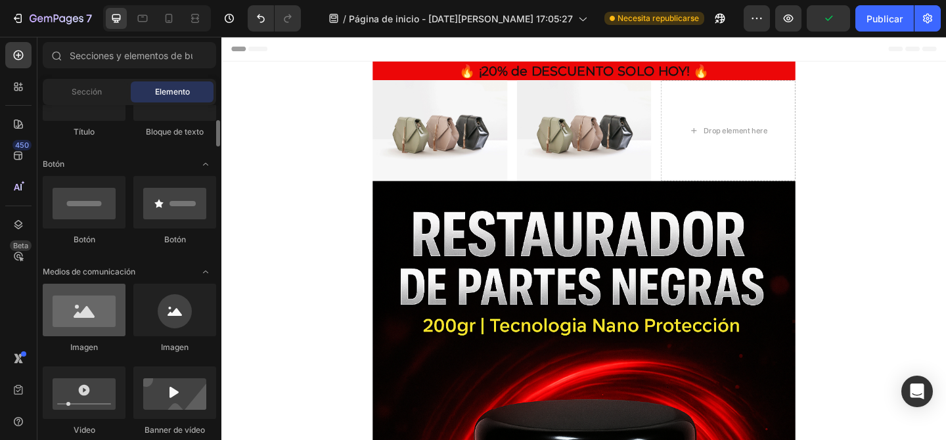
scroll to position [249, 0]
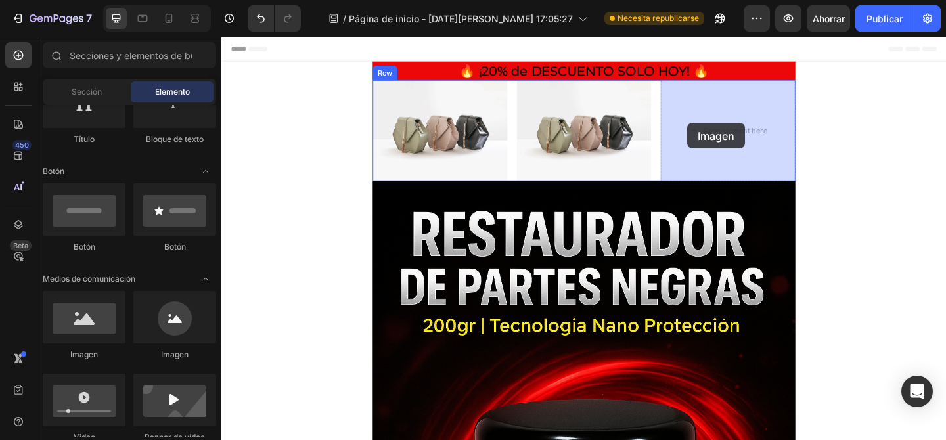
drag, startPoint x: 317, startPoint y: 358, endPoint x: 729, endPoint y: 130, distance: 470.9
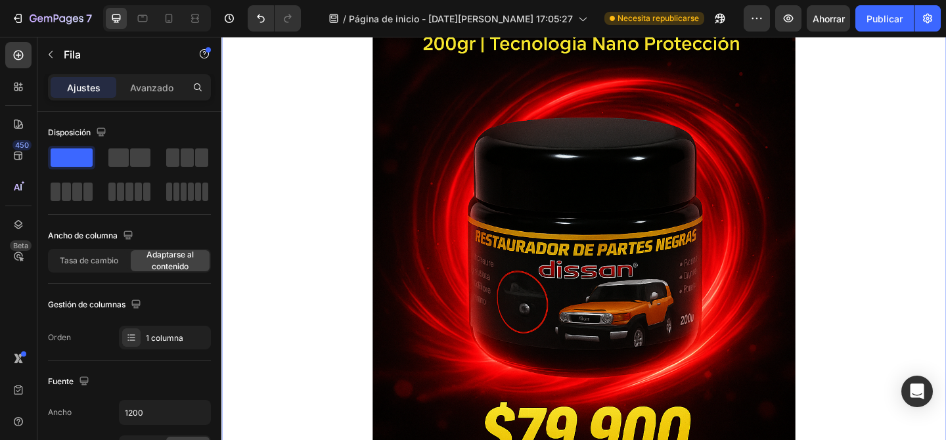
scroll to position [309, 0]
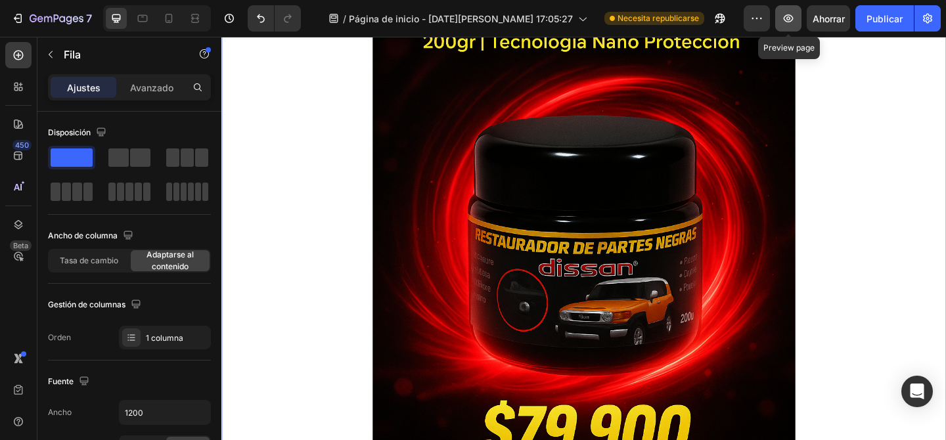
click at [783, 17] on icon "button" at bounding box center [788, 18] width 13 height 13
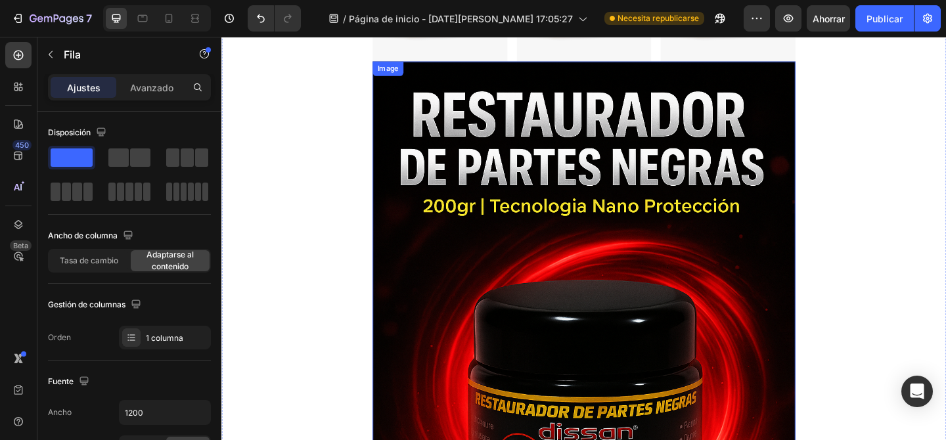
scroll to position [0, 0]
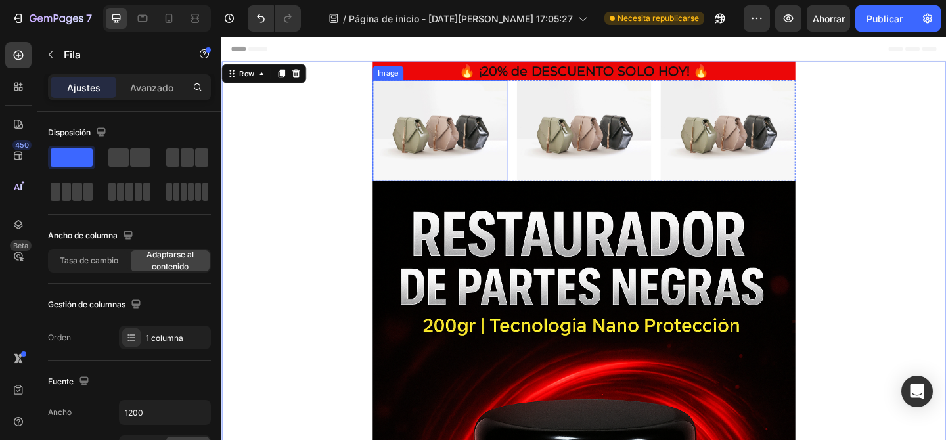
click at [434, 157] on img at bounding box center [459, 139] width 147 height 110
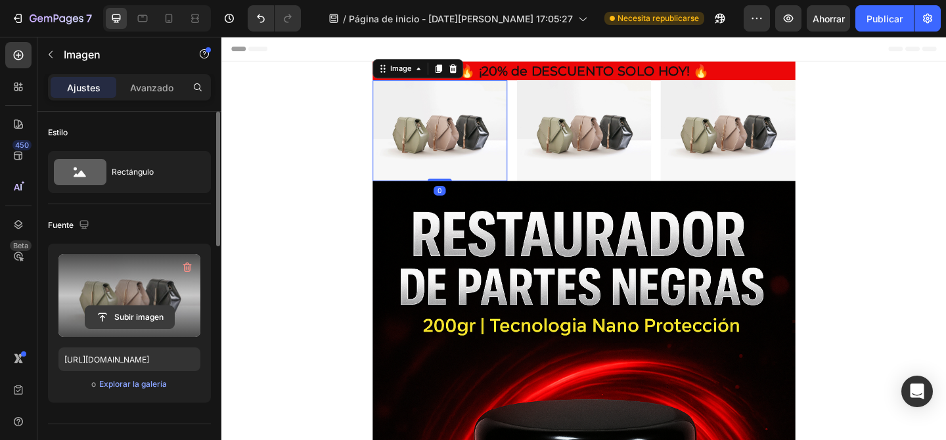
click at [118, 317] on input "file" at bounding box center [129, 317] width 89 height 22
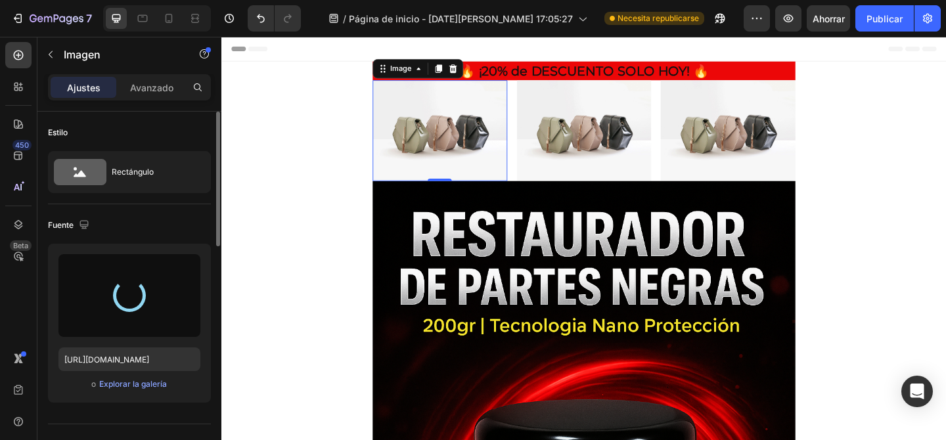
type input "[URL][DOMAIN_NAME]"
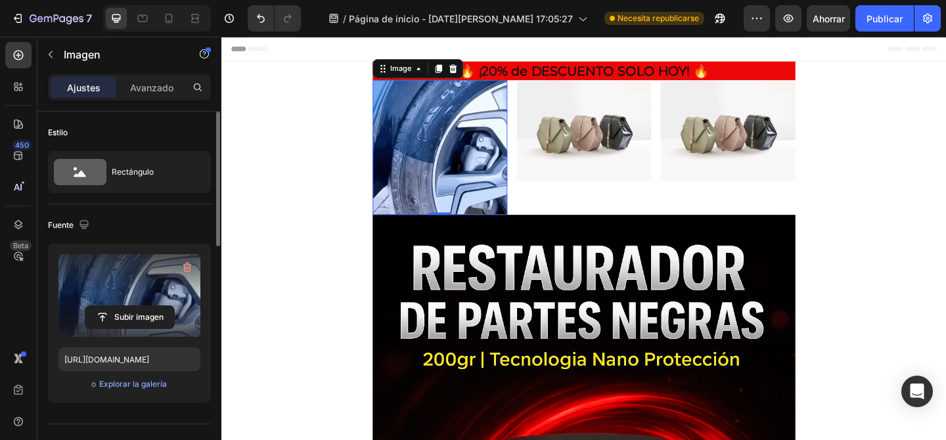
click at [430, 143] on img at bounding box center [459, 157] width 147 height 147
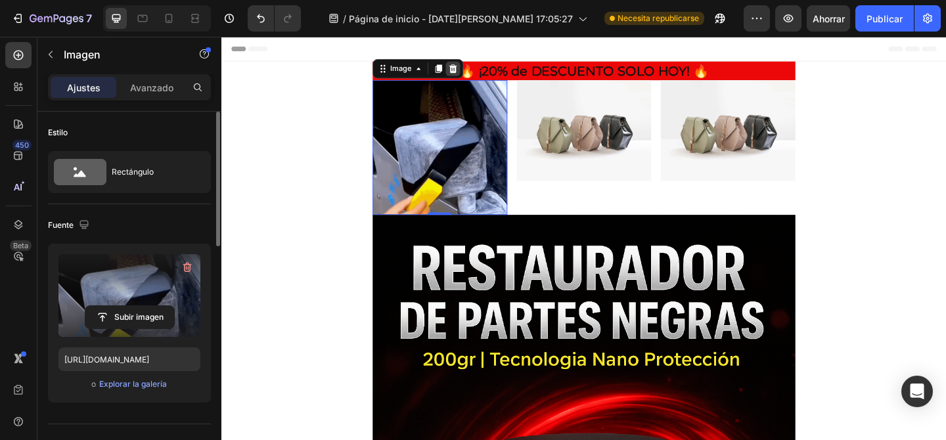
click at [475, 69] on icon at bounding box center [473, 71] width 9 height 9
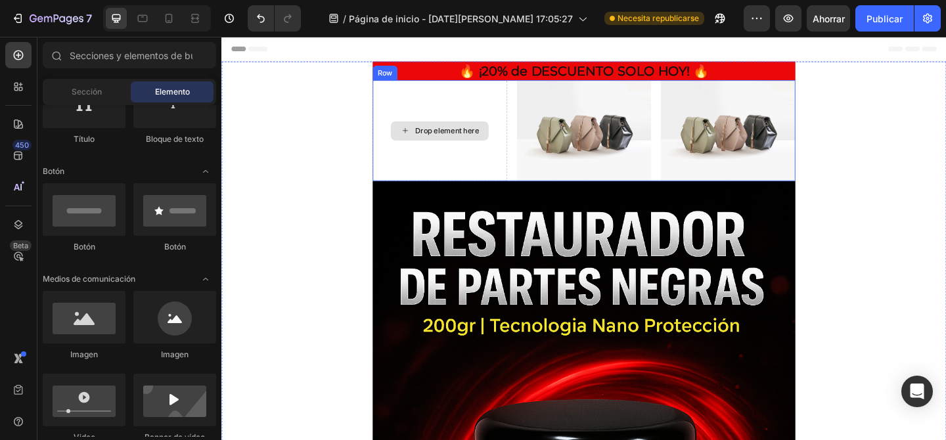
click at [428, 140] on div "Drop element here" at bounding box center [458, 139] width 106 height 21
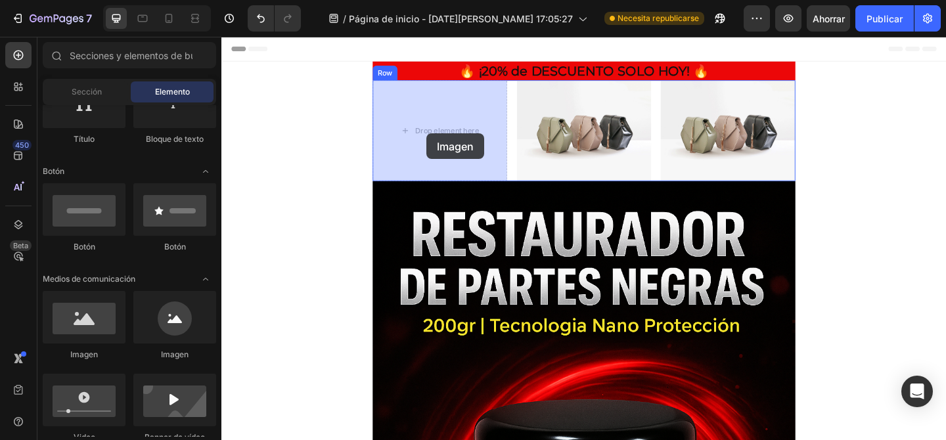
drag, startPoint x: 330, startPoint y: 334, endPoint x: 444, endPoint y: 142, distance: 223.4
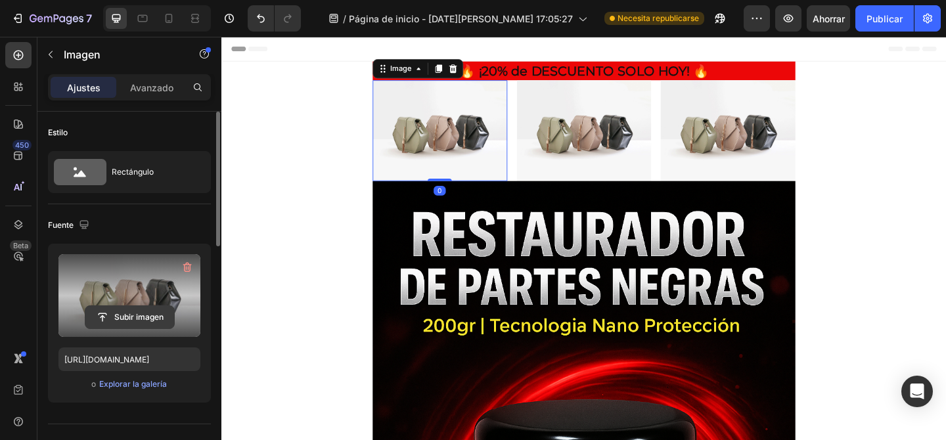
click at [125, 311] on input "file" at bounding box center [129, 317] width 89 height 22
click at [166, 311] on input "file" at bounding box center [129, 317] width 89 height 22
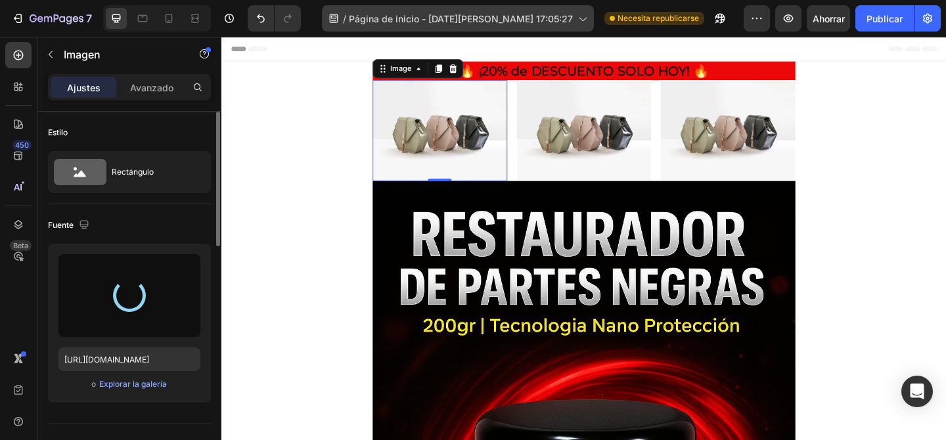
type input "https://cdn.shopify.com/s/files/1/0762/1309/2604/files/gempages_579097021835641…"
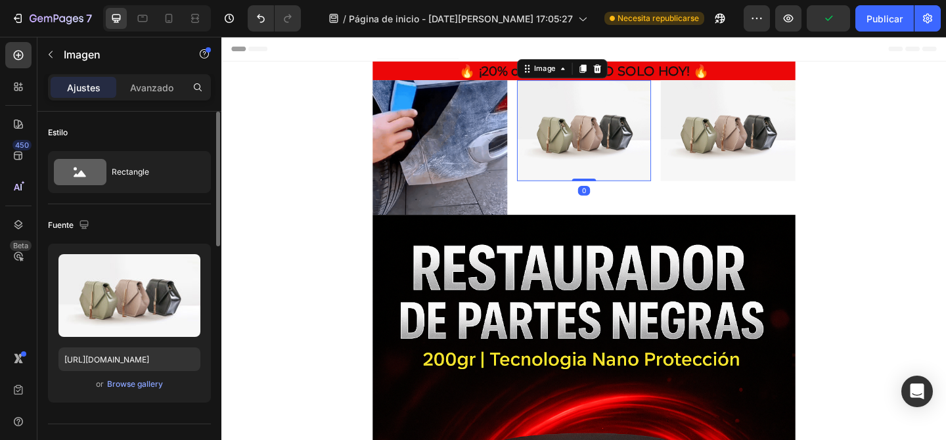
click at [583, 155] on img at bounding box center [616, 139] width 147 height 110
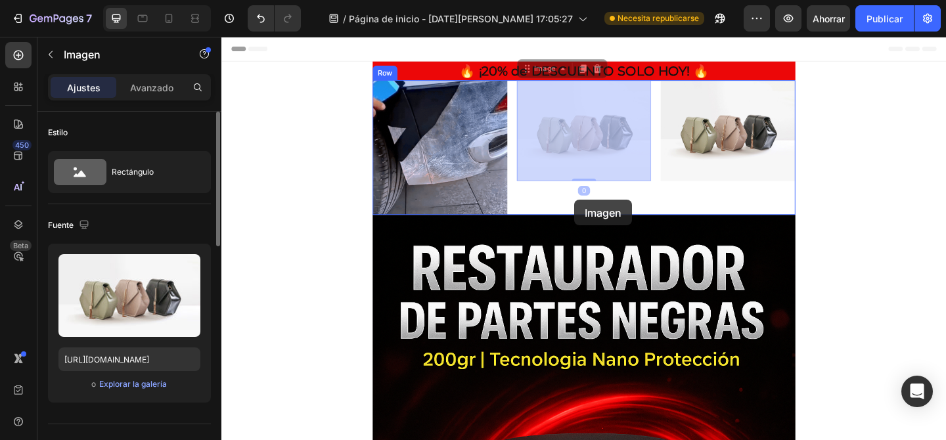
drag, startPoint x: 610, startPoint y: 191, endPoint x: 605, endPoint y: 213, distance: 22.8
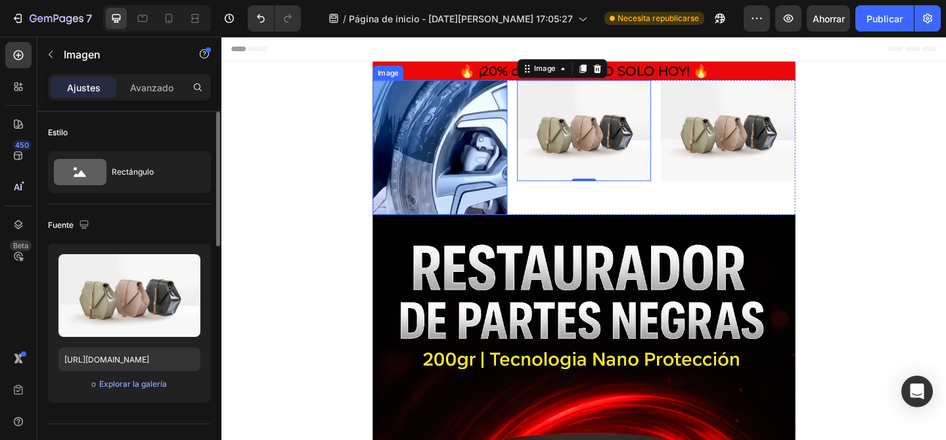
click at [455, 187] on img at bounding box center [459, 157] width 147 height 147
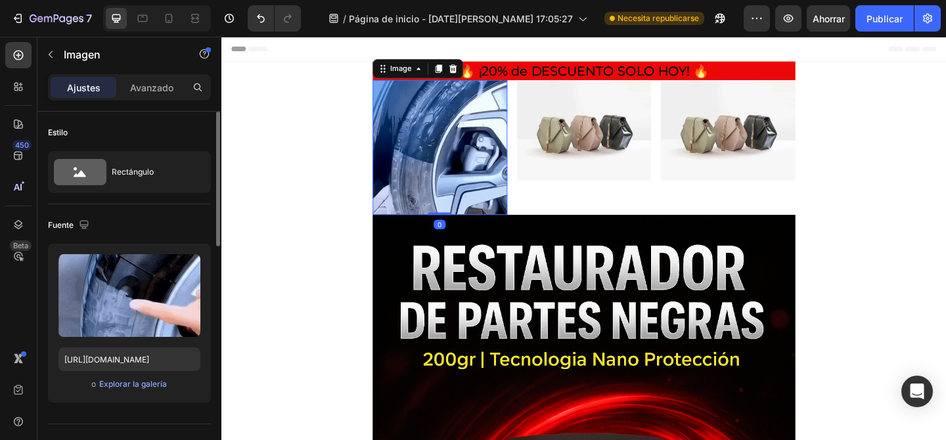
click at [490, 188] on img at bounding box center [459, 157] width 147 height 147
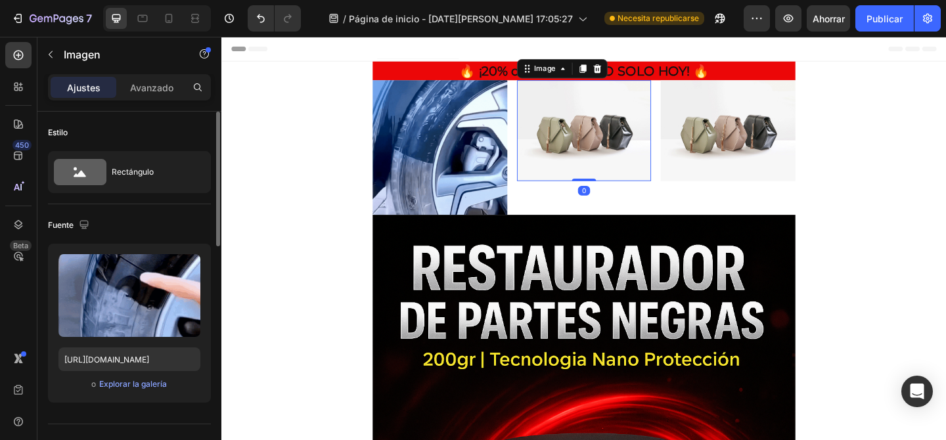
click at [588, 129] on img at bounding box center [616, 139] width 147 height 110
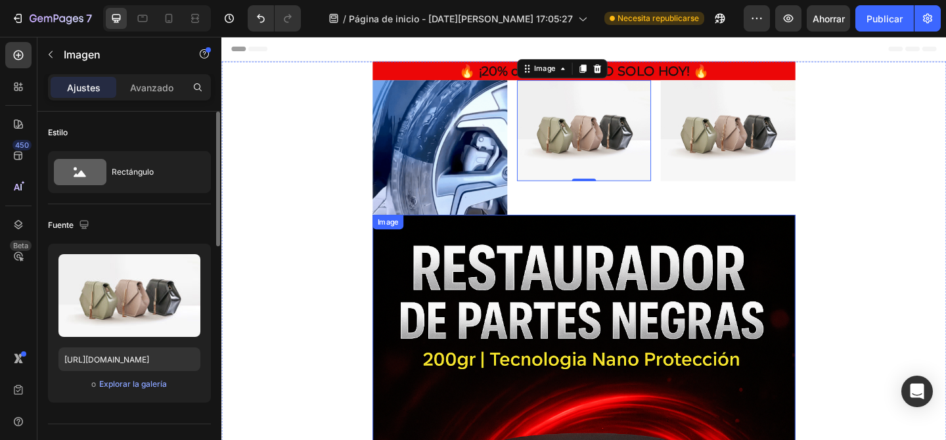
scroll to position [1, 0]
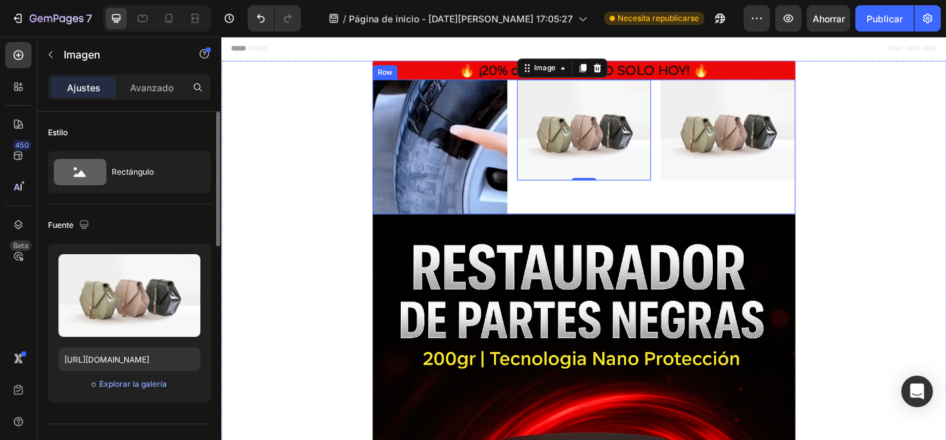
click at [538, 177] on div "Image Image 0 Image Row" at bounding box center [616, 156] width 460 height 147
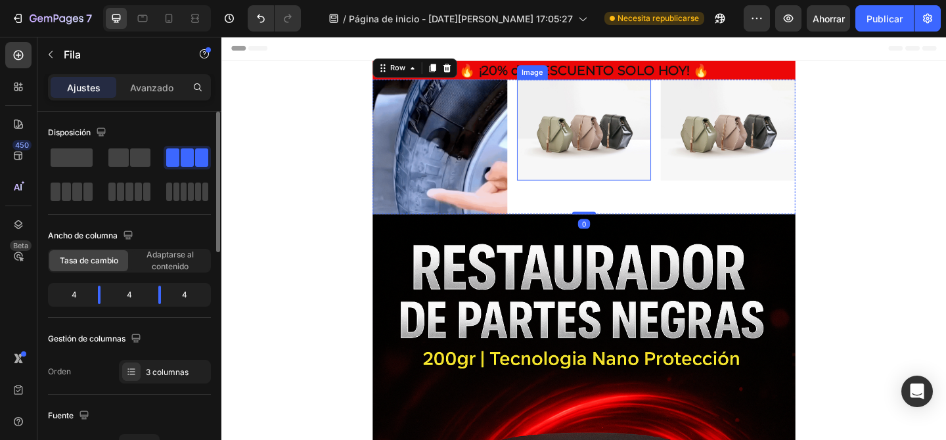
click at [560, 171] on img at bounding box center [616, 138] width 147 height 110
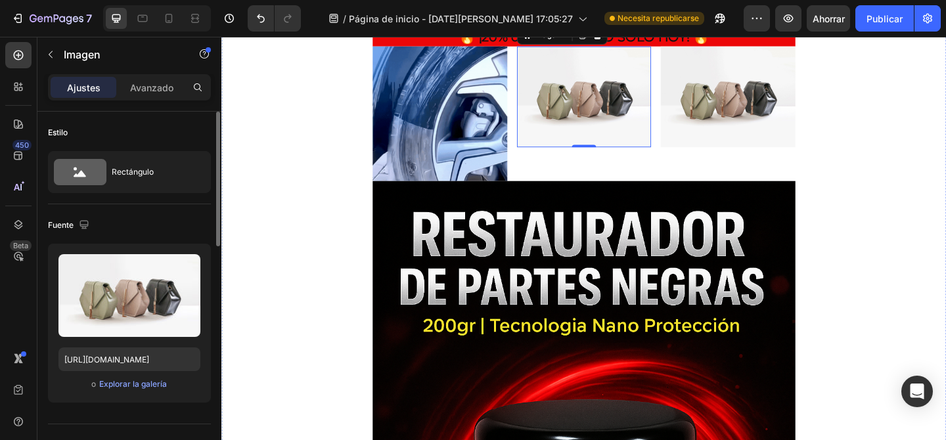
scroll to position [0, 0]
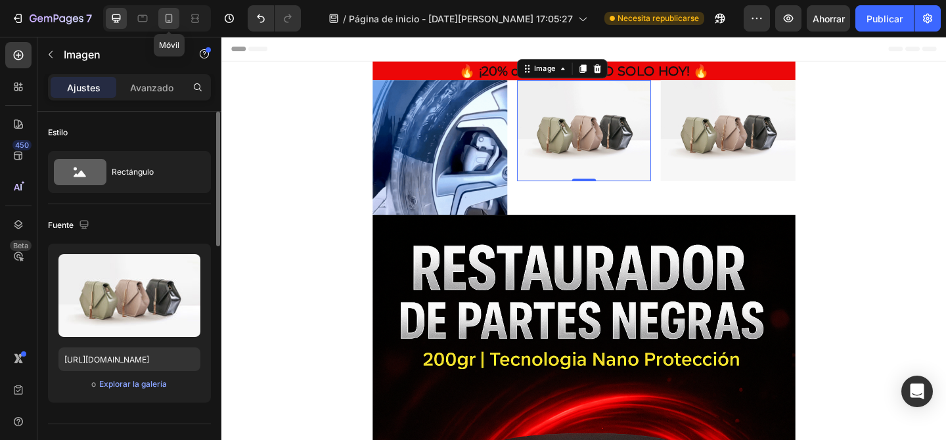
click at [175, 16] on div at bounding box center [168, 18] width 21 height 21
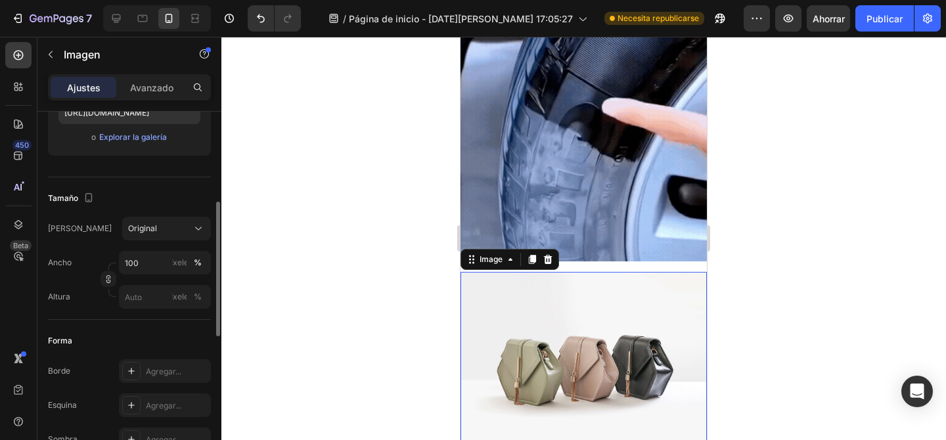
scroll to position [246, 0]
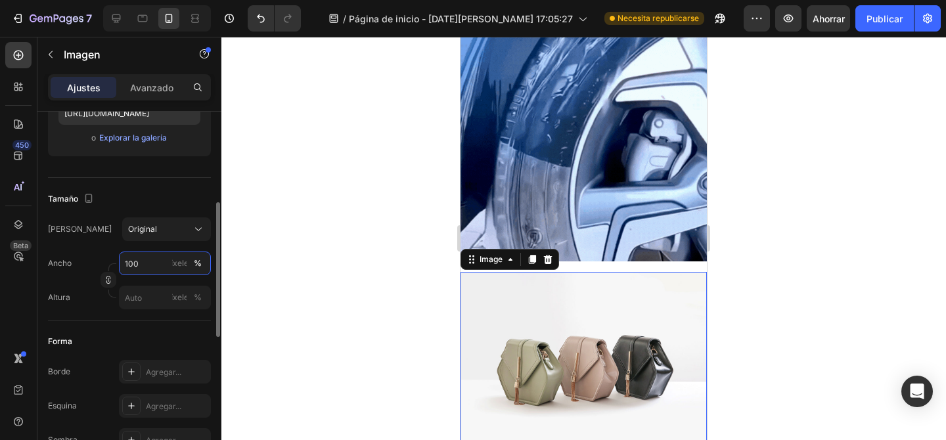
click at [152, 263] on input "100" at bounding box center [165, 264] width 92 height 24
click at [239, 227] on div at bounding box center [583, 238] width 725 height 403
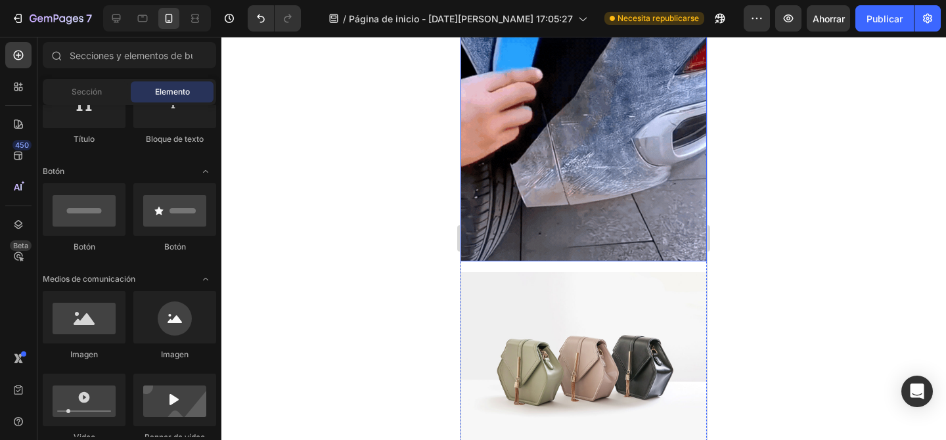
click at [594, 231] on img at bounding box center [584, 138] width 246 height 246
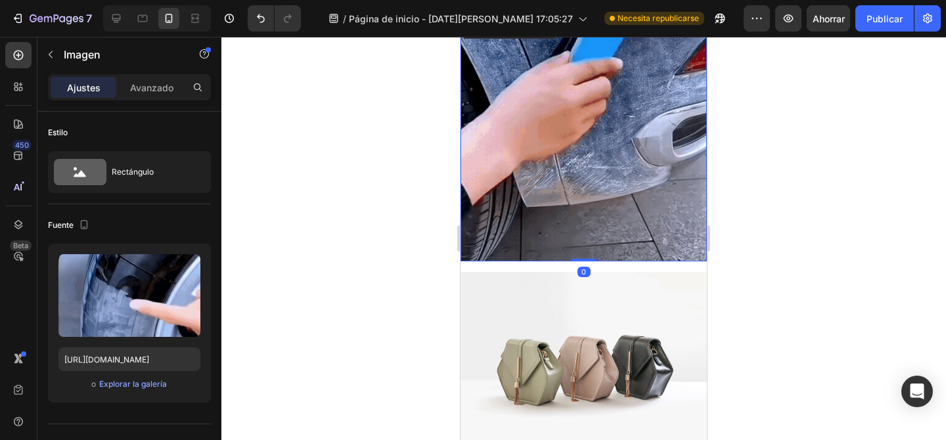
scroll to position [0, 0]
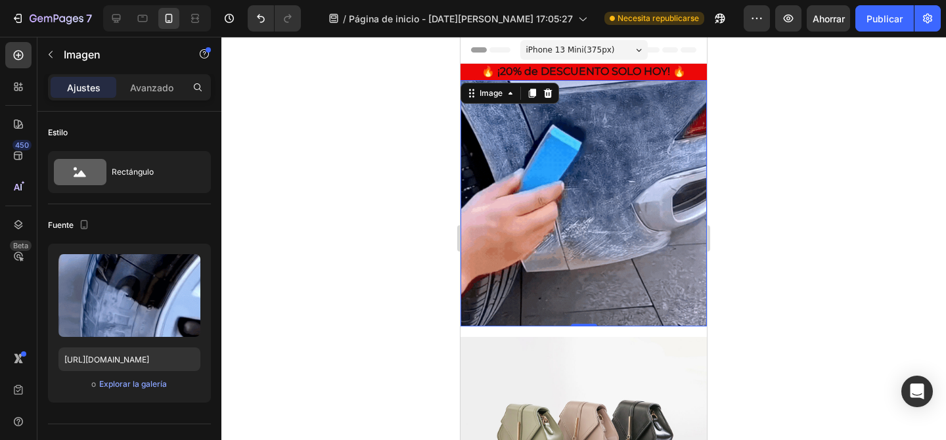
click at [394, 166] on div at bounding box center [583, 238] width 725 height 403
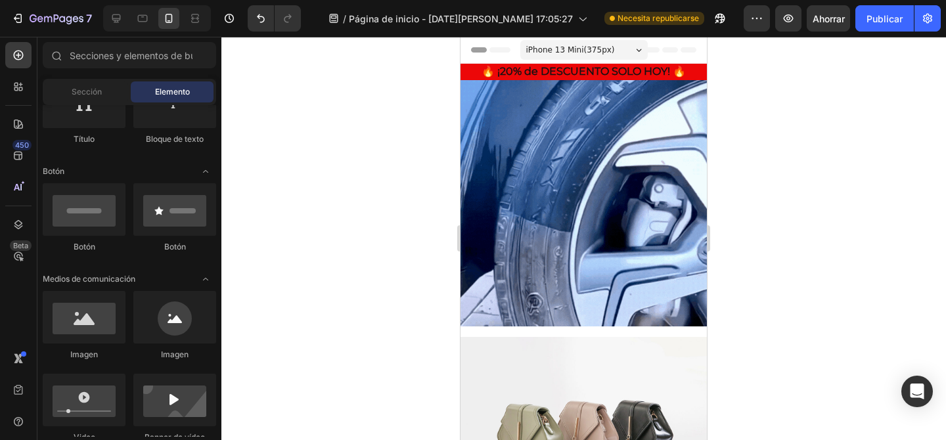
click at [640, 52] on div "iPhone 13 Mini ( 375 px)" at bounding box center [583, 50] width 127 height 20
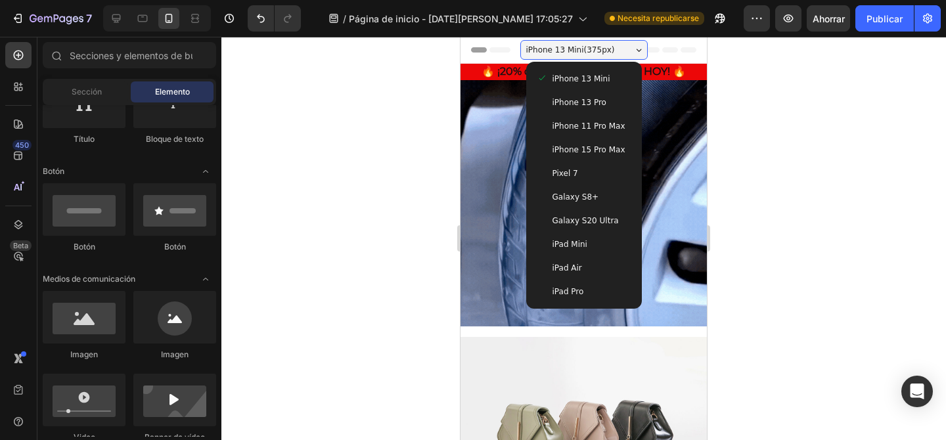
click at [619, 122] on span "iPhone 11 Pro Max" at bounding box center [589, 126] width 73 height 13
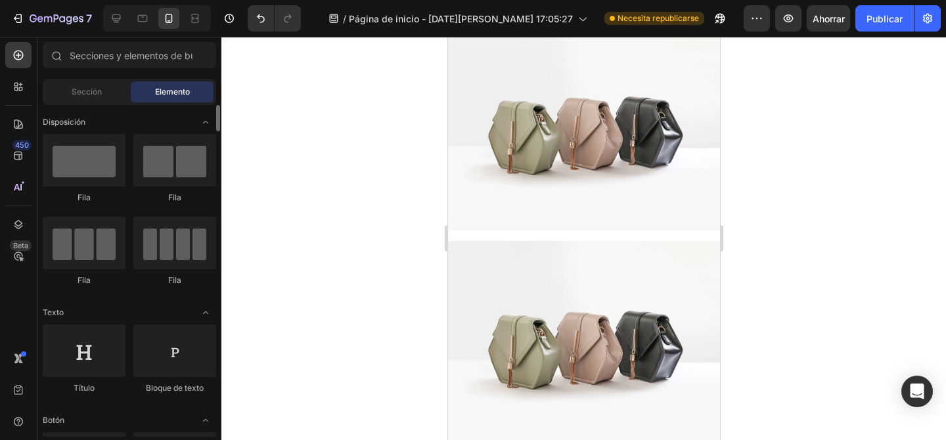
click at [522, 83] on img at bounding box center [583, 129] width 272 height 204
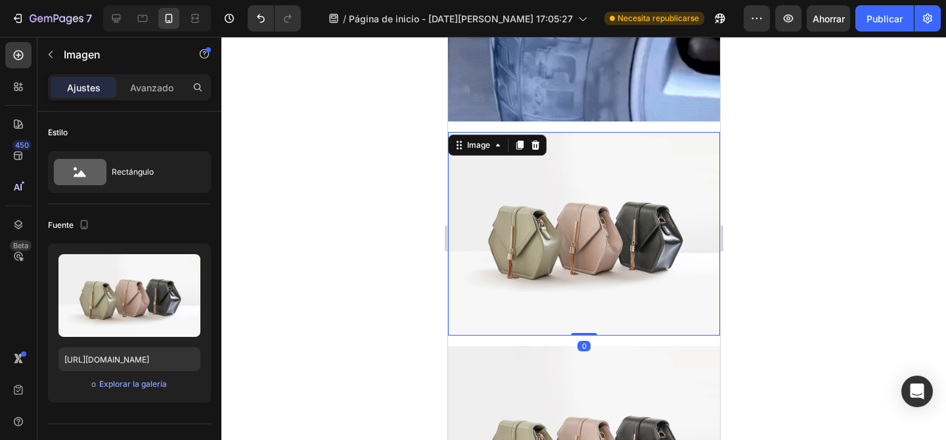
scroll to position [221, 0]
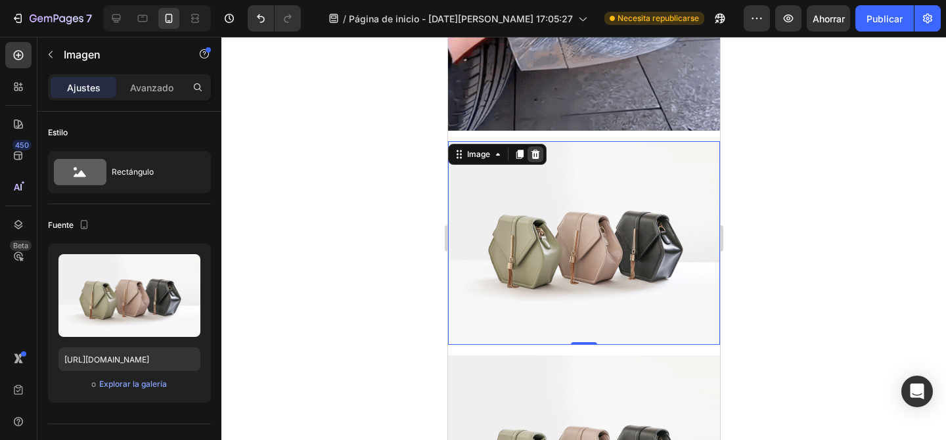
click at [537, 154] on icon at bounding box center [535, 154] width 9 height 9
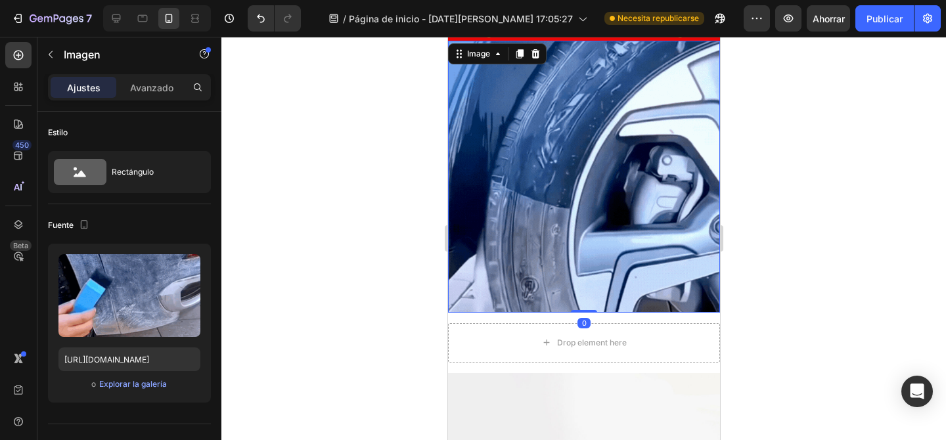
scroll to position [0, 0]
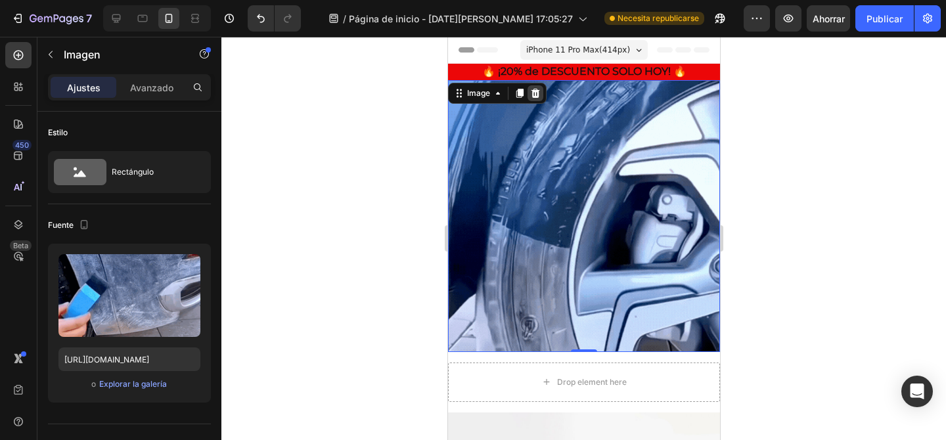
click at [535, 89] on icon at bounding box center [535, 93] width 11 height 11
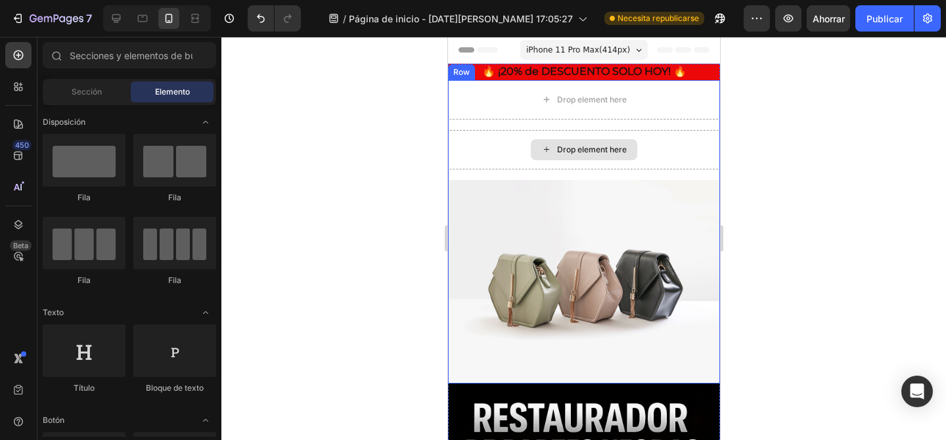
click at [509, 266] on img at bounding box center [583, 282] width 272 height 204
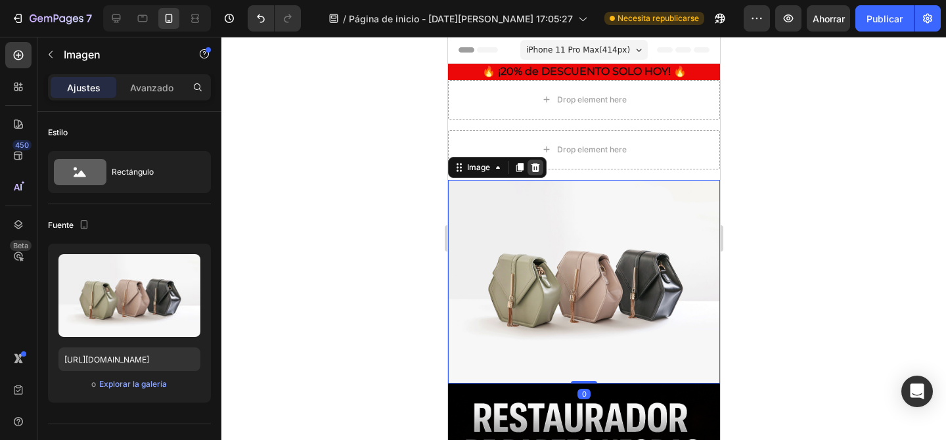
click at [537, 162] on icon at bounding box center [535, 167] width 11 height 11
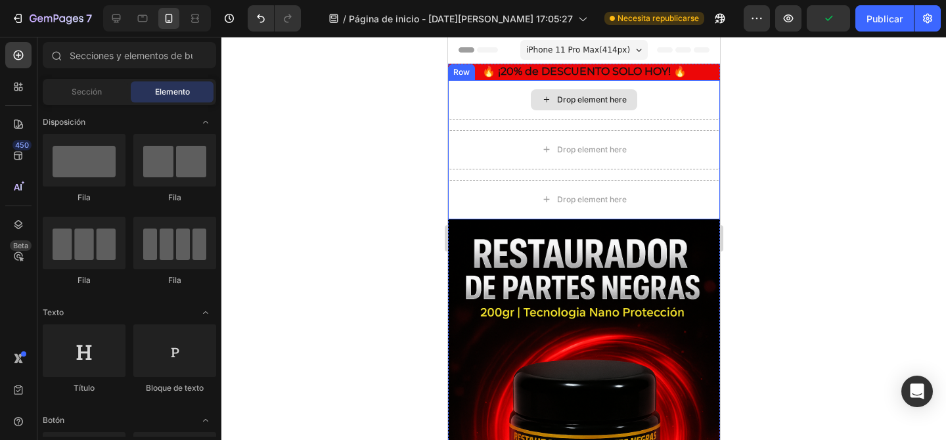
click at [473, 109] on div "Drop element here" at bounding box center [583, 99] width 272 height 39
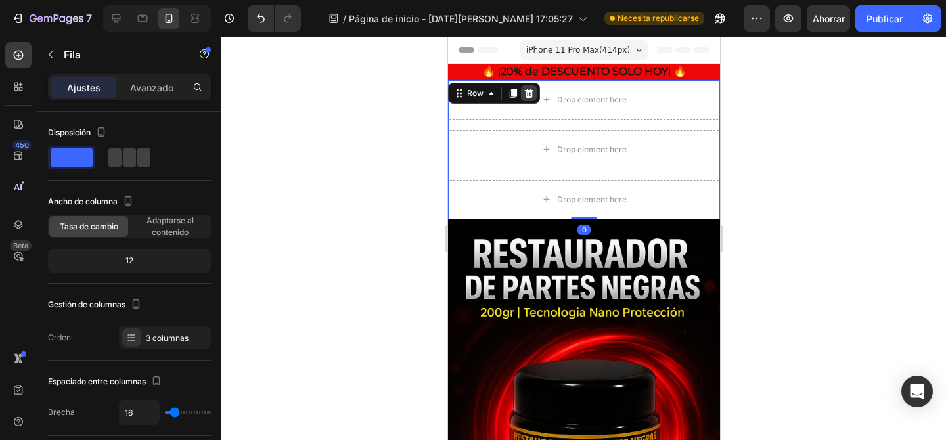
click at [530, 91] on icon at bounding box center [528, 93] width 9 height 9
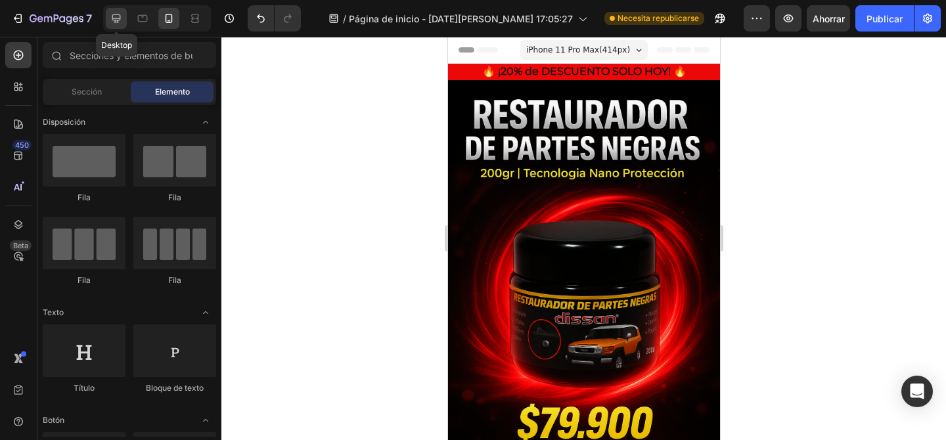
click at [120, 14] on icon at bounding box center [116, 18] width 9 height 9
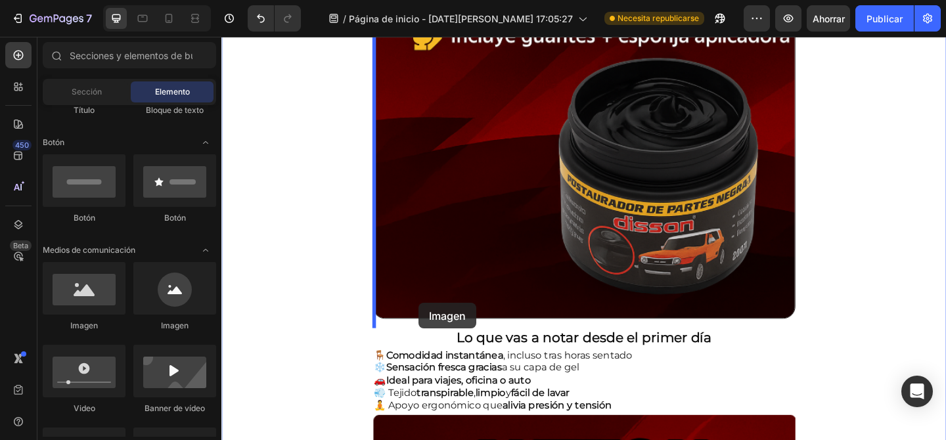
scroll to position [1300, 0]
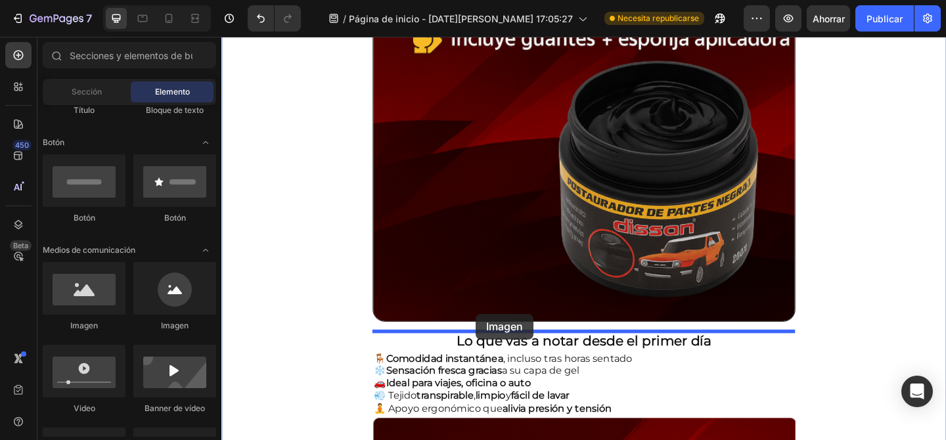
drag, startPoint x: 321, startPoint y: 342, endPoint x: 497, endPoint y: 338, distance: 176.8
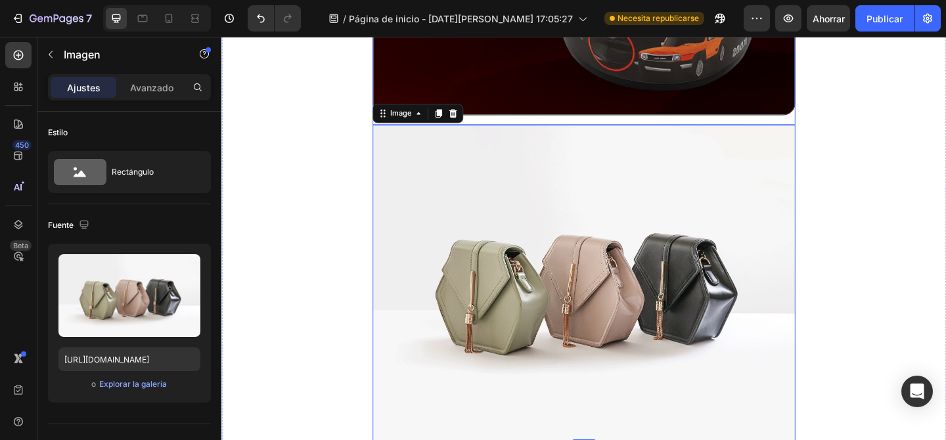
scroll to position [1527, 0]
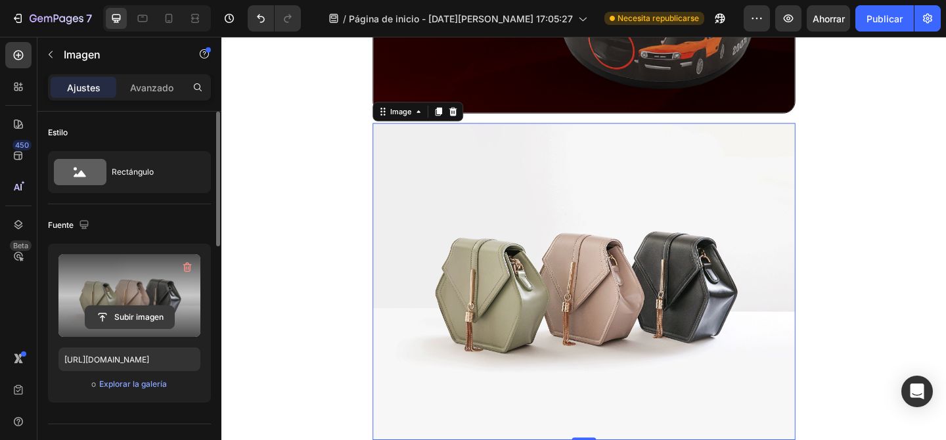
click at [125, 313] on input "file" at bounding box center [129, 317] width 89 height 22
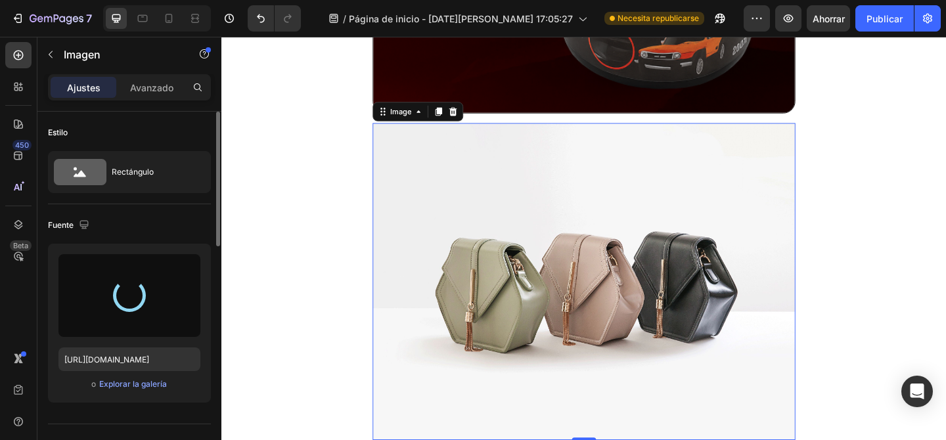
type input "https://cdn.shopify.com/s/files/1/0762/1309/2604/files/gempages_579097021835641…"
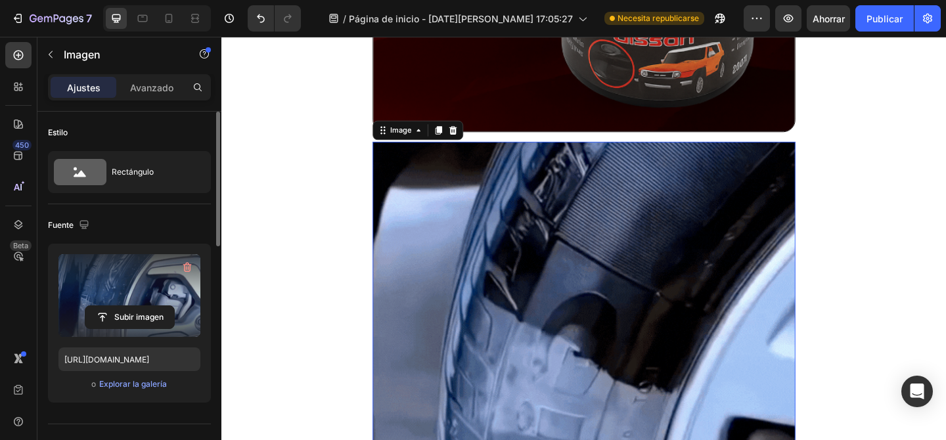
scroll to position [1482, 0]
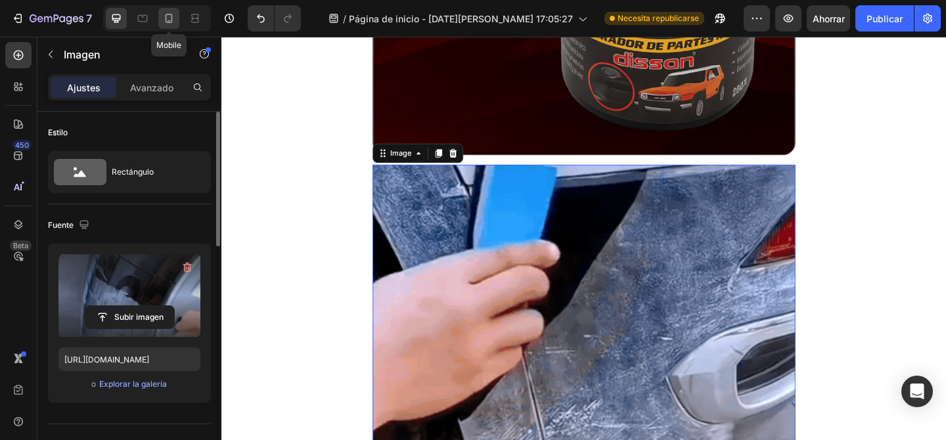
click at [166, 20] on icon at bounding box center [168, 18] width 13 height 13
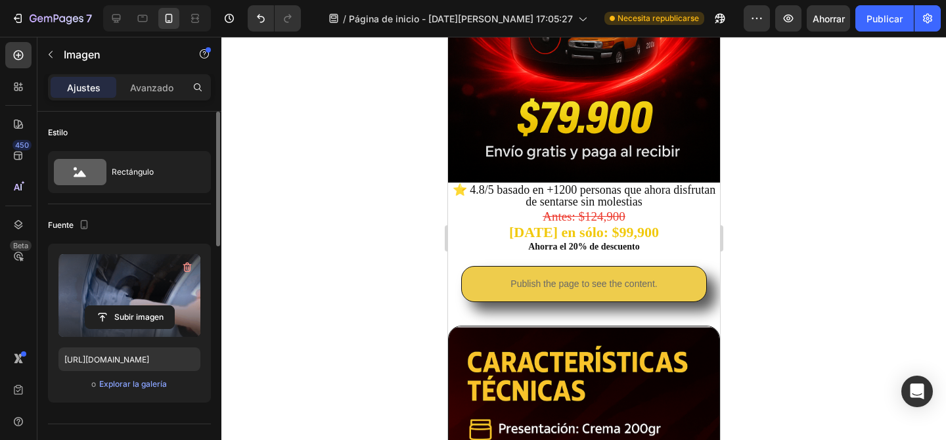
scroll to position [342, 0]
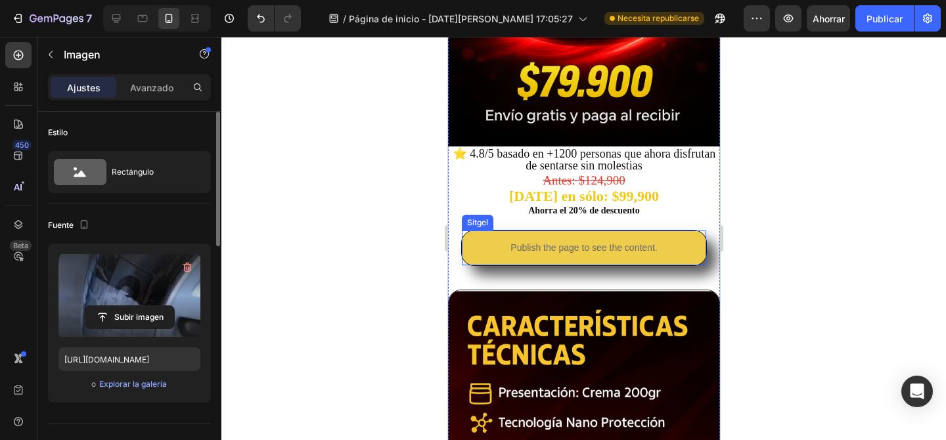
click at [536, 248] on p "Publish the page to see the content." at bounding box center [583, 248] width 244 height 14
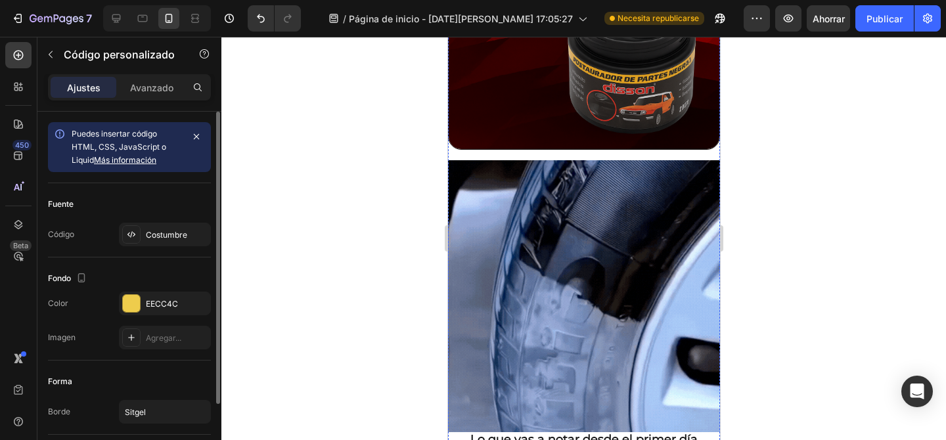
scroll to position [1001, 0]
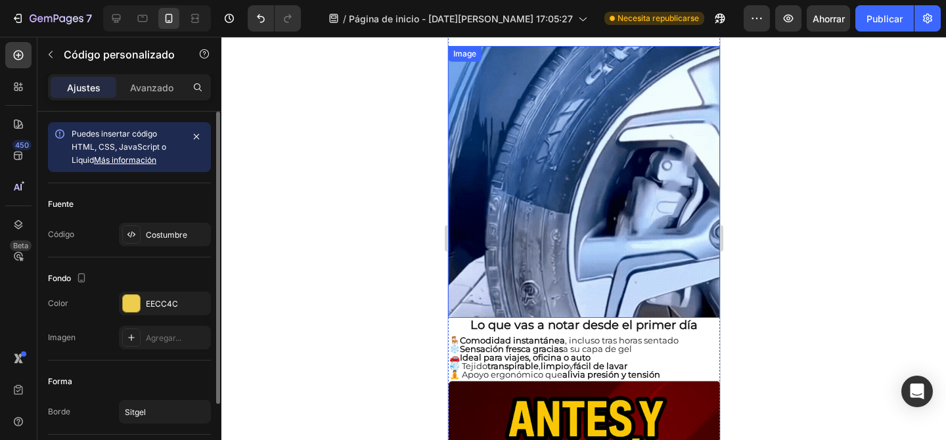
click at [622, 198] on img at bounding box center [583, 182] width 272 height 272
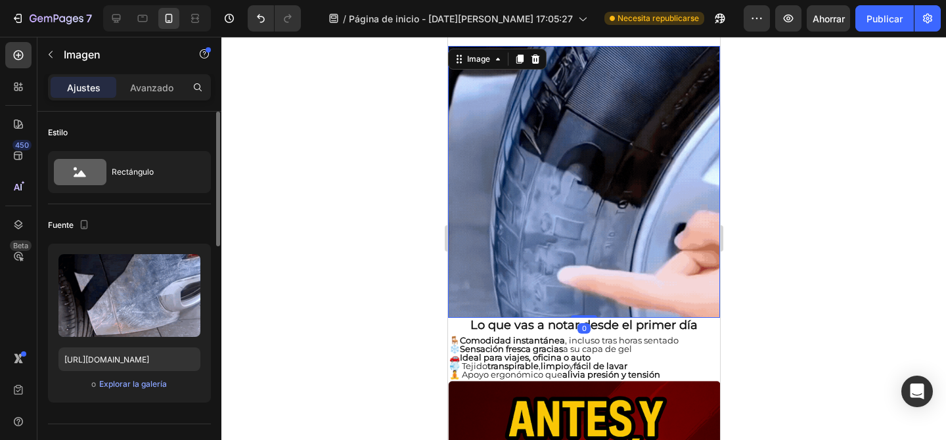
drag, startPoint x: 579, startPoint y: 316, endPoint x: 587, endPoint y: 256, distance: 61.1
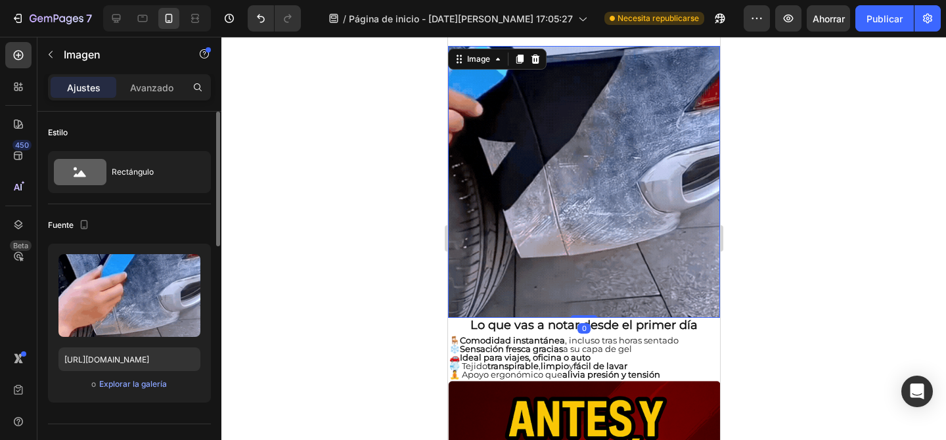
click at [587, 256] on div "Image 0" at bounding box center [583, 182] width 272 height 272
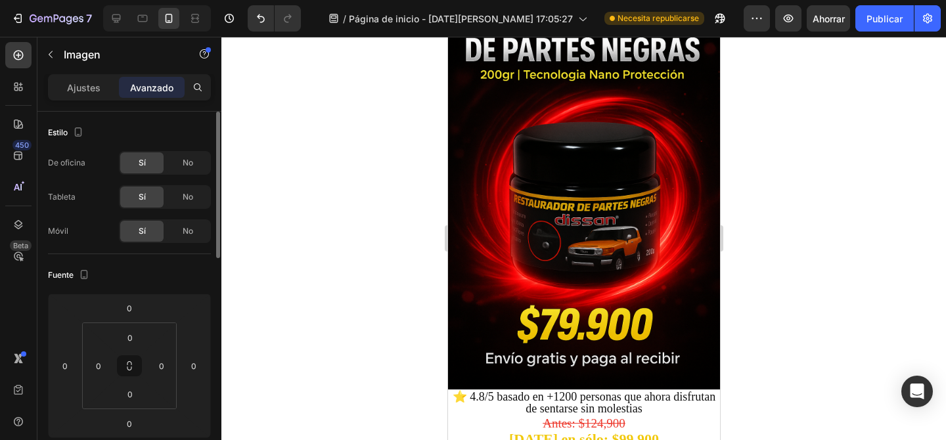
scroll to position [20, 0]
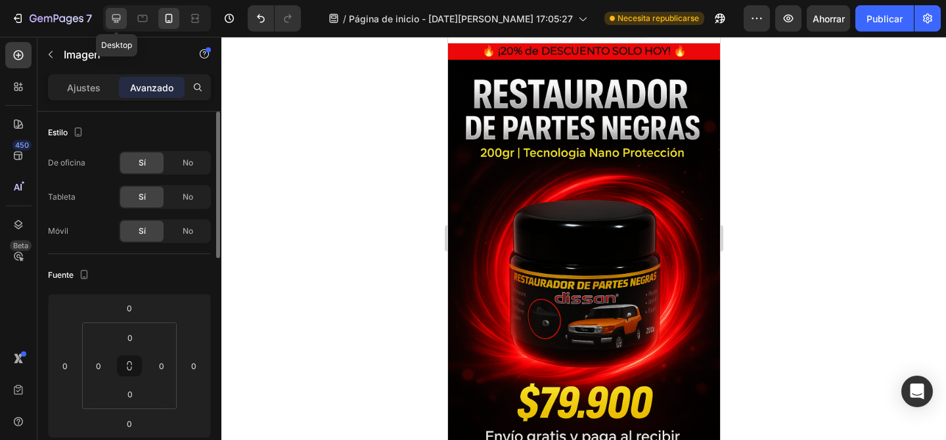
click at [115, 16] on icon at bounding box center [116, 18] width 13 height 13
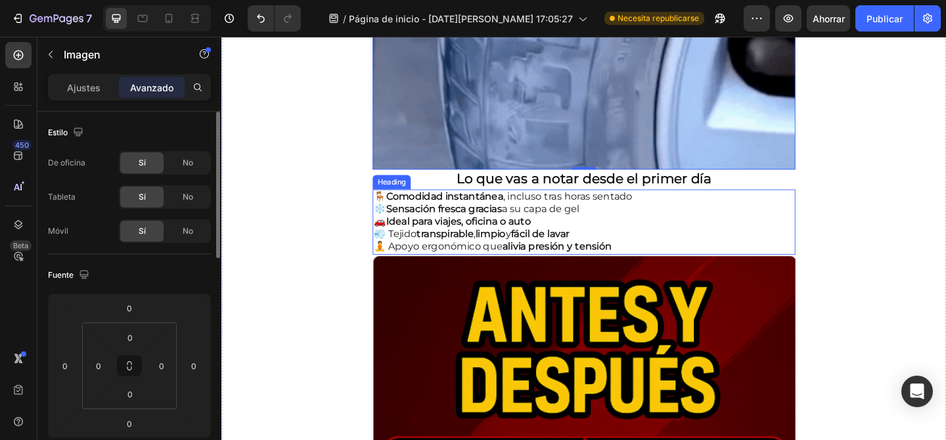
scroll to position [1942, 0]
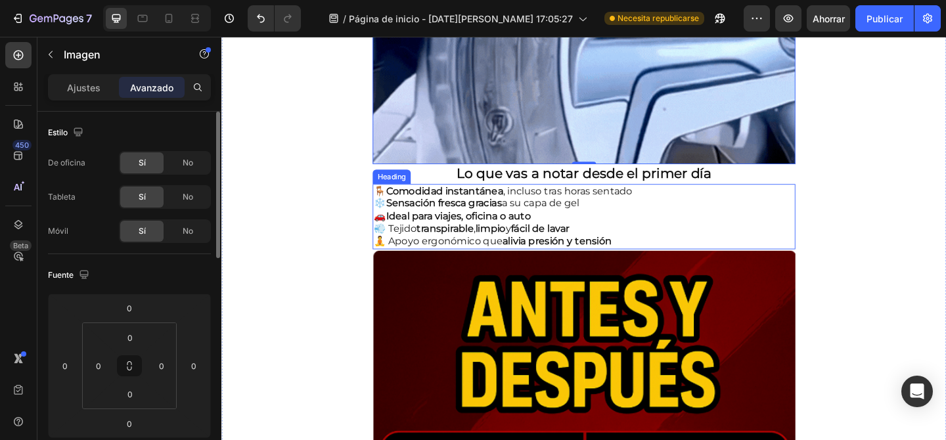
click at [700, 223] on h2 "🪑 Comodidad instantánea , incluso tras horas sentado ❄️ Sensación fresca gracia…" at bounding box center [616, 232] width 460 height 71
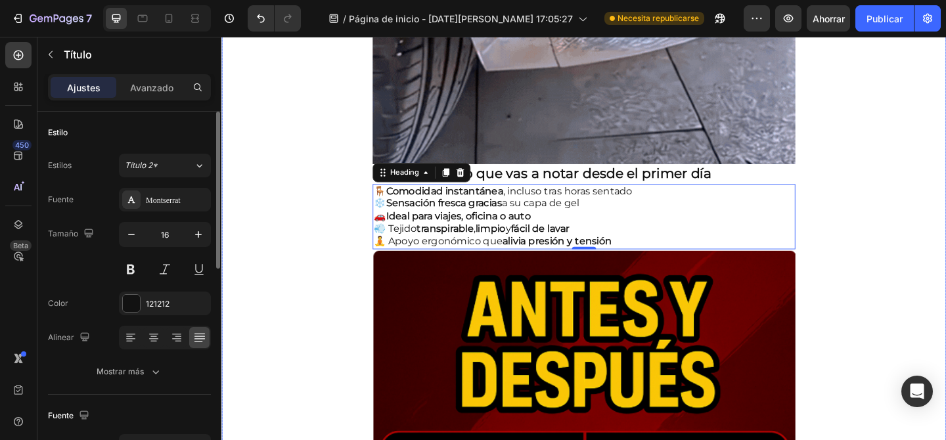
click at [294, 253] on div "🔥 ¡20% de DESCUENTO SOLO HOY! 🔥 Heading Image ⭐ 4.8/5 basado en +1200 personas …" at bounding box center [615, 199] width 789 height 4157
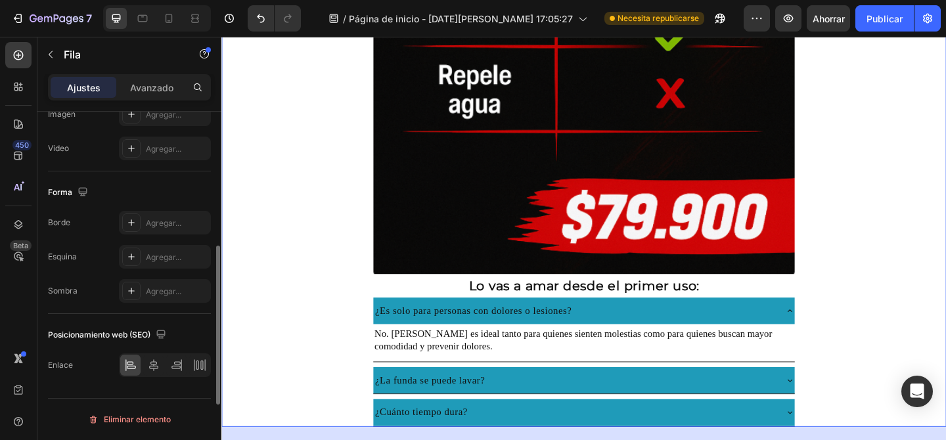
scroll to position [152, 0]
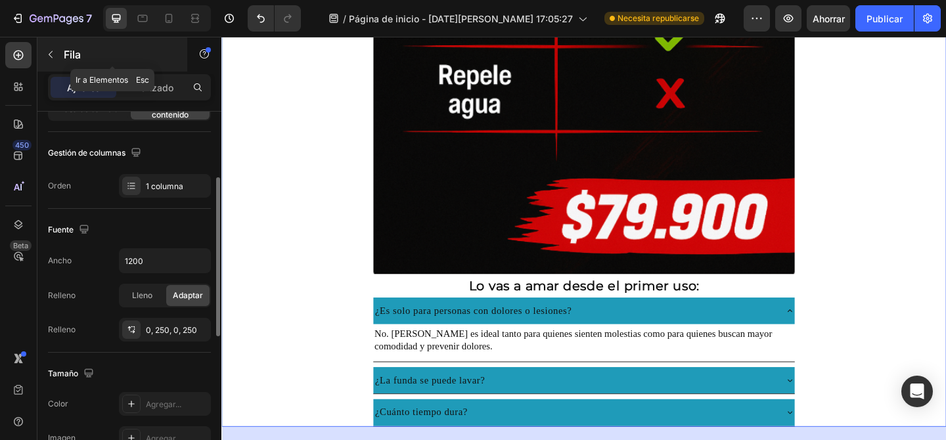
click at [51, 51] on icon "button" at bounding box center [50, 54] width 11 height 11
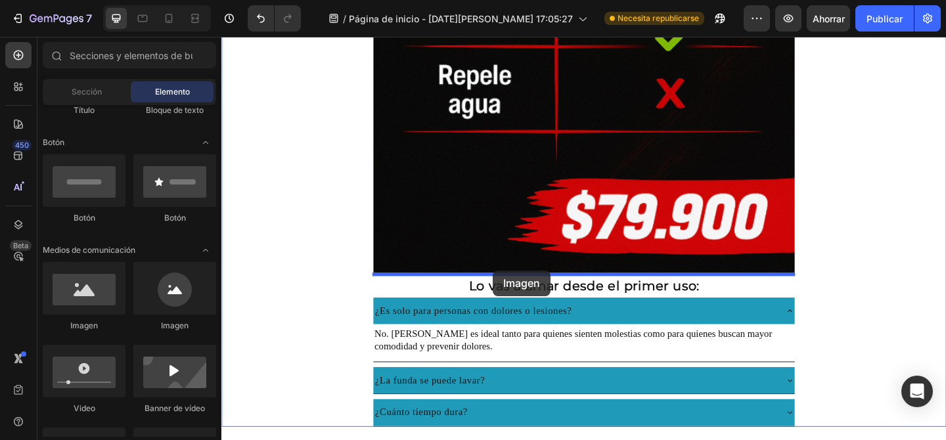
drag, startPoint x: 317, startPoint y: 337, endPoint x: 516, endPoint y: 291, distance: 204.3
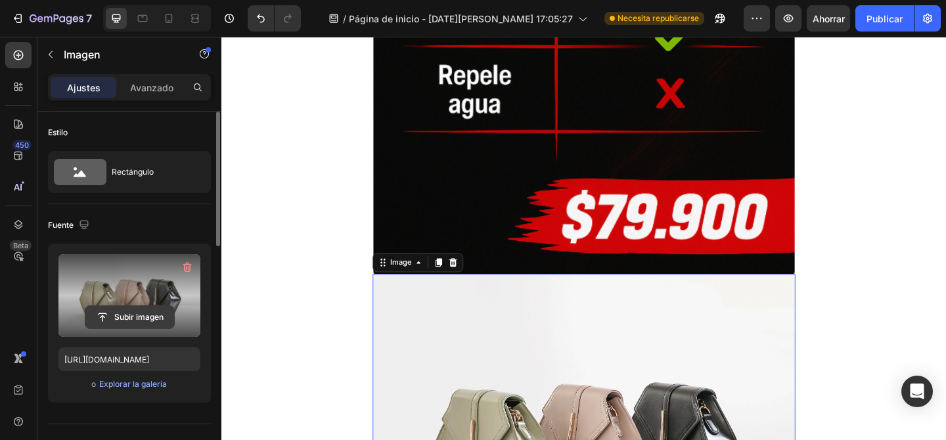
click at [135, 310] on input "file" at bounding box center [129, 317] width 89 height 22
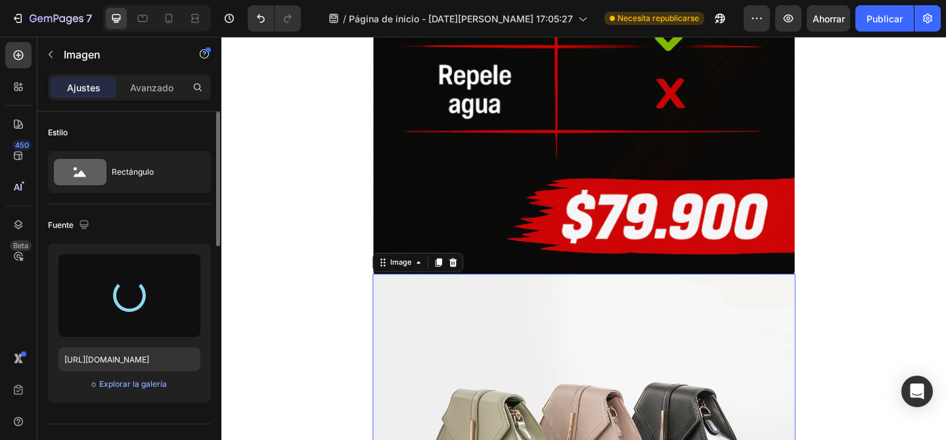
type input "https://cdn.shopify.com/s/files/1/0762/1309/2604/files/gempages_579097021835641…"
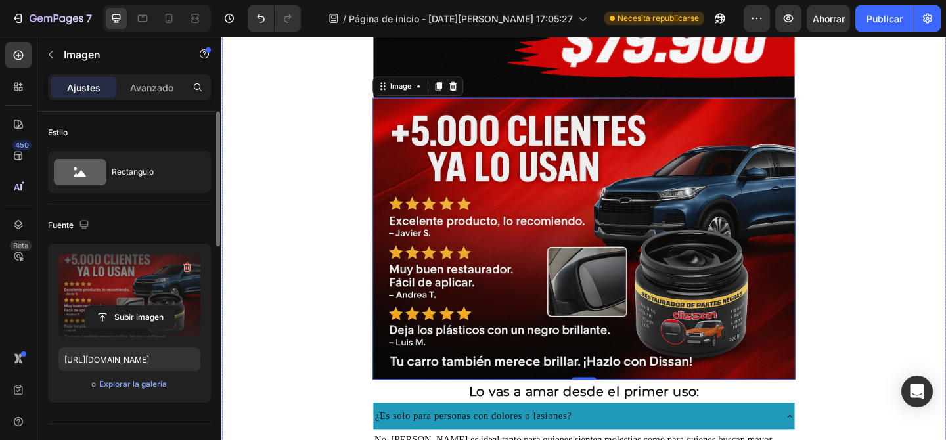
scroll to position [3940, 0]
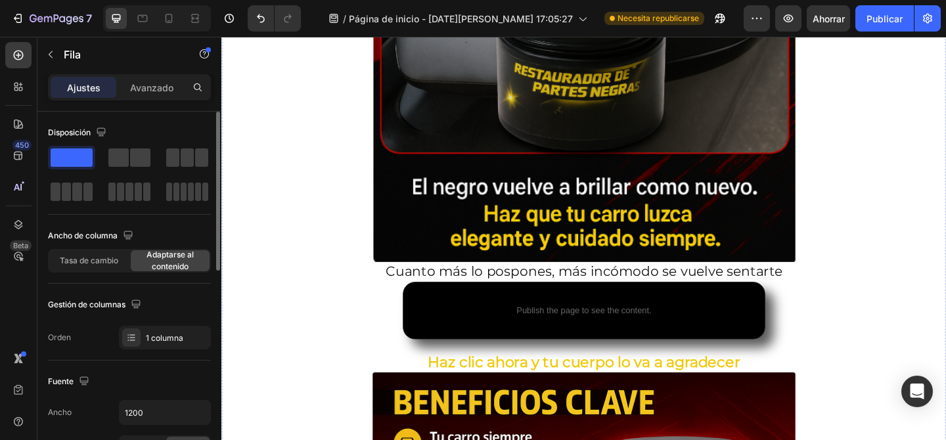
scroll to position [2625, 0]
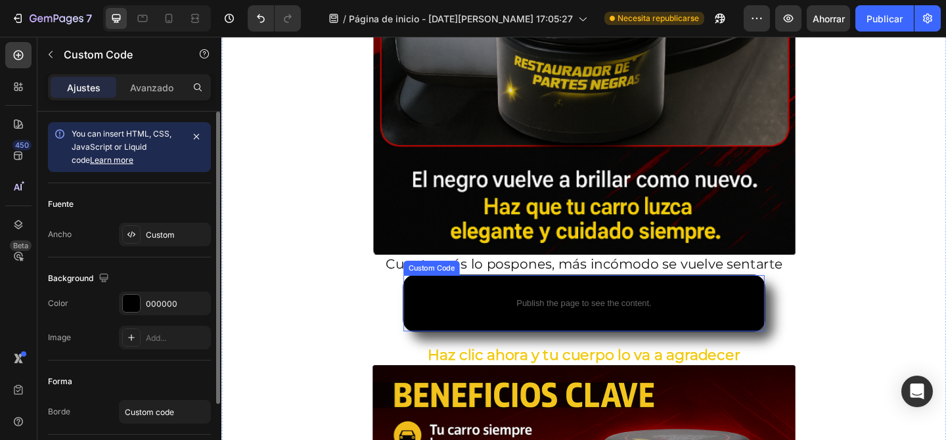
click at [765, 306] on div "Publish the page to see the content. Custom Code" at bounding box center [616, 327] width 394 height 62
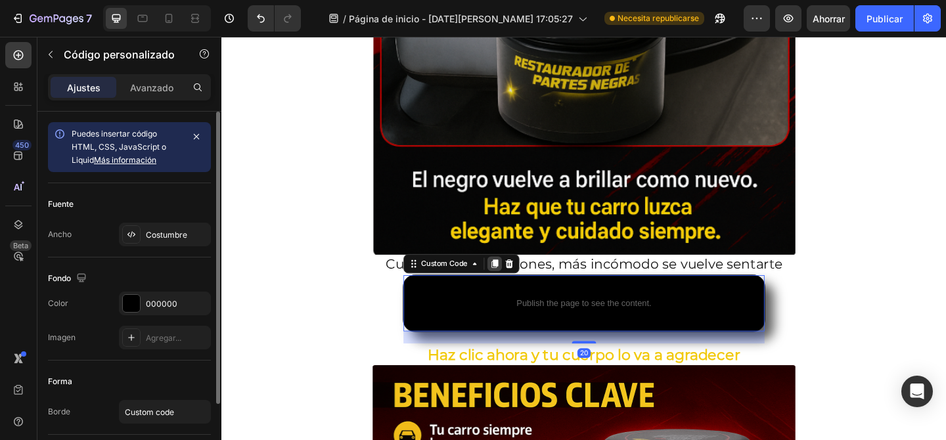
click at [518, 281] on icon at bounding box center [518, 283] width 7 height 9
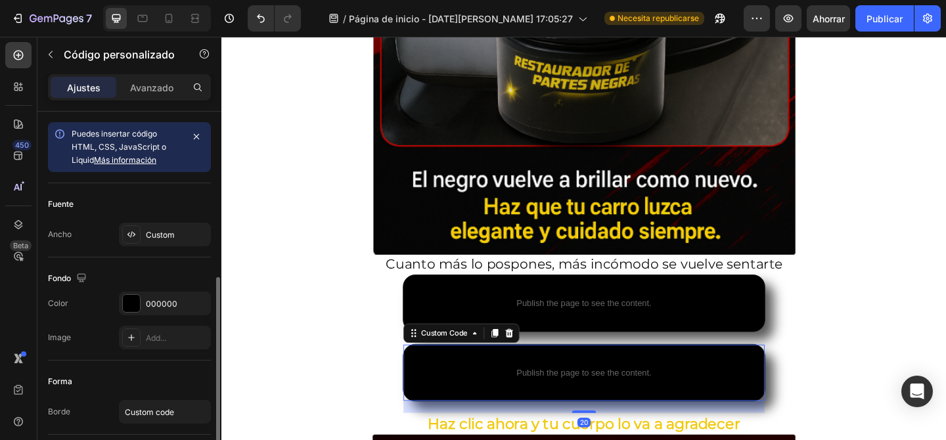
scroll to position [92, 0]
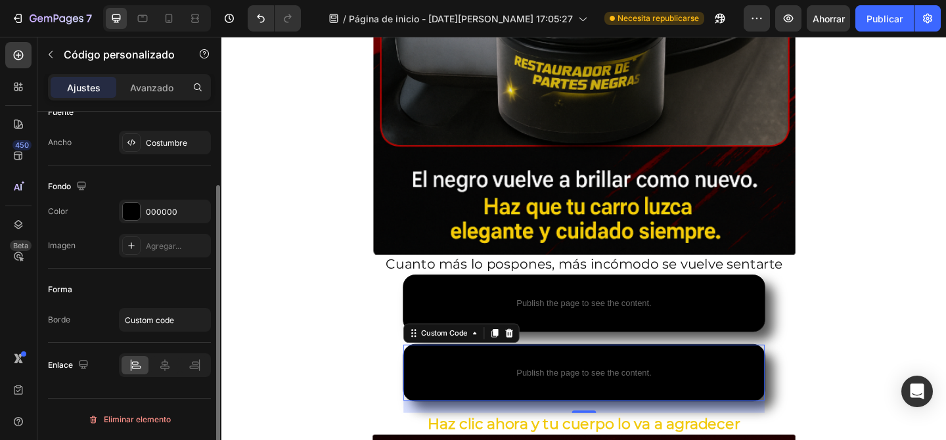
click at [520, 361] on icon at bounding box center [518, 359] width 7 height 9
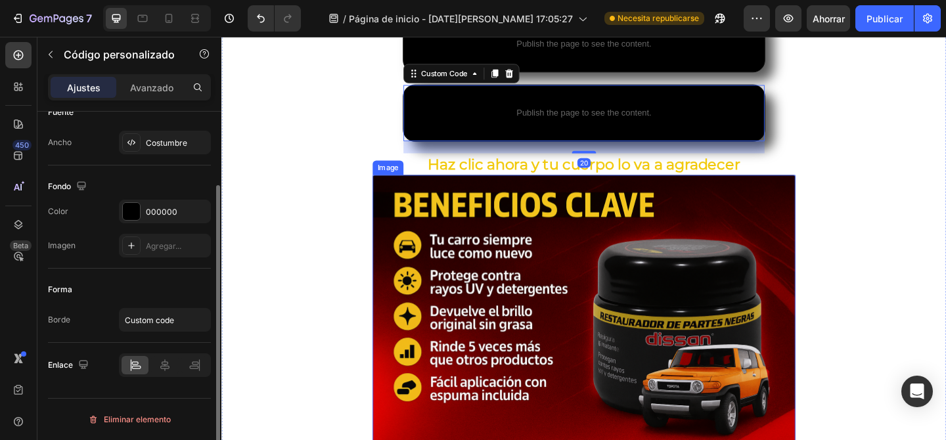
scroll to position [2989, 0]
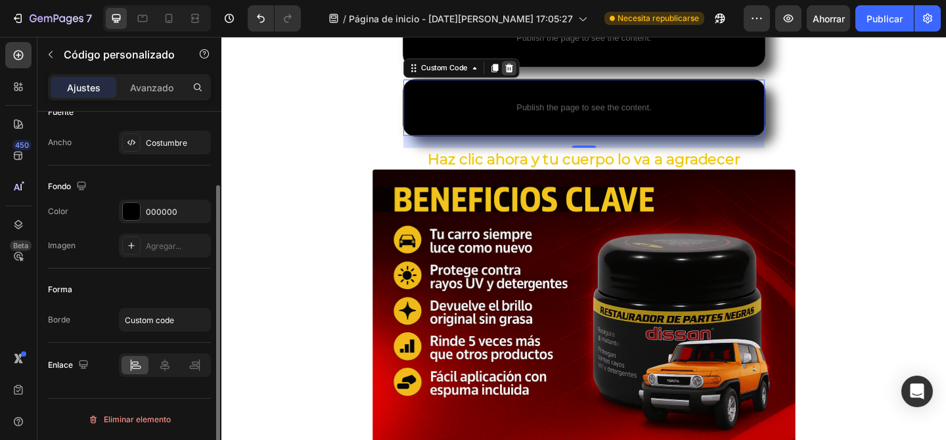
click at [537, 70] on icon at bounding box center [534, 70] width 9 height 9
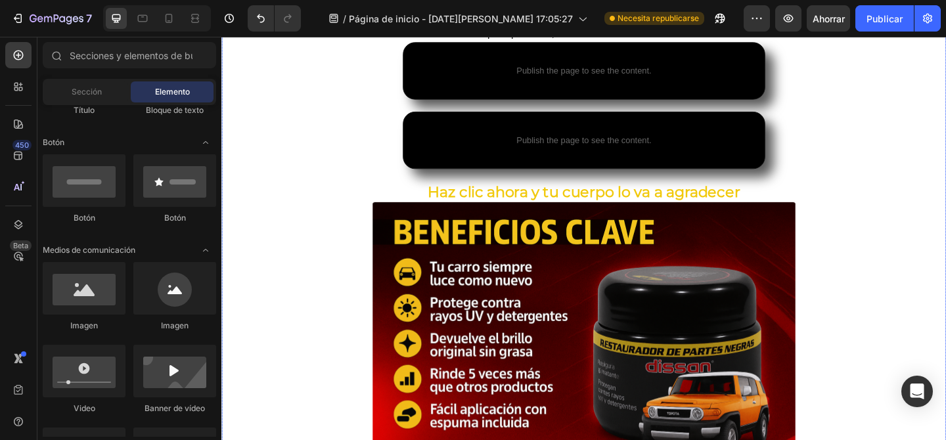
scroll to position [2876, 0]
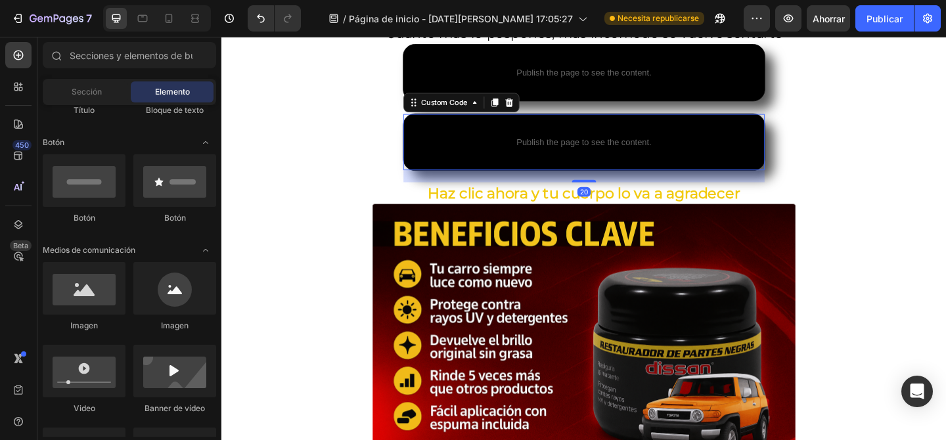
click at [481, 157] on p "Publish the page to see the content." at bounding box center [615, 152] width 393 height 14
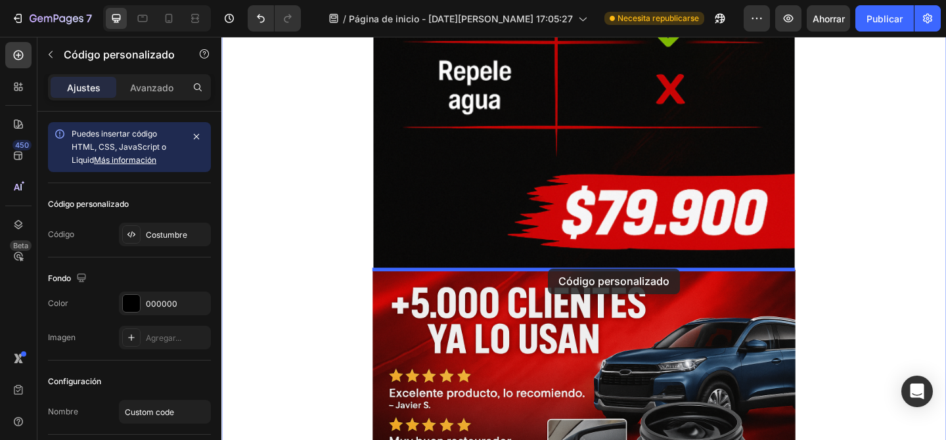
drag, startPoint x: 458, startPoint y: 108, endPoint x: 577, endPoint y: 289, distance: 216.9
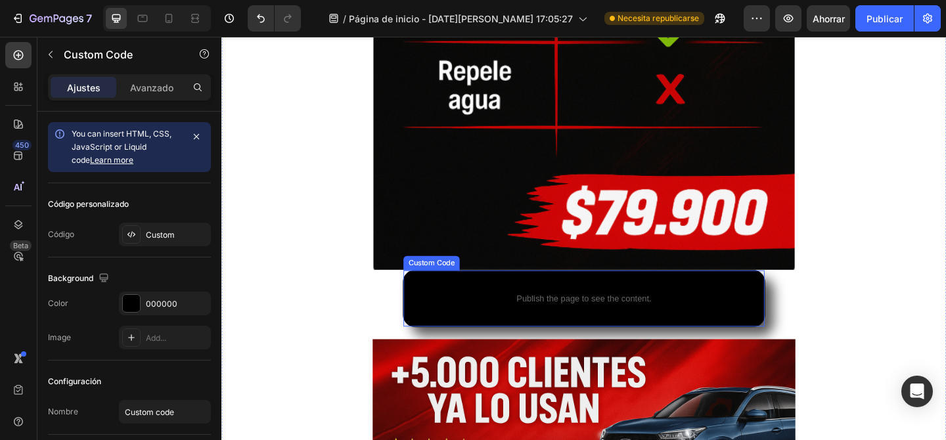
click at [766, 316] on p "Publish the page to see the content." at bounding box center [615, 322] width 393 height 14
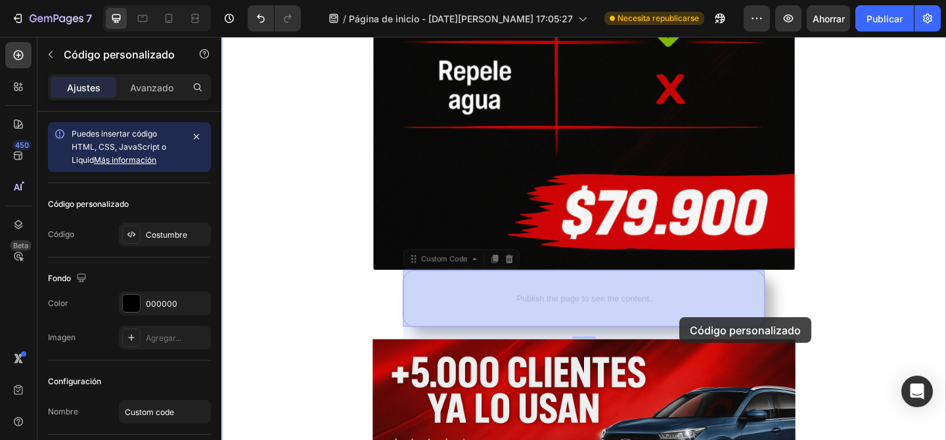
drag, startPoint x: 721, startPoint y: 323, endPoint x: 719, endPoint y: 340, distance: 17.9
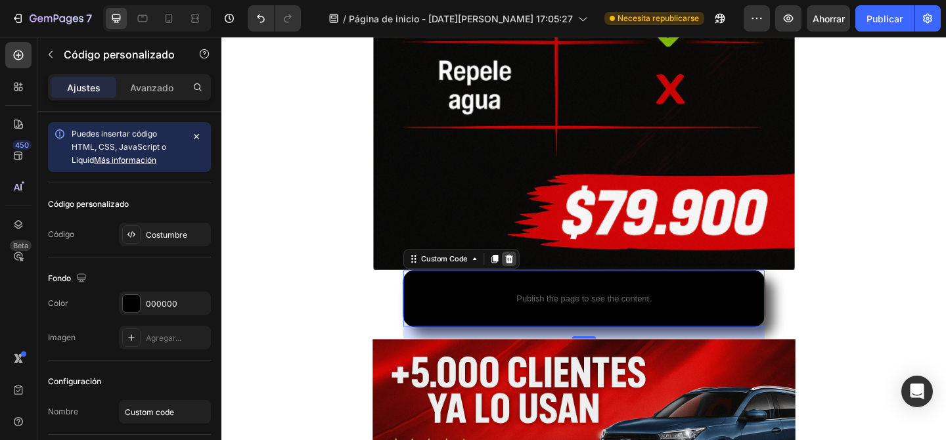
click at [536, 279] on icon at bounding box center [534, 278] width 11 height 11
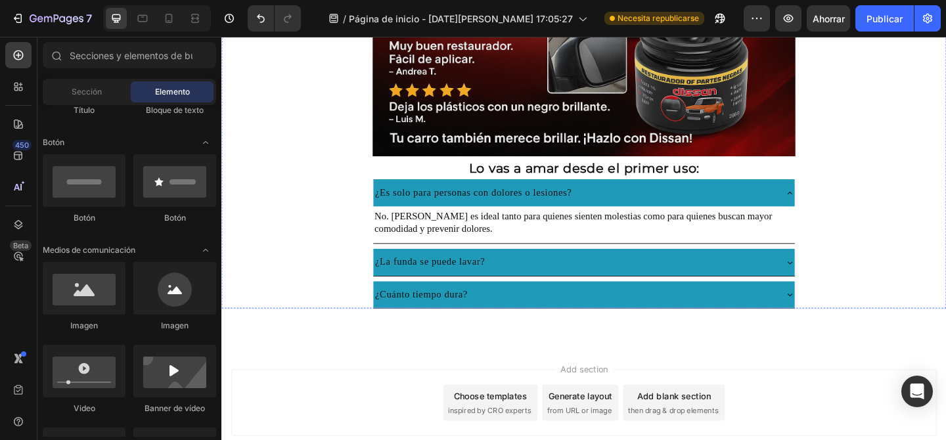
scroll to position [4196, 0]
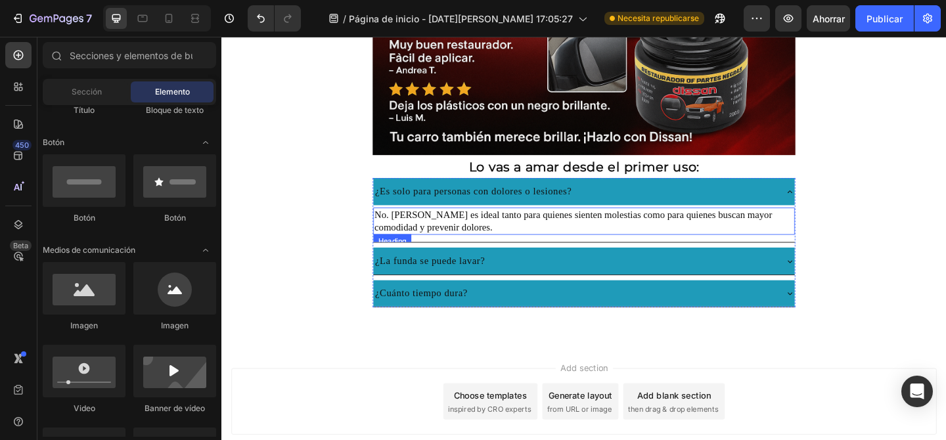
click at [499, 196] on div "¿Es solo para personas con dolores o lesiones?" at bounding box center [495, 205] width 218 height 18
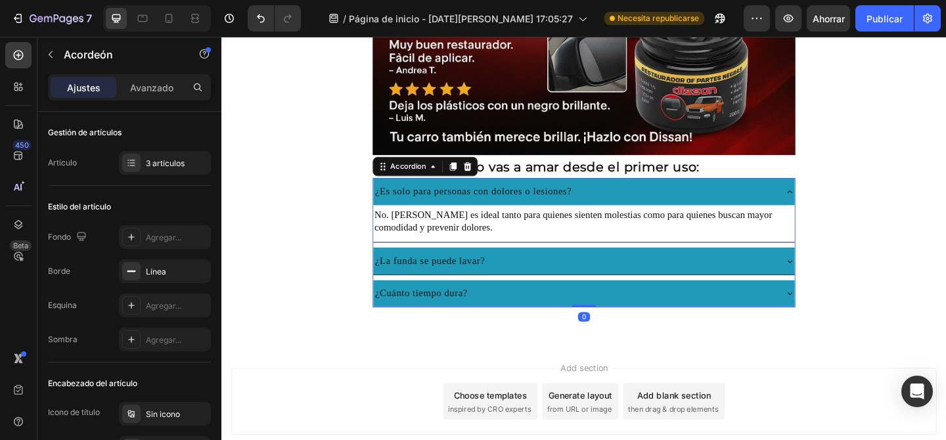
click at [833, 204] on div "¿Es solo para personas con dolores o lesiones?" at bounding box center [615, 205] width 459 height 29
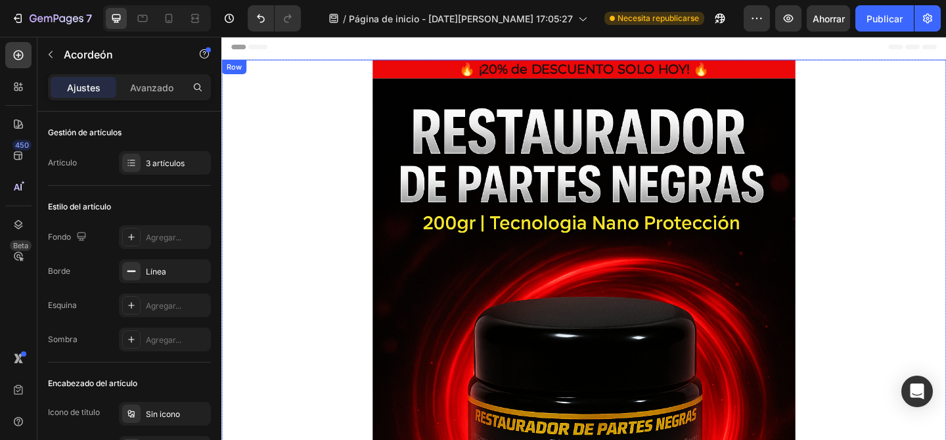
scroll to position [0, 0]
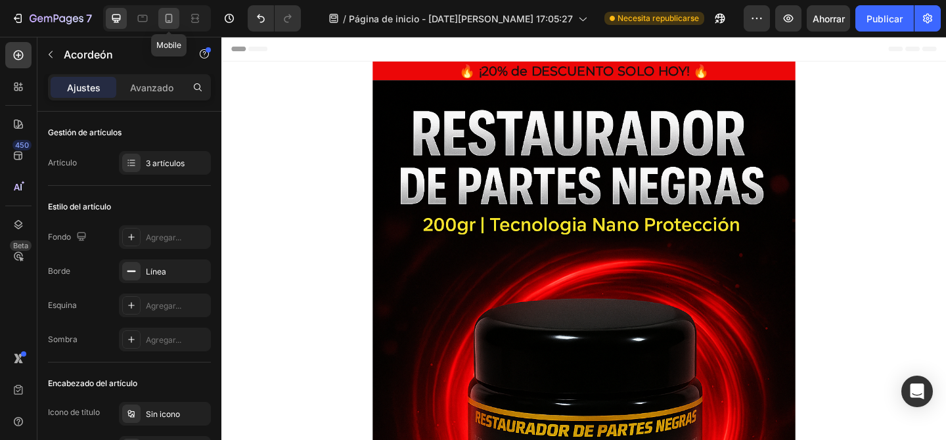
click at [174, 20] on icon at bounding box center [168, 18] width 13 height 13
